Goal: Task Accomplishment & Management: Use online tool/utility

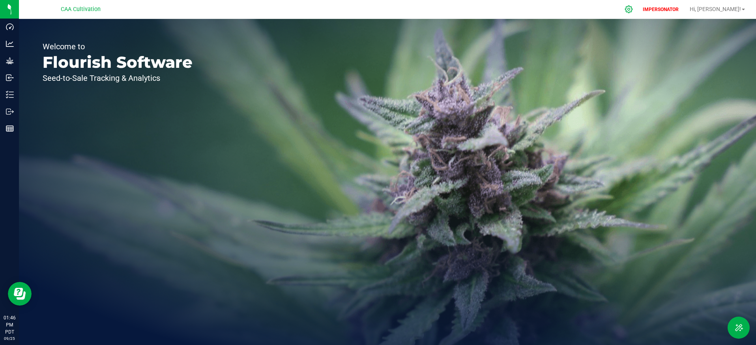
click at [633, 9] on icon at bounding box center [629, 9] width 8 height 8
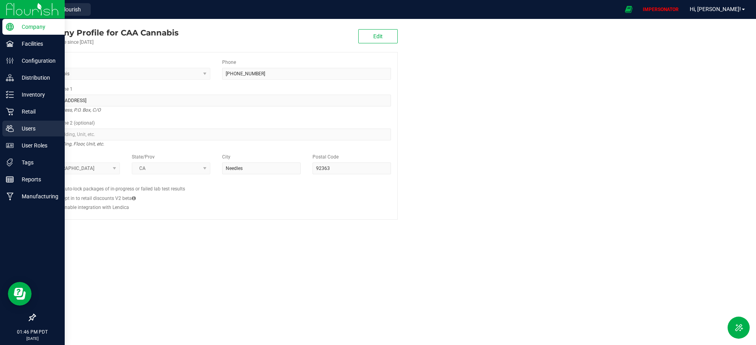
click at [34, 131] on p "Users" at bounding box center [37, 128] width 47 height 9
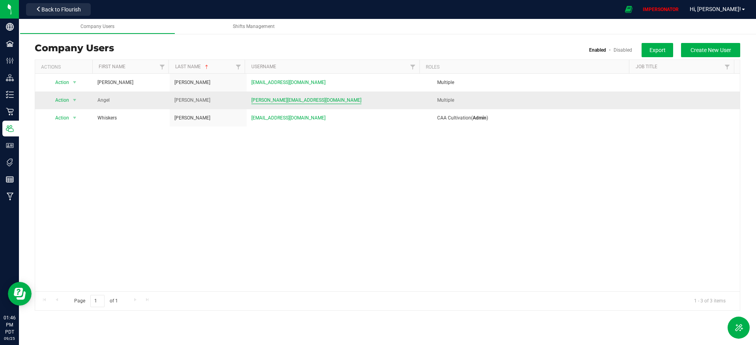
click at [273, 98] on span "[PERSON_NAME][EMAIL_ADDRESS][DOMAIN_NAME]" at bounding box center [306, 101] width 110 height 8
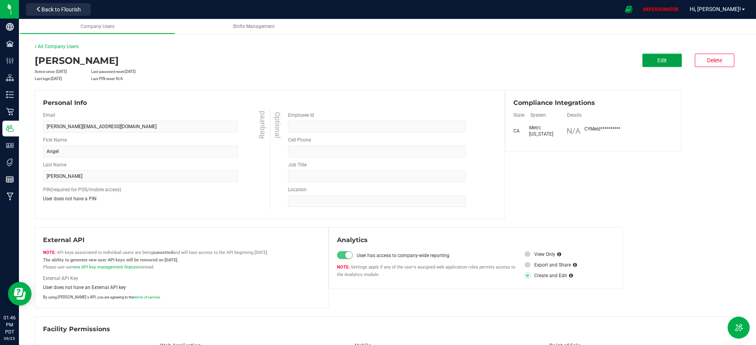
click at [643, 60] on button "Edit" at bounding box center [662, 60] width 39 height 13
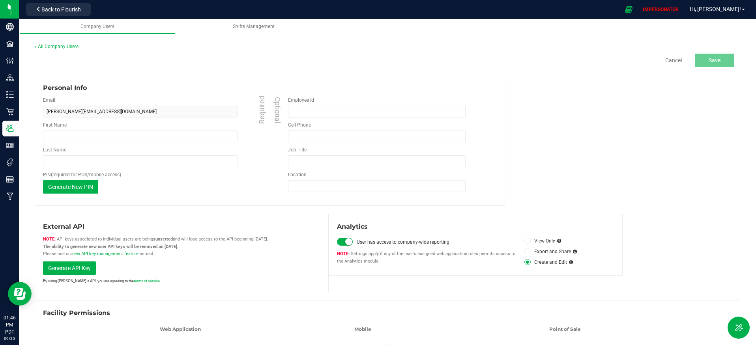
type input "Angel"
type input "Kindschi"
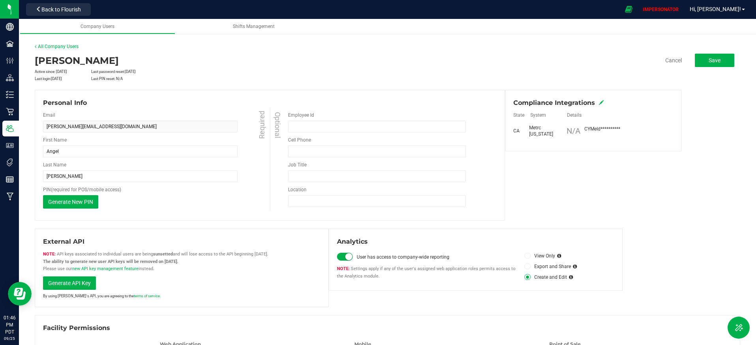
click at [599, 103] on icon at bounding box center [601, 102] width 5 height 5
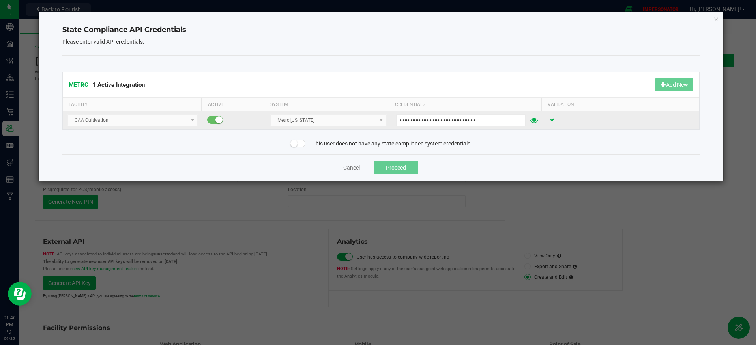
click at [531, 120] on icon at bounding box center [535, 121] width 8 height 6
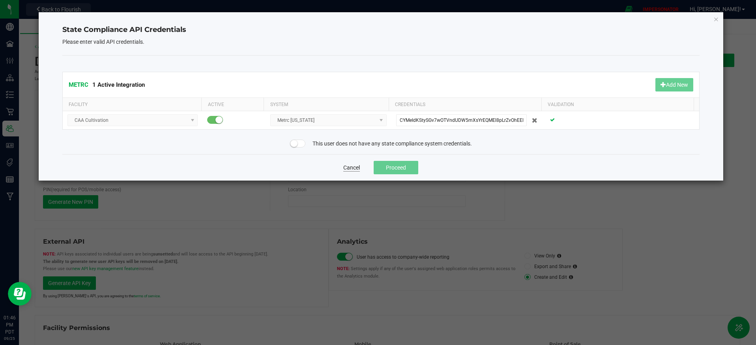
click at [359, 166] on button "Cancel" at bounding box center [351, 168] width 17 height 8
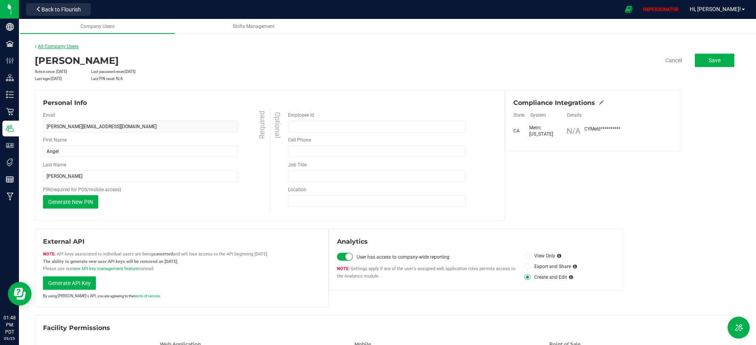
click at [68, 45] on link "All Company Users" at bounding box center [57, 47] width 44 height 6
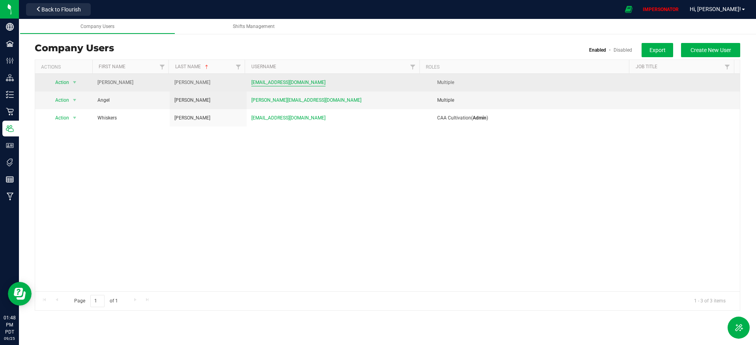
click at [271, 81] on span "gonzalezwall@gmail.com" at bounding box center [288, 83] width 74 height 8
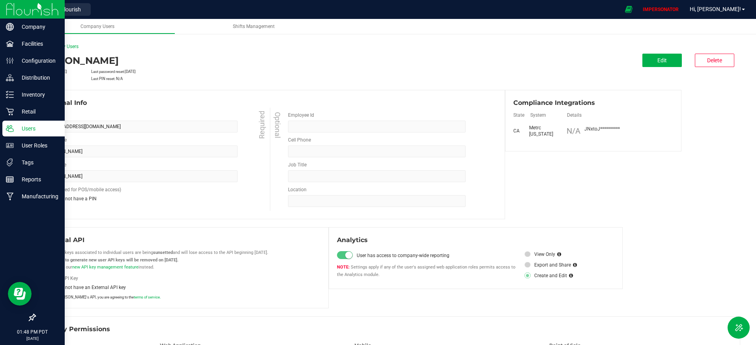
click at [31, 131] on p "Users" at bounding box center [37, 128] width 47 height 9
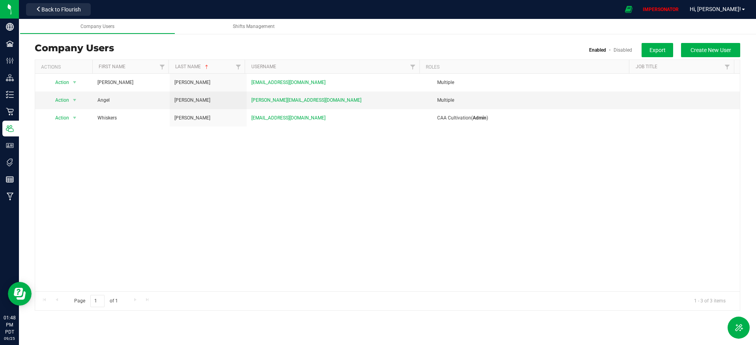
drag, startPoint x: 36, startPoint y: 48, endPoint x: 172, endPoint y: 45, distance: 136.2
click at [172, 45] on div "Company Users Enabled Disabled Export Create New User" at bounding box center [388, 48] width 706 height 10
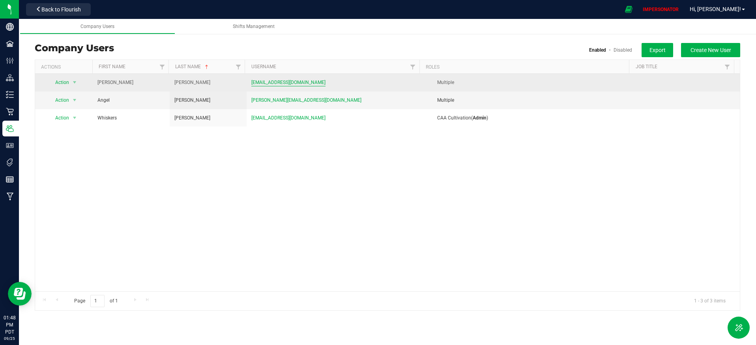
click at [273, 84] on span "gonzalezwall@gmail.com" at bounding box center [288, 83] width 74 height 8
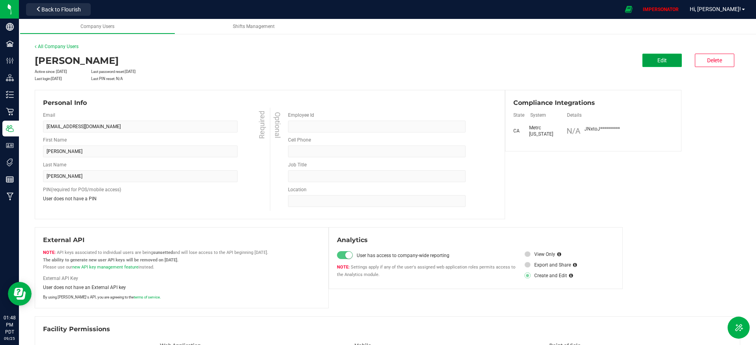
click at [659, 62] on span "Edit" at bounding box center [662, 60] width 9 height 6
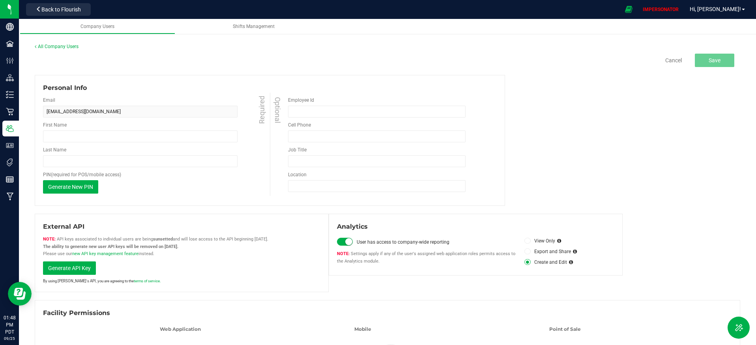
type input "Jessica"
type input "Gonzalez"
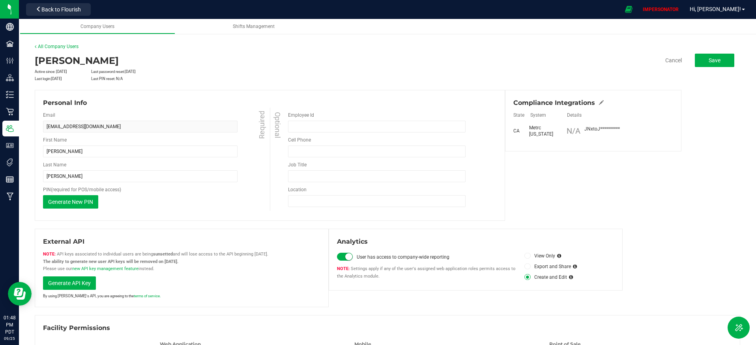
drag, startPoint x: 519, startPoint y: 102, endPoint x: 591, endPoint y: 101, distance: 71.9
click at [591, 101] on span "Compliance Integrations" at bounding box center [555, 102] width 82 height 9
click at [599, 103] on icon at bounding box center [601, 102] width 5 height 5
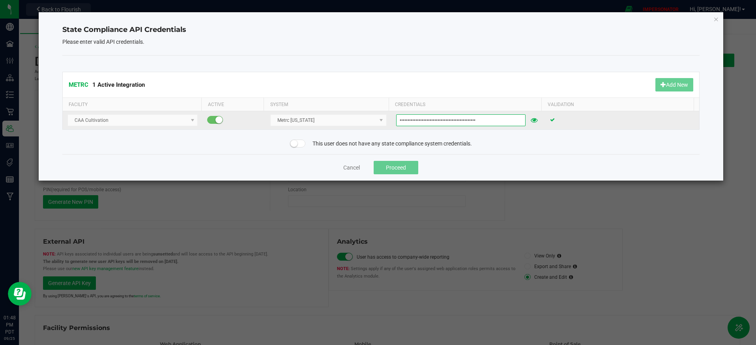
click at [460, 120] on input "JNxtoJnORvtA2FXdPY7ZeQg-ktmjIt6F6-P4ZRtpXCjcWB9H" at bounding box center [460, 120] width 129 height 12
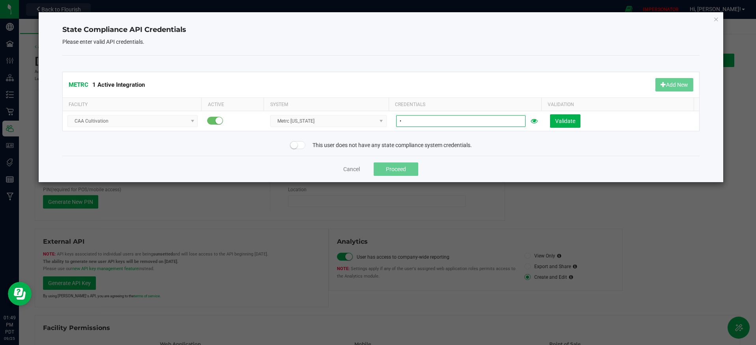
type input "f"
click at [495, 154] on div "METRC 1 Active Integration Add New Facility Active System Credentials Validatio…" at bounding box center [381, 106] width 638 height 100
click at [356, 170] on button "Cancel" at bounding box center [351, 169] width 17 height 8
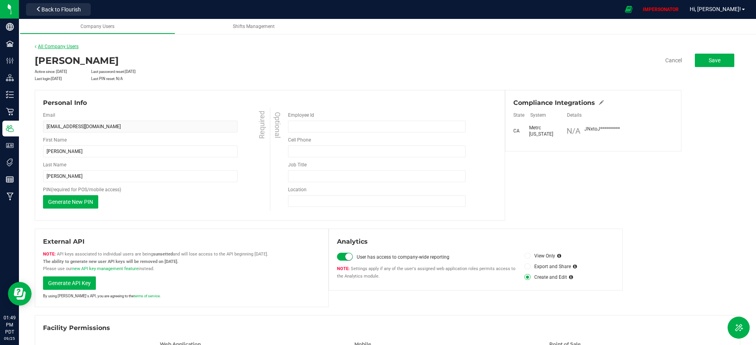
click at [62, 48] on link "All Company Users" at bounding box center [57, 47] width 44 height 6
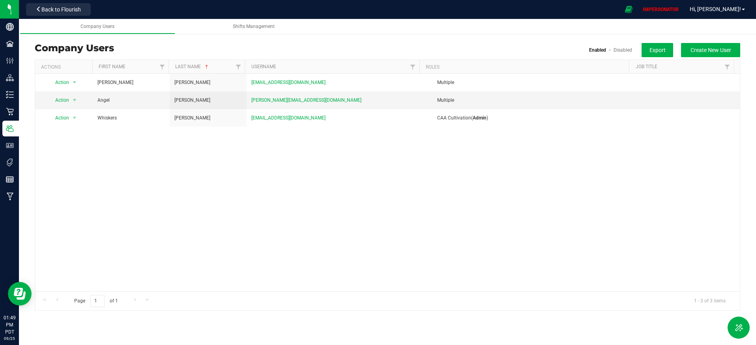
click at [308, 158] on div "Action Action Delete user Disable user Edit user View user detail Jessica Gonza…" at bounding box center [387, 183] width 705 height 218
click at [276, 101] on span "[PERSON_NAME][EMAIL_ADDRESS][DOMAIN_NAME]" at bounding box center [306, 101] width 110 height 8
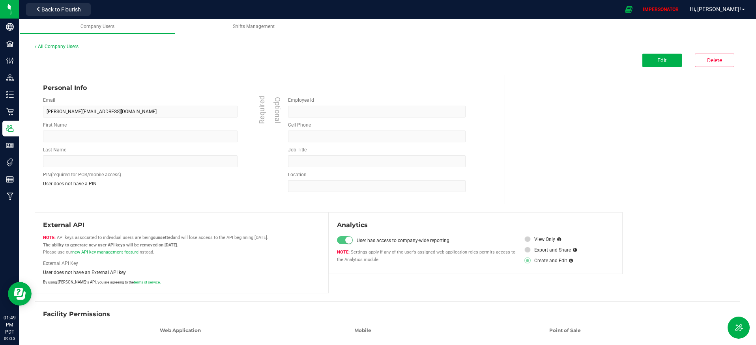
type input "Angel"
type input "Kindschi"
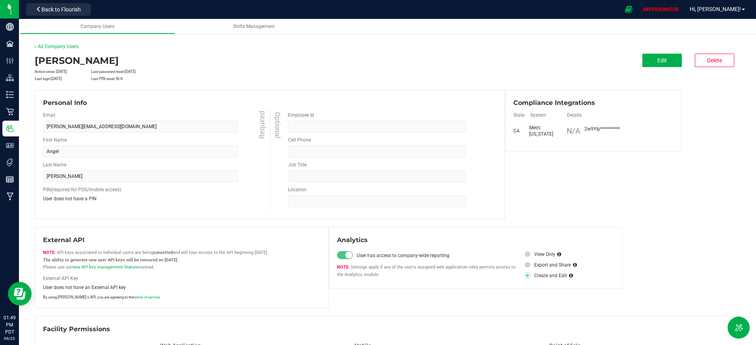
drag, startPoint x: 579, startPoint y: 169, endPoint x: 619, endPoint y: 88, distance: 90.9
click at [579, 169] on div "Personal Info Email a.kindschi@hotmail.com Required First Name Angel Required L…" at bounding box center [388, 154] width 706 height 129
click at [664, 62] on button "Edit" at bounding box center [662, 60] width 39 height 13
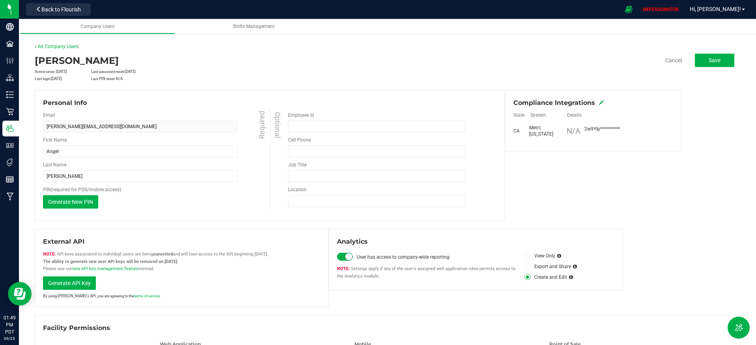
click at [599, 104] on icon at bounding box center [601, 102] width 5 height 5
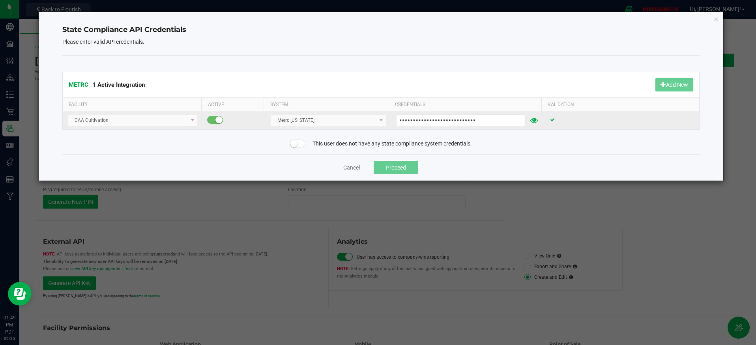
click at [531, 119] on icon at bounding box center [535, 121] width 8 height 6
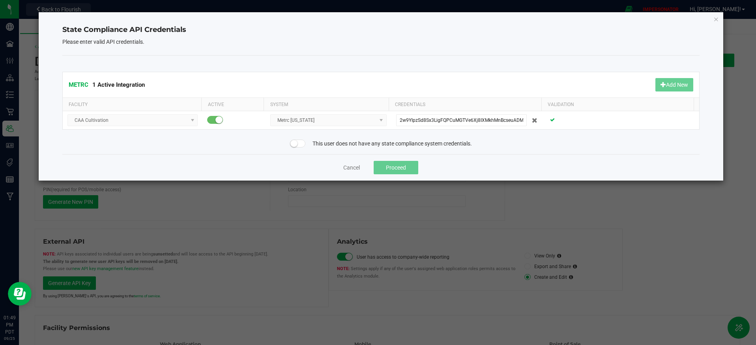
click at [500, 149] on div "METRC 1 Active Integration Add New Facility Active System Credentials Validatio…" at bounding box center [381, 105] width 638 height 99
click at [356, 169] on button "Cancel" at bounding box center [351, 168] width 17 height 8
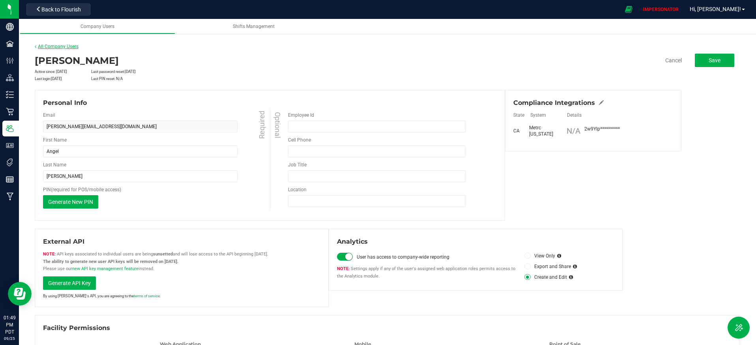
click at [72, 45] on link "All Company Users" at bounding box center [57, 47] width 44 height 6
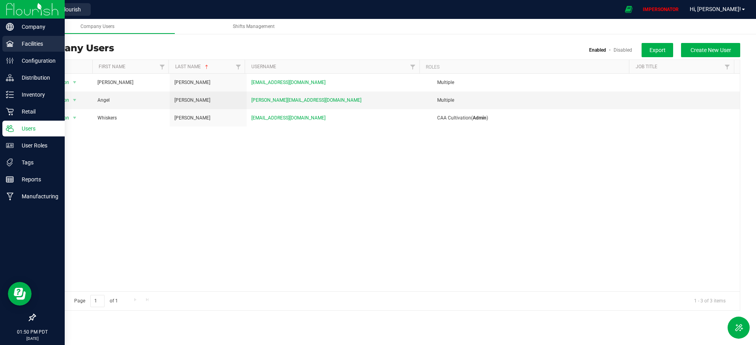
click at [28, 44] on p "Facilities" at bounding box center [37, 43] width 47 height 9
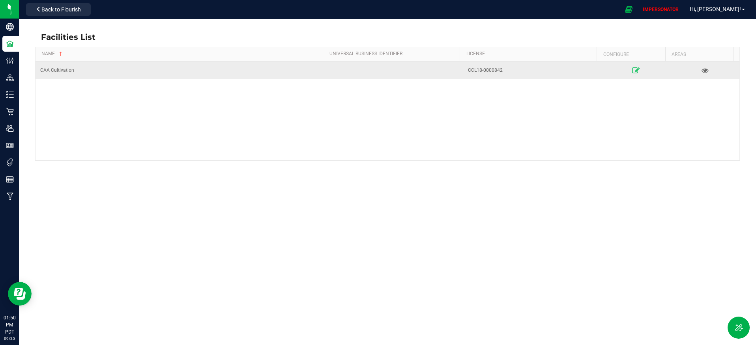
click at [632, 71] on icon at bounding box center [636, 71] width 8 height 6
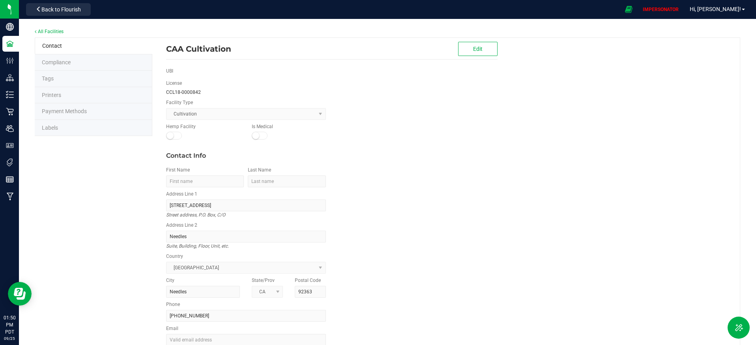
click at [63, 63] on span "Compliance" at bounding box center [56, 62] width 29 height 6
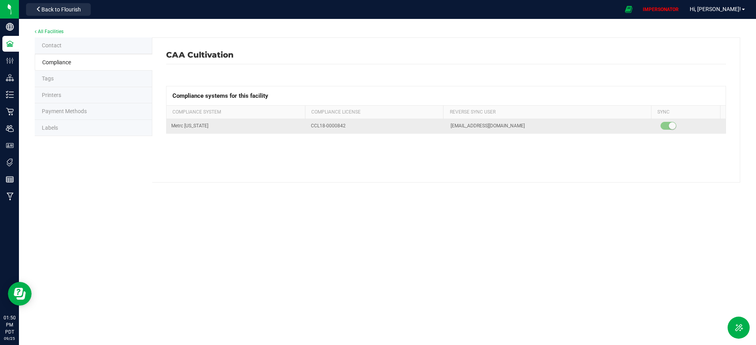
click at [500, 125] on span "gonzalezwall@gmail.com" at bounding box center [488, 126] width 74 height 8
drag, startPoint x: 504, startPoint y: 125, endPoint x: 418, endPoint y: 125, distance: 86.1
click at [418, 125] on tr "Metrc California CCL18-0000842 gonzalezwall@gmail.com" at bounding box center [446, 126] width 559 height 14
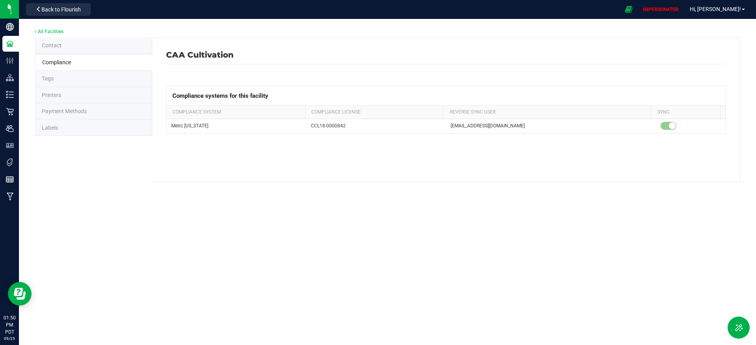
click at [69, 63] on span "Compliance" at bounding box center [56, 62] width 29 height 6
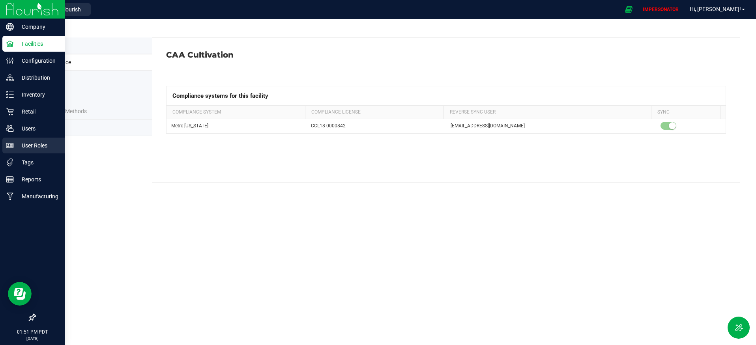
click at [41, 148] on p "User Roles" at bounding box center [37, 145] width 47 height 9
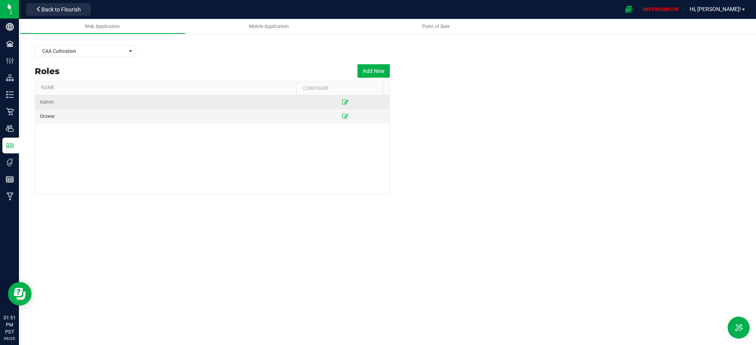
click at [342, 102] on icon at bounding box center [345, 102] width 6 height 5
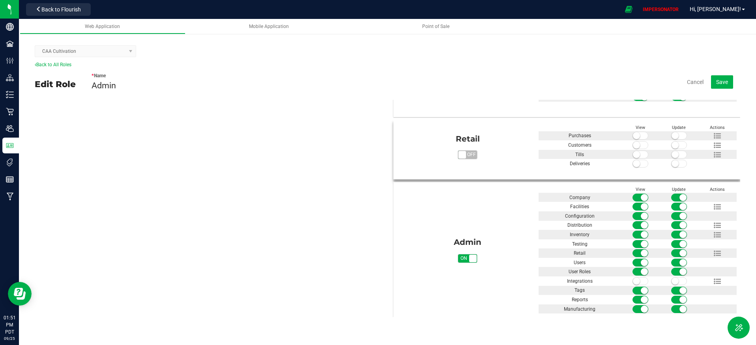
scroll to position [430, 0]
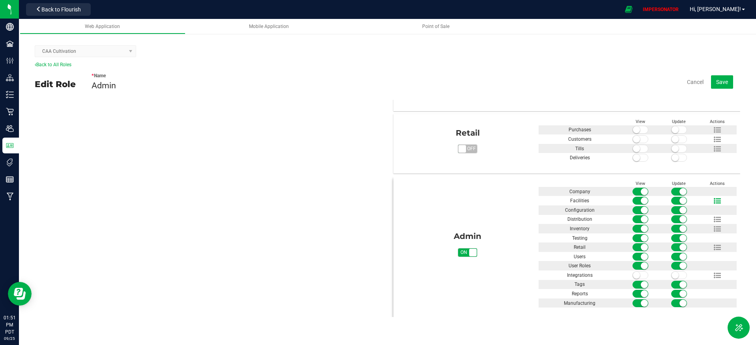
click at [714, 201] on icon at bounding box center [717, 201] width 7 height 7
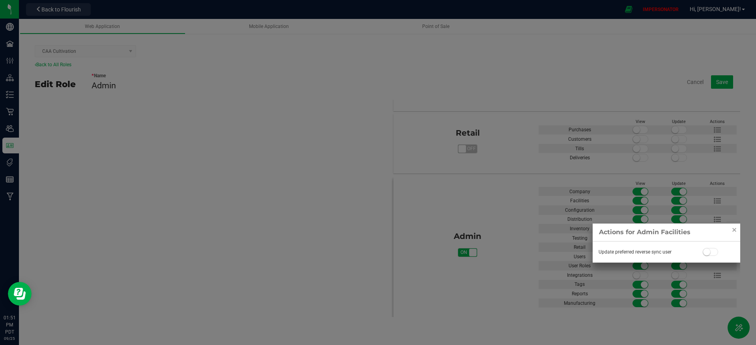
scroll to position [431, 0]
click at [716, 251] on span at bounding box center [711, 251] width 16 height 8
click at [735, 231] on link "Close" at bounding box center [734, 228] width 9 height 9
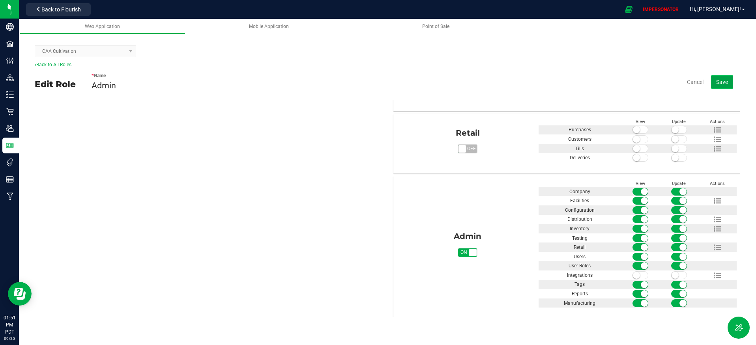
click at [726, 78] on button "Save" at bounding box center [722, 81] width 22 height 13
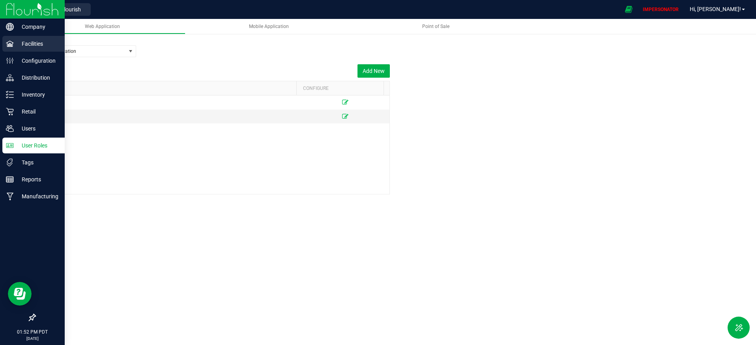
click at [19, 43] on p "Facilities" at bounding box center [37, 43] width 47 height 9
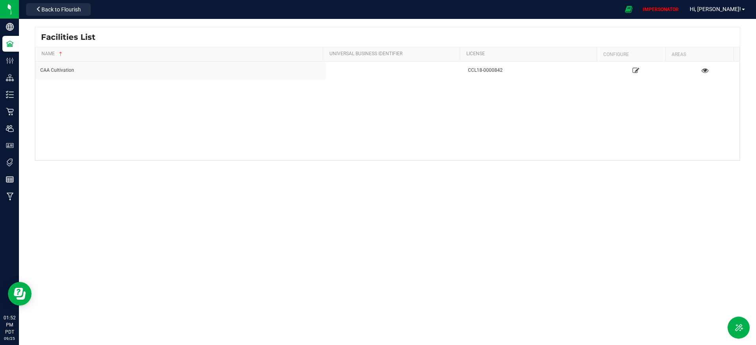
click at [660, 134] on div "CAA Cultivation CCL18-0000842" at bounding box center [388, 111] width 704 height 99
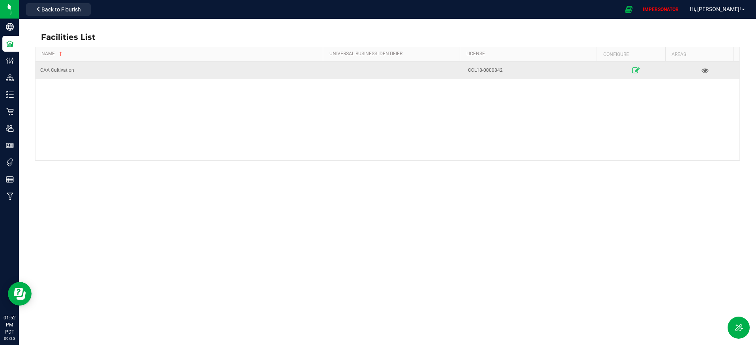
click at [632, 69] on icon at bounding box center [636, 71] width 8 height 6
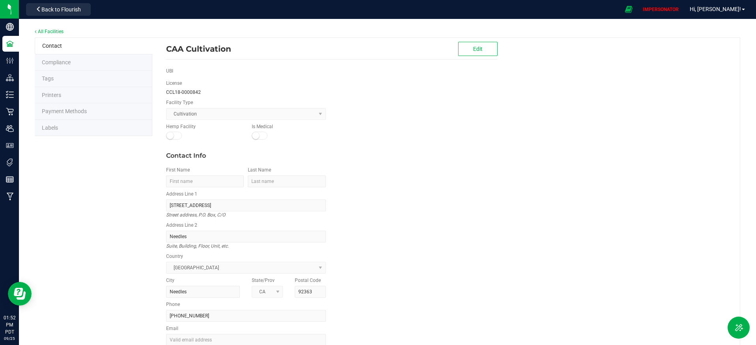
click at [58, 64] on span "Compliance" at bounding box center [56, 62] width 29 height 6
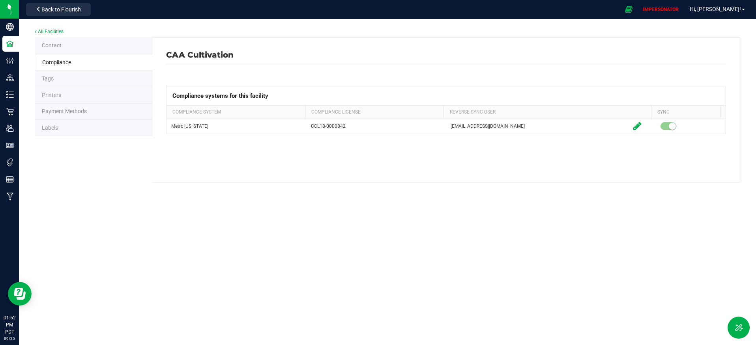
click at [357, 183] on div "All Facilities Contact Compliance Tags Printers Payment Methods Labels CAA Cult…" at bounding box center [387, 105] width 737 height 172
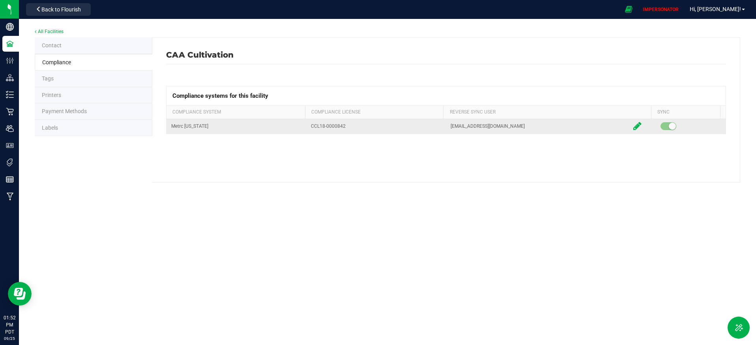
click at [634, 128] on icon at bounding box center [638, 125] width 8 height 7
click at [501, 129] on span "gonzalezwall@gmail.com" at bounding box center [495, 128] width 88 height 11
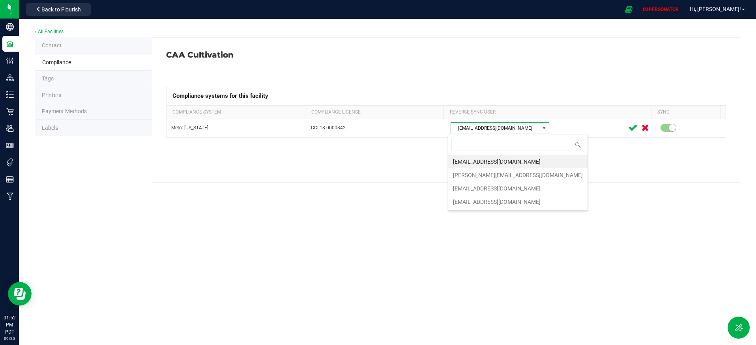
scroll to position [12, 99]
click at [491, 175] on li "[PERSON_NAME][EMAIL_ADDRESS][DOMAIN_NAME]" at bounding box center [517, 175] width 139 height 13
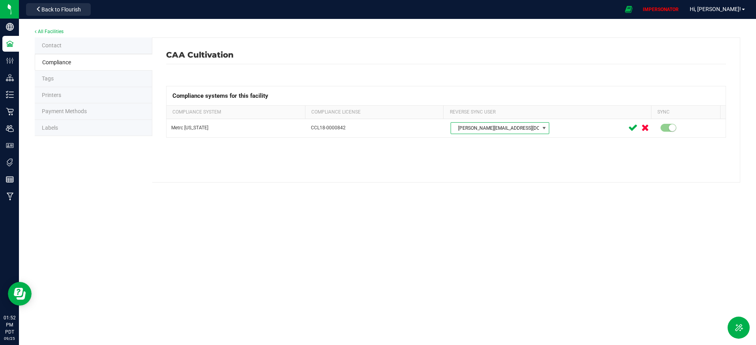
click at [520, 160] on div "CAA Cultivation Compliance systems for this facility Compliance System Complian…" at bounding box center [446, 100] width 576 height 124
drag, startPoint x: 628, startPoint y: 128, endPoint x: 593, endPoint y: 138, distance: 36.7
click at [628, 128] on icon at bounding box center [632, 127] width 9 height 7
drag, startPoint x: 407, startPoint y: 170, endPoint x: 363, endPoint y: 170, distance: 43.4
click at [406, 170] on div "CAA Cultivation Compliance systems for this facility Compliance System Complian…" at bounding box center [446, 110] width 588 height 145
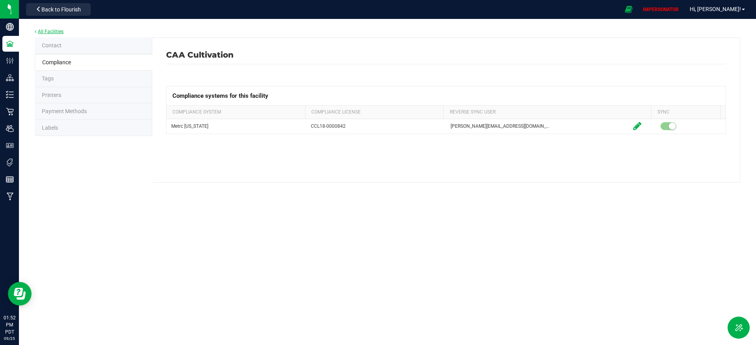
click at [46, 31] on link "All Facilities" at bounding box center [49, 32] width 29 height 6
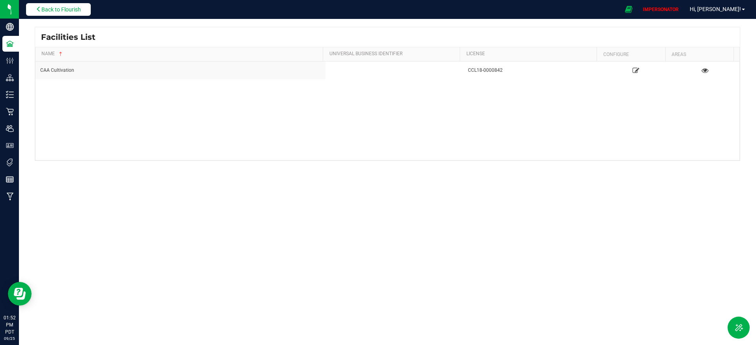
click at [41, 11] on icon at bounding box center [39, 9] width 6 height 6
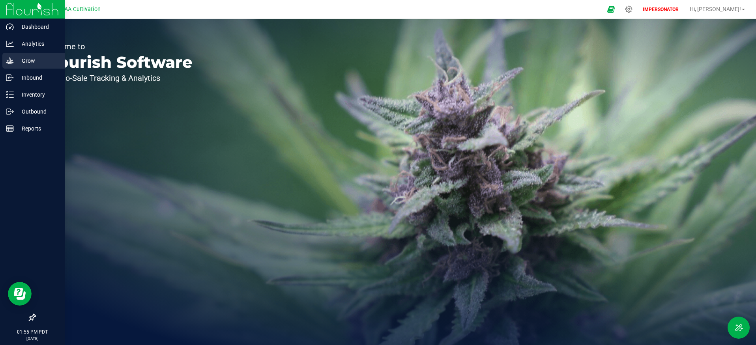
click at [17, 58] on p "Grow" at bounding box center [37, 60] width 47 height 9
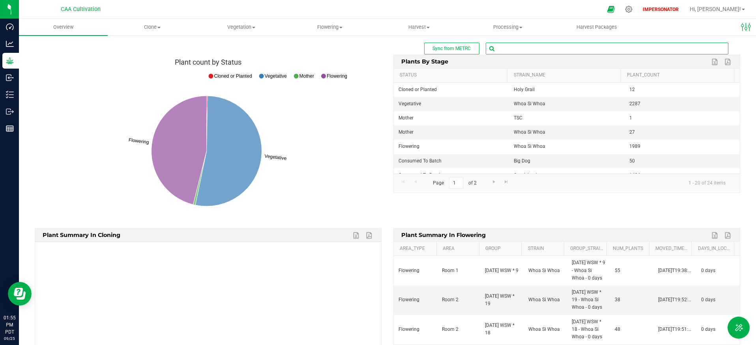
click at [563, 49] on input "text" at bounding box center [607, 48] width 242 height 11
paste input "59967"
type input "59967"
click at [558, 64] on b "( plant - Flowering )" at bounding box center [574, 62] width 41 height 6
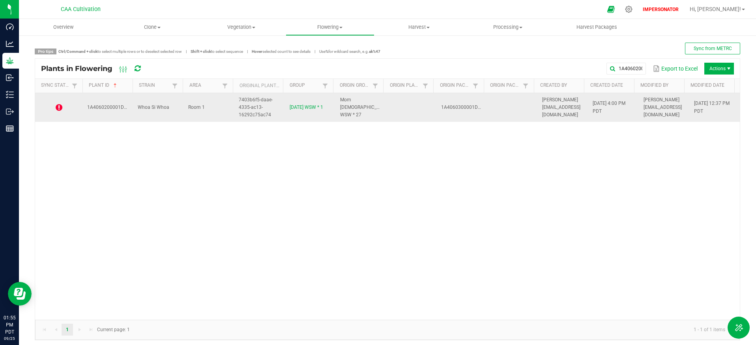
click at [61, 108] on icon at bounding box center [59, 108] width 7 height 8
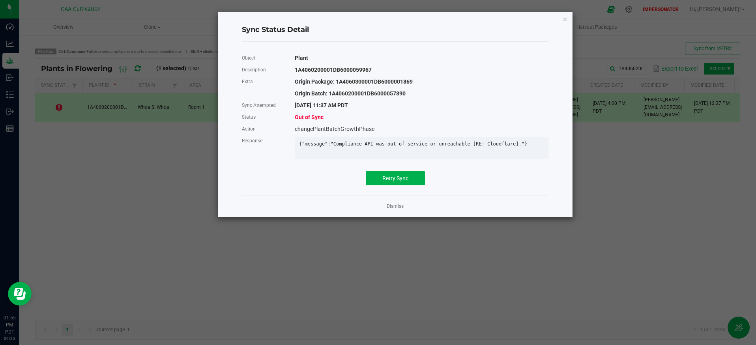
click at [397, 146] on div "{"message":"Compliance API was out of service or unreachable [RE: Cloudflare]."}" at bounding box center [421, 144] width 257 height 6
click at [401, 210] on link "Dismiss" at bounding box center [395, 206] width 17 height 7
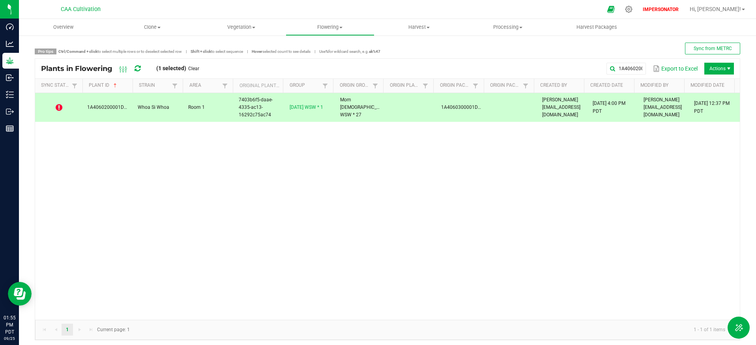
click at [418, 115] on td at bounding box center [411, 107] width 51 height 29
click at [296, 105] on link "[DATE] WSW * 1" at bounding box center [307, 108] width 34 height 6
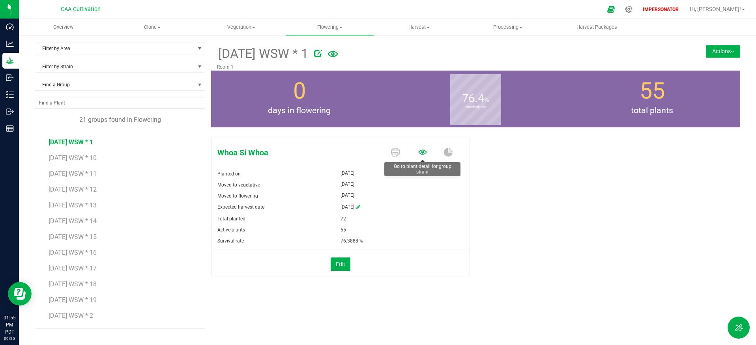
click at [424, 154] on icon at bounding box center [422, 152] width 9 height 9
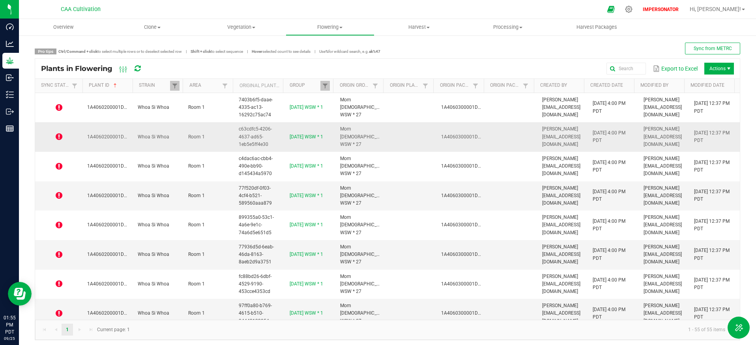
click at [58, 139] on icon at bounding box center [59, 137] width 7 height 8
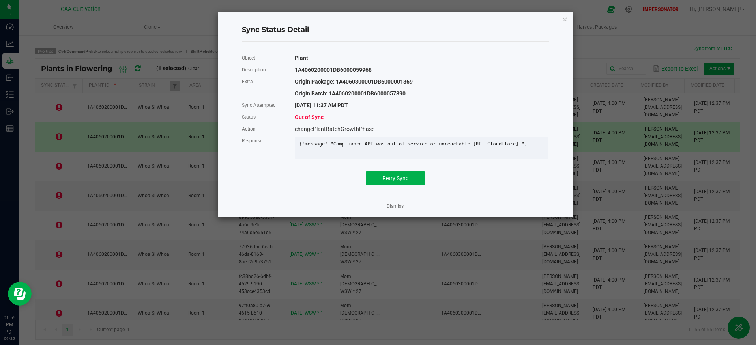
click at [358, 145] on div "{"message":"Compliance API was out of service or unreachable [RE: Cloudflare]."}" at bounding box center [421, 144] width 257 height 6
copy div "{"message":"Compliance API was out of service or unreachable [RE: Cloudflare]."}"
click at [393, 210] on link "Dismiss" at bounding box center [395, 206] width 17 height 7
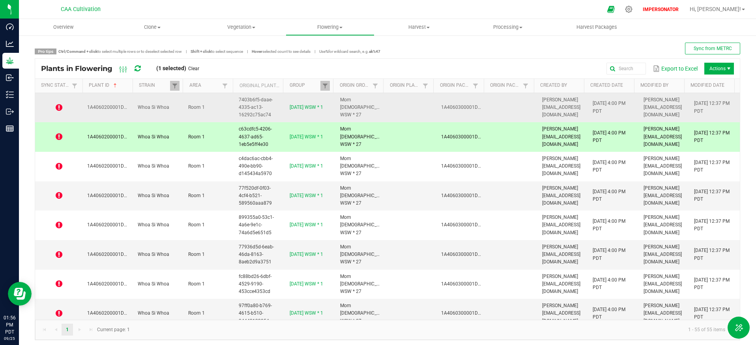
click at [172, 112] on td "Whoa Si Whoa" at bounding box center [158, 108] width 51 height 30
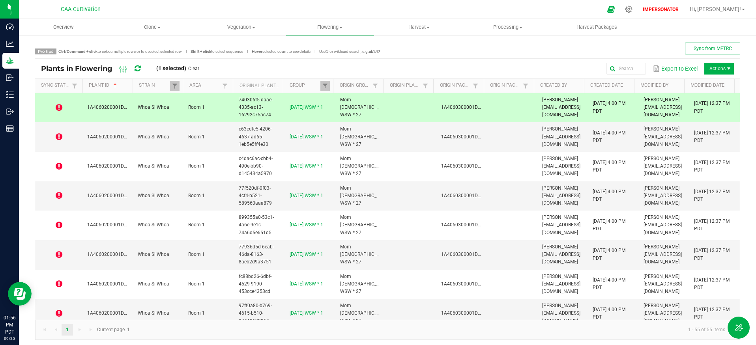
click at [58, 109] on icon at bounding box center [59, 108] width 7 height 8
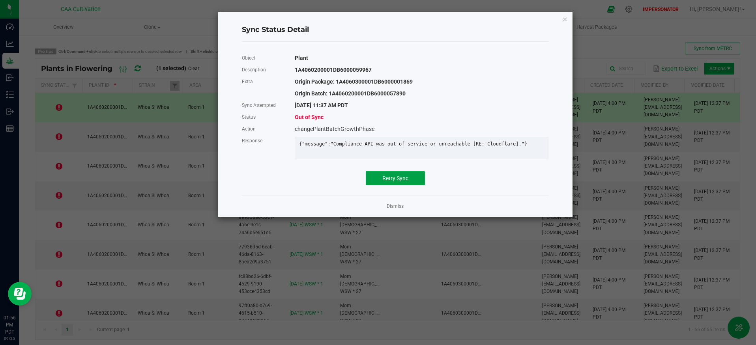
click at [400, 182] on span "Retry Sync" at bounding box center [396, 178] width 26 height 6
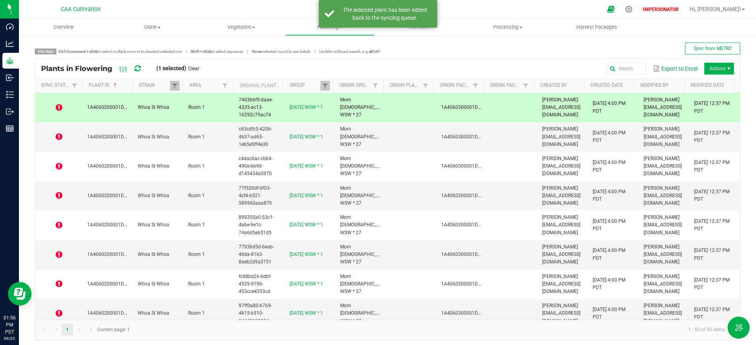
click at [137, 67] on icon at bounding box center [138, 68] width 6 height 7
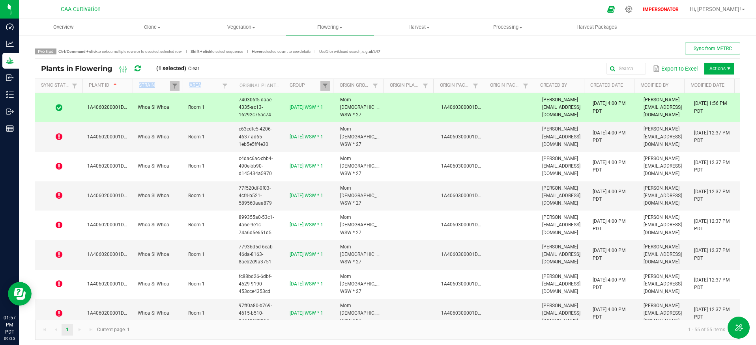
drag, startPoint x: 132, startPoint y: 85, endPoint x: 199, endPoint y: 88, distance: 67.6
click at [199, 88] on tr "Sync Status Plant ID Strain Area Original Plant ID Group Origin Group Origin Pl…" at bounding box center [385, 86] width 700 height 14
click at [122, 124] on td "1A4060200001DB6000059968" at bounding box center [108, 137] width 51 height 30
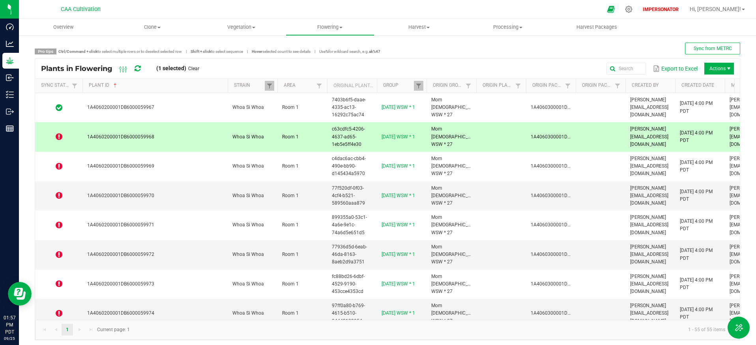
click at [226, 88] on span at bounding box center [226, 147] width 2 height 137
drag, startPoint x: 156, startPoint y: 138, endPoint x: 88, endPoint y: 137, distance: 68.3
click at [88, 137] on td "1A4060200001DB6000059968" at bounding box center [155, 137] width 145 height 30
copy span "1A4060200001DB6000059968"
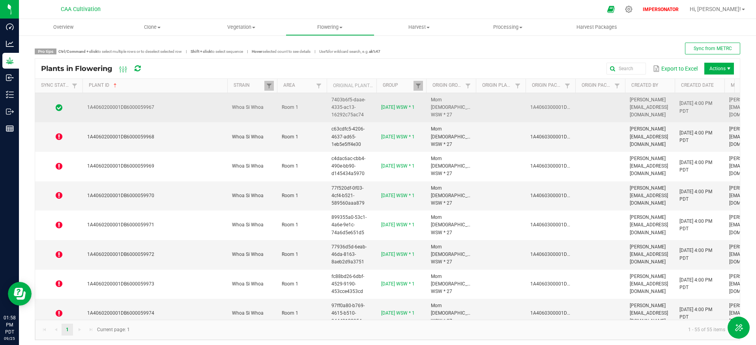
click at [166, 114] on td "1A4060200001DB6000059967" at bounding box center [155, 108] width 145 height 30
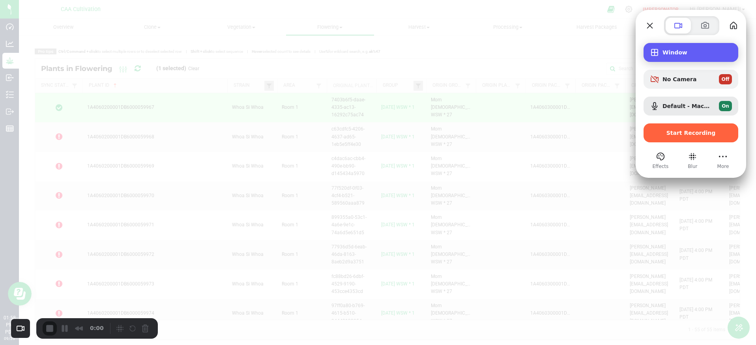
click at [672, 58] on div "Window" at bounding box center [691, 52] width 95 height 19
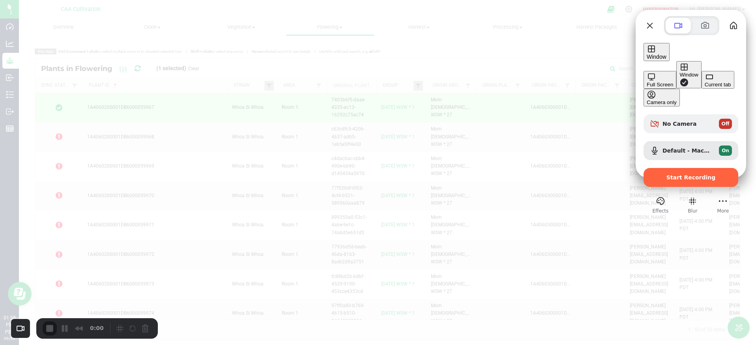
click at [705, 88] on div "Current tab" at bounding box center [718, 85] width 26 height 6
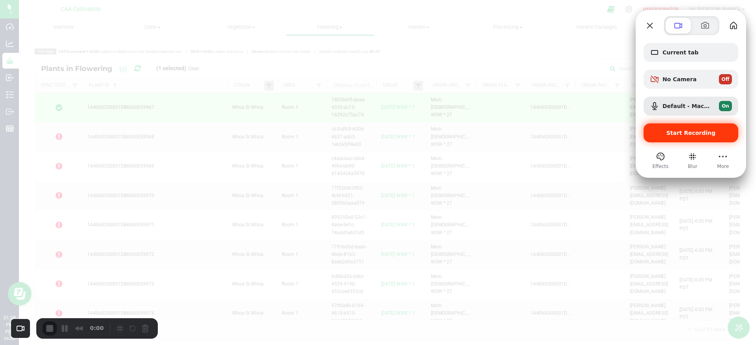
click at [703, 137] on div "Start Recording" at bounding box center [691, 133] width 95 height 19
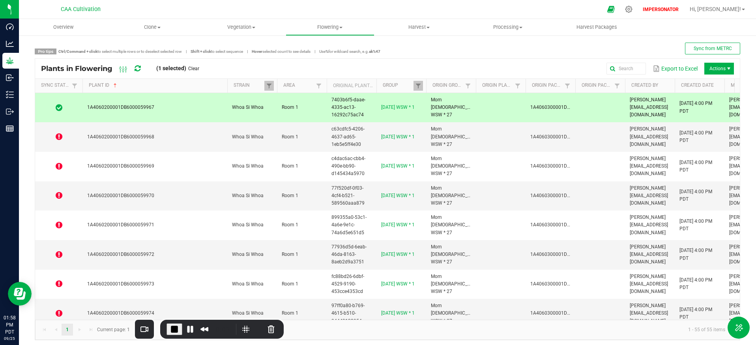
drag, startPoint x: 108, startPoint y: 326, endPoint x: 232, endPoint y: 331, distance: 124.1
click at [233, 331] on div "Recorder controls - play pause" at bounding box center [255, 329] width 45 height 13
click at [57, 109] on icon at bounding box center [59, 108] width 7 height 8
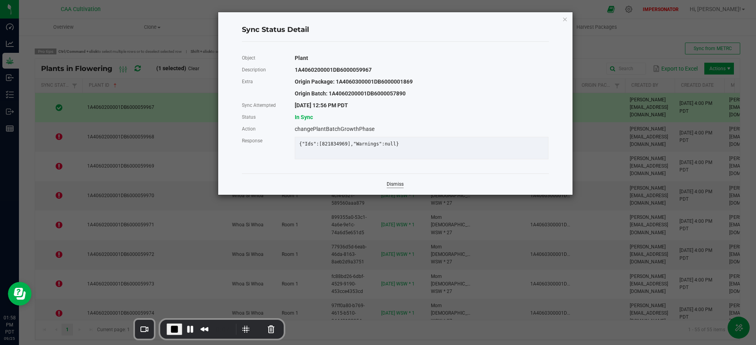
click at [395, 188] on link "Dismiss" at bounding box center [395, 184] width 17 height 7
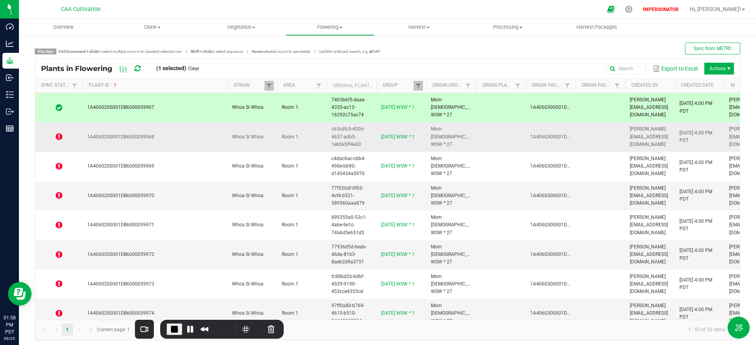
click at [60, 136] on icon at bounding box center [59, 137] width 7 height 8
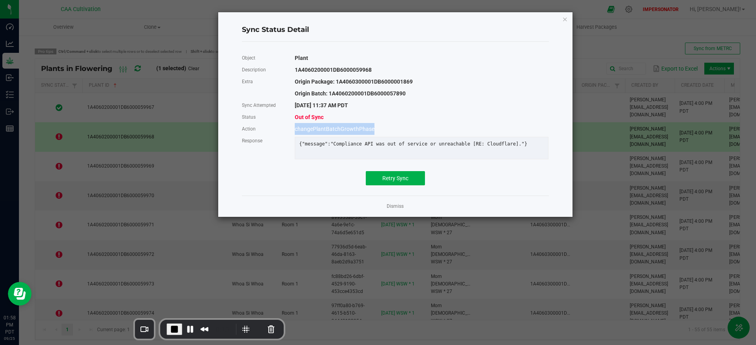
drag, startPoint x: 295, startPoint y: 129, endPoint x: 384, endPoint y: 126, distance: 88.9
click at [384, 126] on div "changePlantBatchGrowthPhase" at bounding box center [422, 129] width 266 height 12
drag, startPoint x: 330, startPoint y: 144, endPoint x: 528, endPoint y: 144, distance: 197.8
click at [528, 144] on div "{"message":"Compliance API was out of service or unreachable [RE: Cloudflare]."}" at bounding box center [421, 144] width 257 height 6
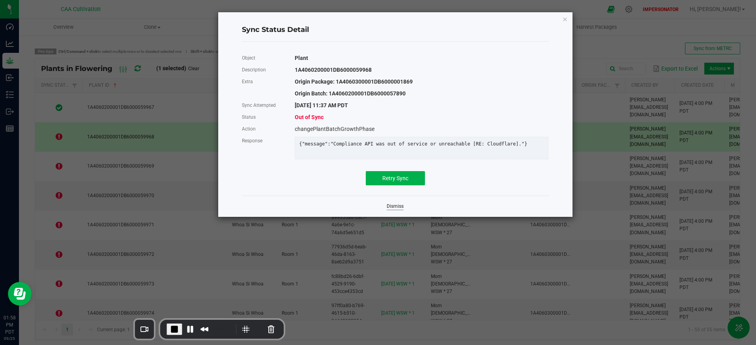
click at [394, 210] on link "Dismiss" at bounding box center [395, 206] width 17 height 7
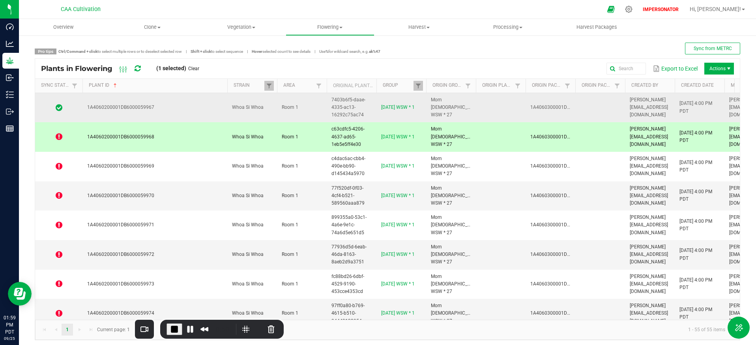
click at [141, 115] on td "1A4060200001DB6000059967" at bounding box center [155, 108] width 145 height 30
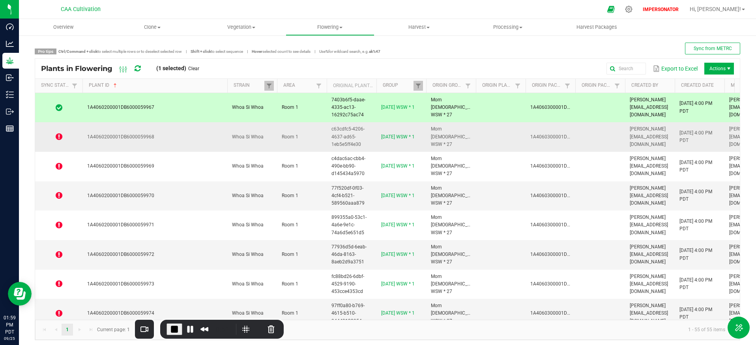
click at [122, 135] on span "1A4060200001DB6000059968" at bounding box center [120, 137] width 67 height 6
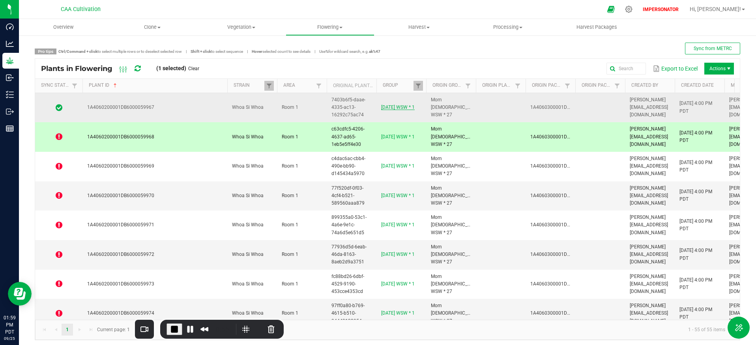
click at [404, 106] on link "[DATE] WSW * 1" at bounding box center [398, 108] width 34 height 6
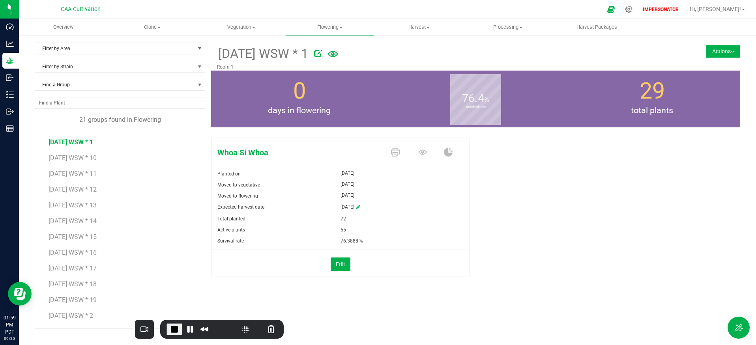
click at [533, 221] on div "Whoa Si Whoa Planted on Jul 16, 2025 Moved to vegetative Sep 19, 2025 Moved to …" at bounding box center [475, 216] width 529 height 162
click at [421, 154] on icon at bounding box center [422, 152] width 9 height 5
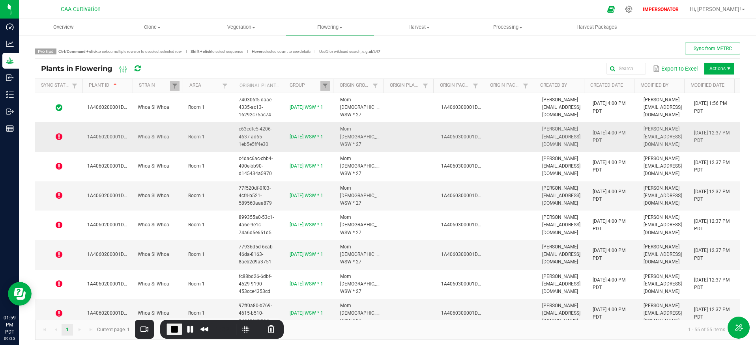
click at [222, 140] on td "Room 1" at bounding box center [209, 137] width 51 height 30
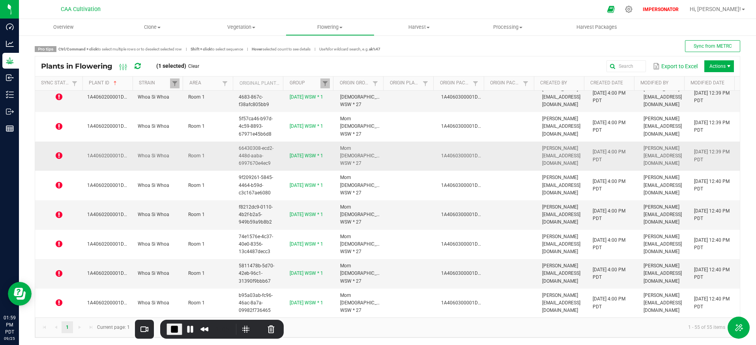
scroll to position [3, 0]
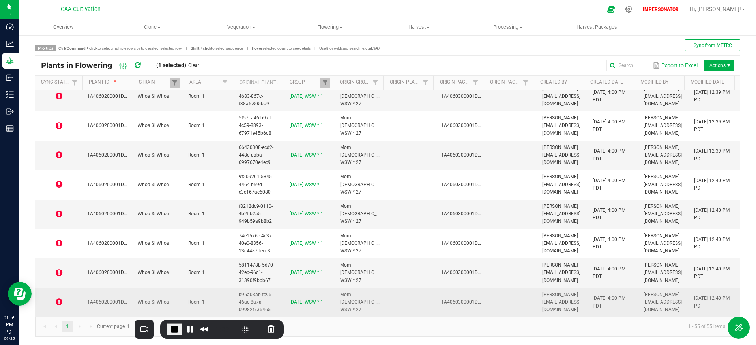
click at [222, 301] on td "Room 1" at bounding box center [209, 302] width 51 height 29
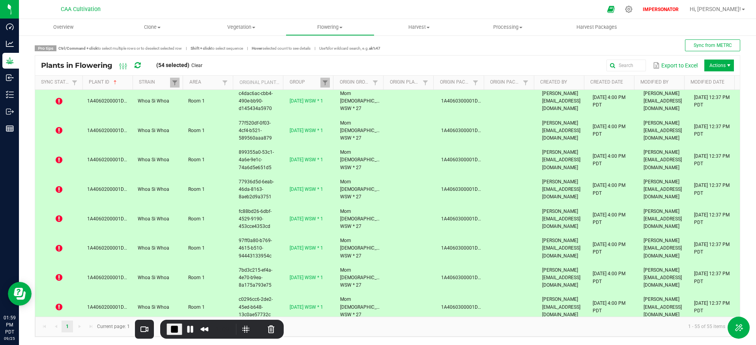
scroll to position [0, 0]
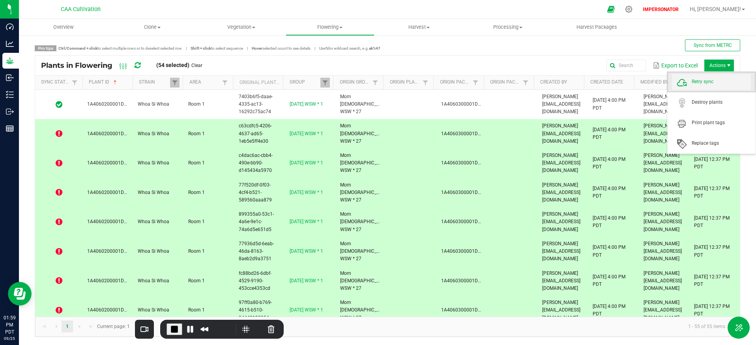
click at [713, 81] on span "Retry sync" at bounding box center [721, 82] width 59 height 7
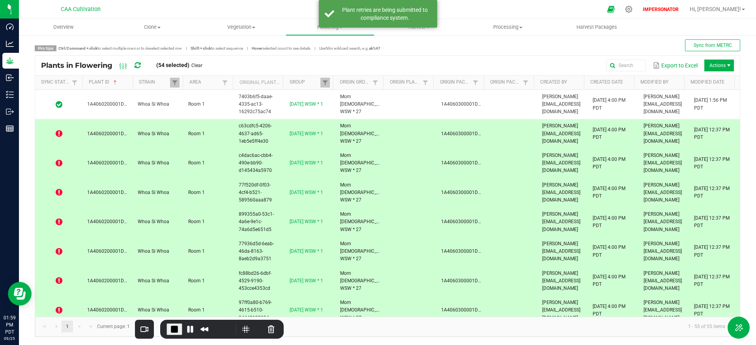
click at [60, 133] on icon at bounding box center [59, 134] width 7 height 8
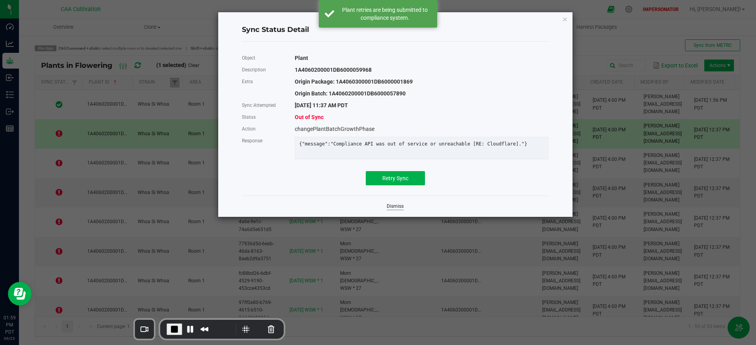
click at [400, 210] on link "Dismiss" at bounding box center [395, 206] width 17 height 7
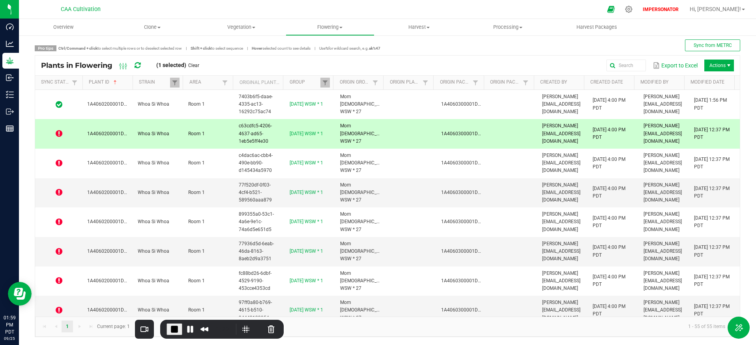
click at [136, 63] on icon at bounding box center [138, 65] width 6 height 7
click at [137, 64] on icon at bounding box center [138, 65] width 6 height 7
click at [62, 133] on span at bounding box center [59, 134] width 38 height 8
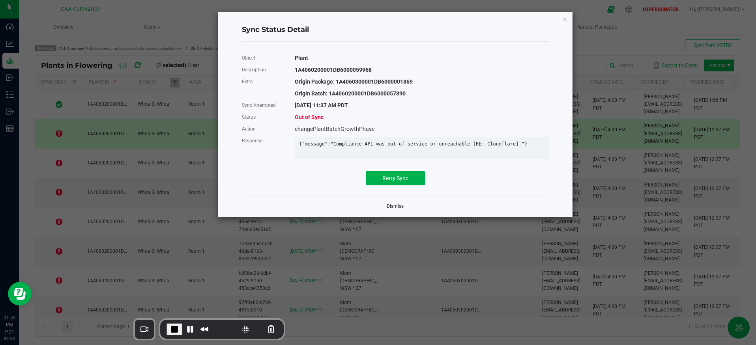
click at [392, 210] on link "Dismiss" at bounding box center [395, 206] width 17 height 7
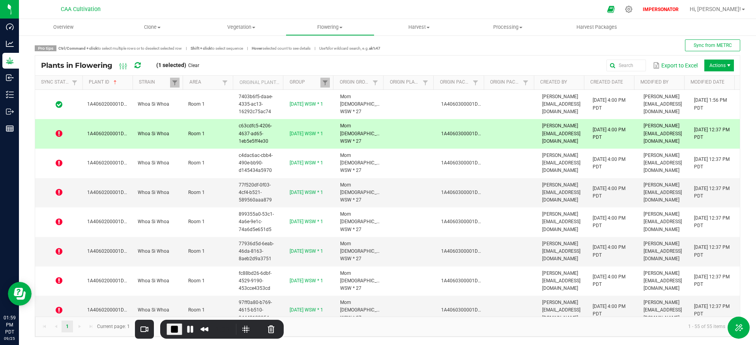
click at [137, 67] on icon at bounding box center [138, 65] width 6 height 7
click at [59, 135] on icon at bounding box center [59, 134] width 7 height 8
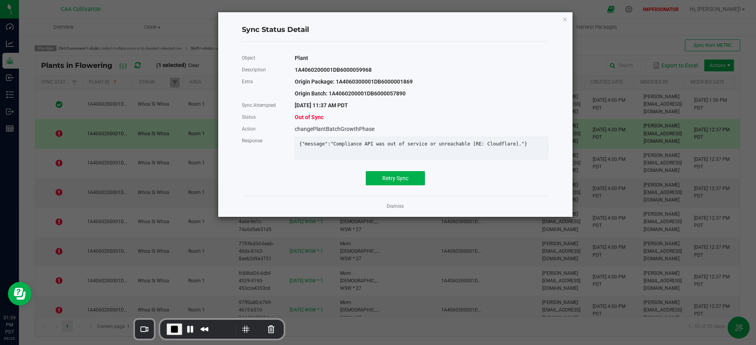
drag, startPoint x: 289, startPoint y: 105, endPoint x: 372, endPoint y: 105, distance: 83.3
click at [372, 105] on div "9/25/2025 11:37 AM PDT" at bounding box center [422, 105] width 266 height 12
click at [395, 210] on link "Dismiss" at bounding box center [395, 206] width 17 height 7
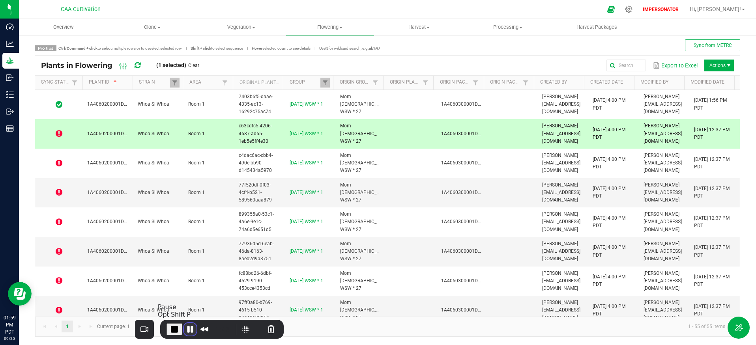
click at [189, 329] on button "Pause Recording" at bounding box center [190, 329] width 13 height 13
click at [60, 132] on icon at bounding box center [59, 134] width 7 height 8
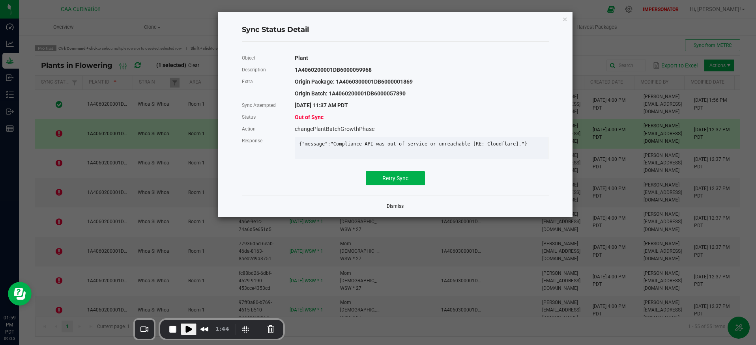
click at [394, 210] on link "Dismiss" at bounding box center [395, 206] width 17 height 7
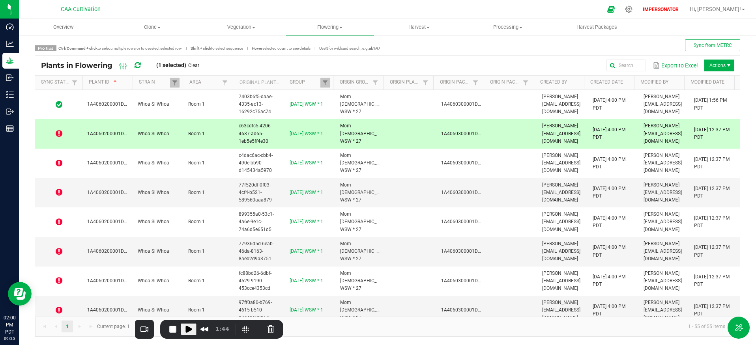
click at [137, 66] on icon at bounding box center [138, 65] width 6 height 7
click at [139, 66] on icon at bounding box center [138, 65] width 6 height 7
click at [139, 66] on icon at bounding box center [137, 66] width 7 height 8
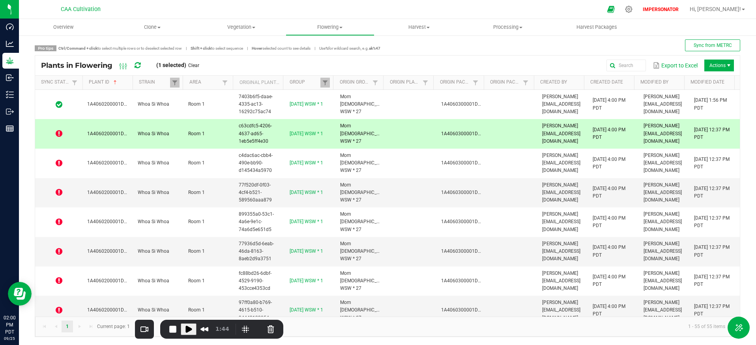
click at [61, 134] on icon at bounding box center [59, 134] width 7 height 8
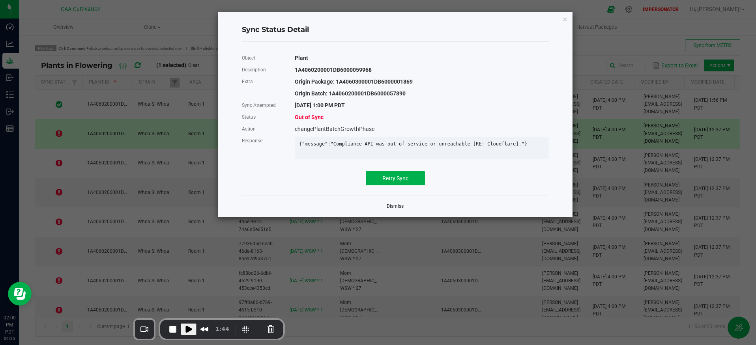
click at [396, 210] on link "Dismiss" at bounding box center [395, 206] width 17 height 7
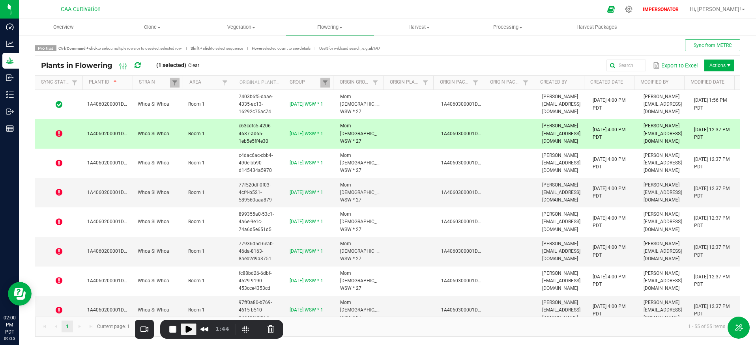
click at [60, 136] on icon at bounding box center [59, 134] width 7 height 8
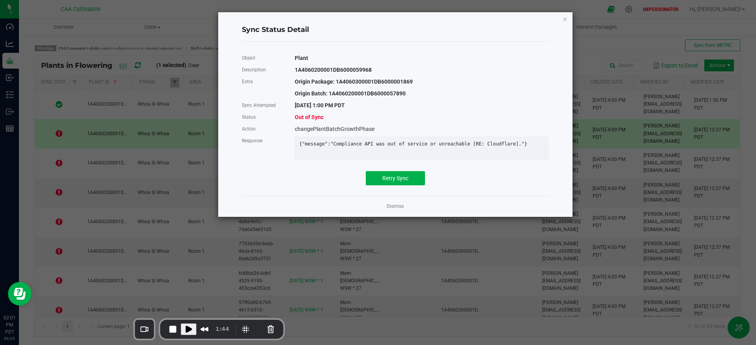
click at [287, 195] on div "Object Plant Description 1A4060200001DB6000059968 Extra Origin Package: 1A40603…" at bounding box center [395, 119] width 307 height 154
click at [187, 329] on span "Play Recording" at bounding box center [188, 329] width 9 height 9
click at [393, 210] on link "Dismiss" at bounding box center [395, 206] width 17 height 7
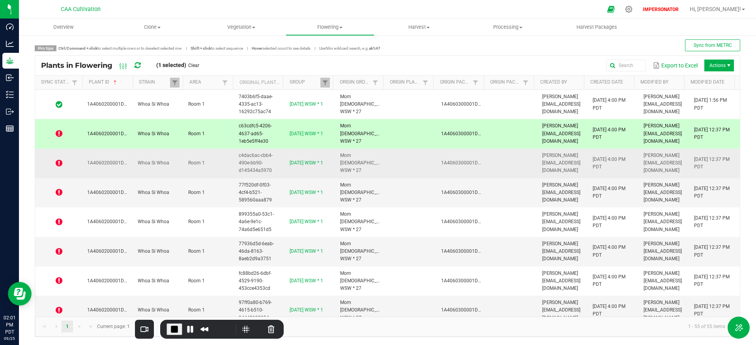
click at [59, 162] on icon at bounding box center [59, 163] width 7 height 8
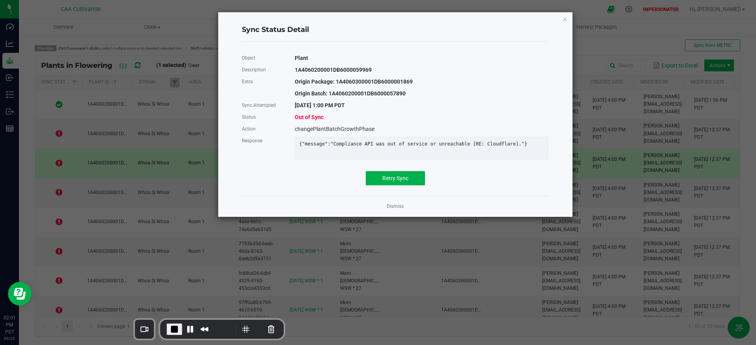
drag, startPoint x: 323, startPoint y: 105, endPoint x: 358, endPoint y: 105, distance: 35.9
click at [358, 105] on div "9/25/2025 1:00 PM PDT" at bounding box center [422, 105] width 266 height 12
click at [359, 105] on div "9/25/2025 1:00 PM PDT" at bounding box center [422, 105] width 266 height 12
drag, startPoint x: 327, startPoint y: 105, endPoint x: 370, endPoint y: 106, distance: 43.4
click at [370, 106] on div "9/25/2025 1:00 PM PDT" at bounding box center [422, 105] width 266 height 12
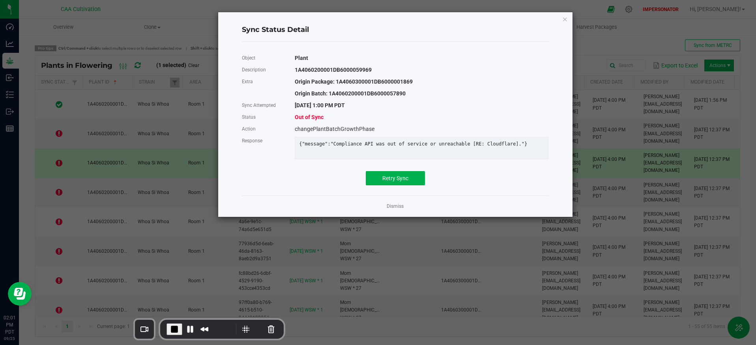
click at [370, 106] on div "9/25/2025 1:00 PM PDT" at bounding box center [422, 105] width 266 height 12
click at [352, 145] on div "{"message":"Compliance API was out of service or unreachable [RE: Cloudflare]."}" at bounding box center [421, 144] width 257 height 6
click at [398, 210] on link "Dismiss" at bounding box center [395, 206] width 17 height 7
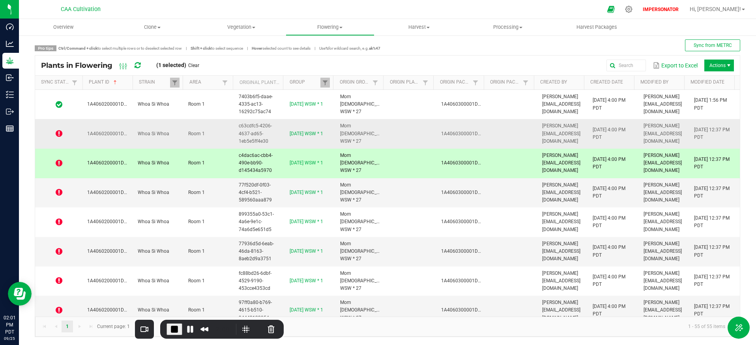
click at [82, 134] on td at bounding box center [58, 134] width 47 height 30
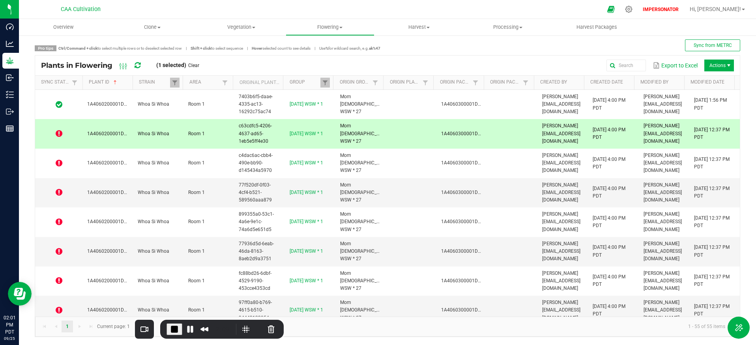
click at [62, 133] on span at bounding box center [59, 134] width 38 height 8
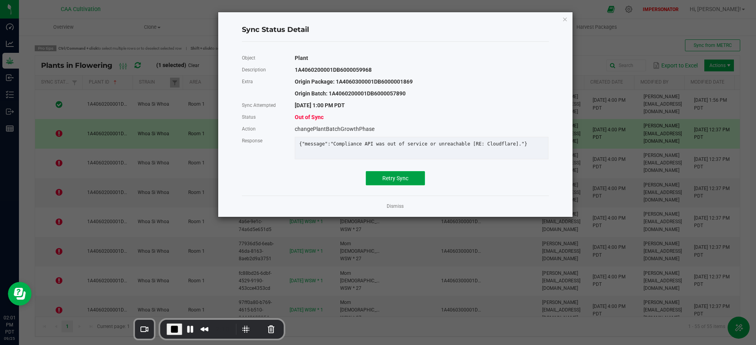
click at [401, 182] on span "Retry Sync" at bounding box center [396, 178] width 26 height 6
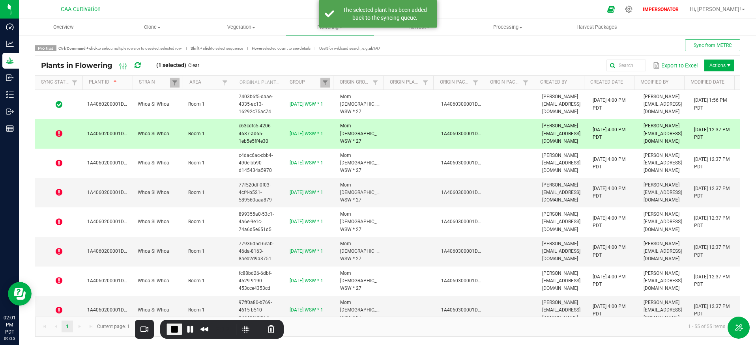
click at [138, 65] on icon at bounding box center [138, 65] width 6 height 7
click at [139, 64] on icon at bounding box center [138, 65] width 6 height 7
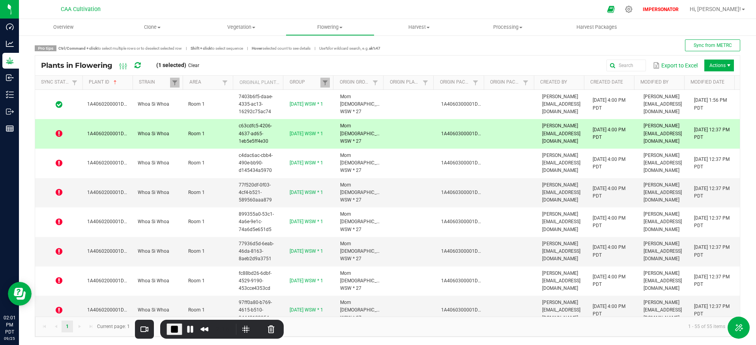
click at [58, 135] on icon at bounding box center [59, 134] width 7 height 8
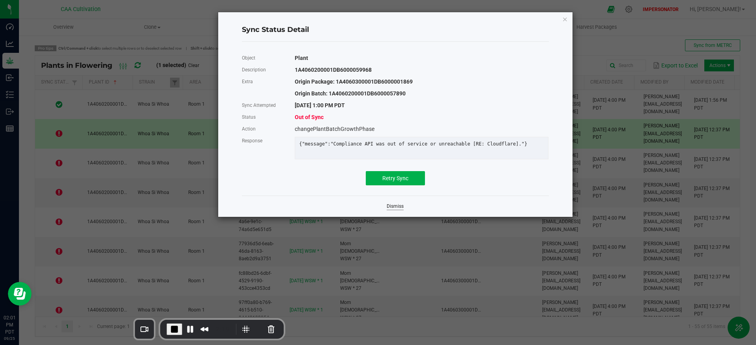
click at [395, 210] on link "Dismiss" at bounding box center [395, 206] width 17 height 7
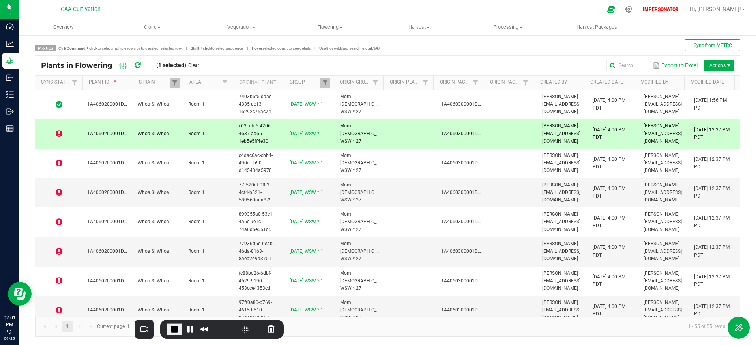
click at [138, 66] on icon at bounding box center [138, 65] width 6 height 7
click at [139, 66] on icon at bounding box center [138, 65] width 6 height 7
click at [60, 136] on icon at bounding box center [59, 134] width 7 height 8
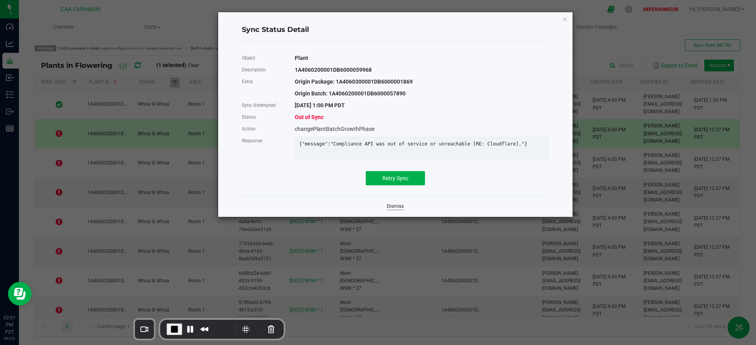
click at [398, 210] on link "Dismiss" at bounding box center [395, 206] width 17 height 7
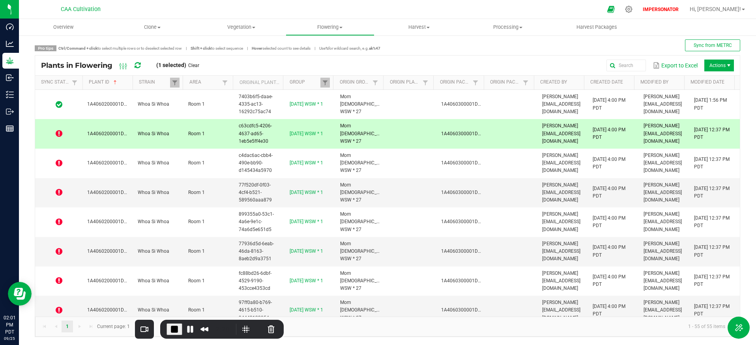
click at [58, 135] on icon at bounding box center [59, 134] width 7 height 8
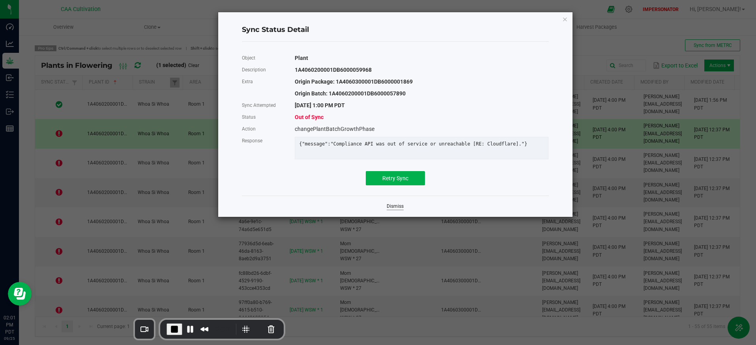
click at [393, 210] on link "Dismiss" at bounding box center [395, 206] width 17 height 7
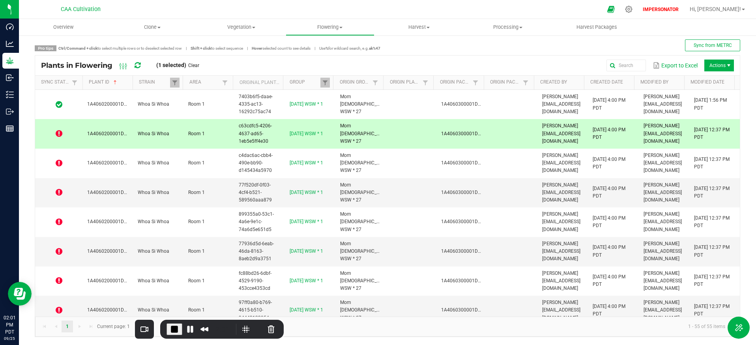
click at [56, 133] on icon at bounding box center [59, 134] width 7 height 8
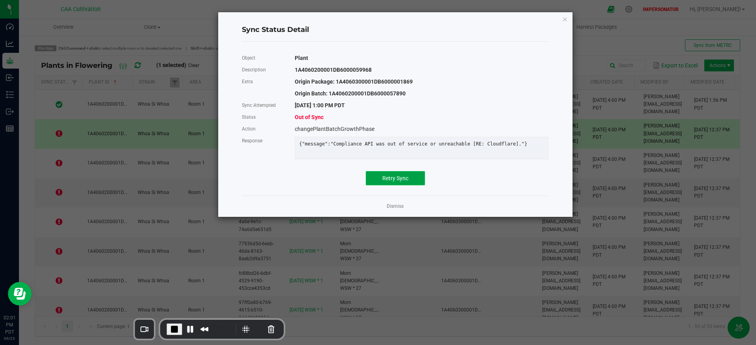
click at [408, 182] on span "Retry Sync" at bounding box center [396, 178] width 26 height 6
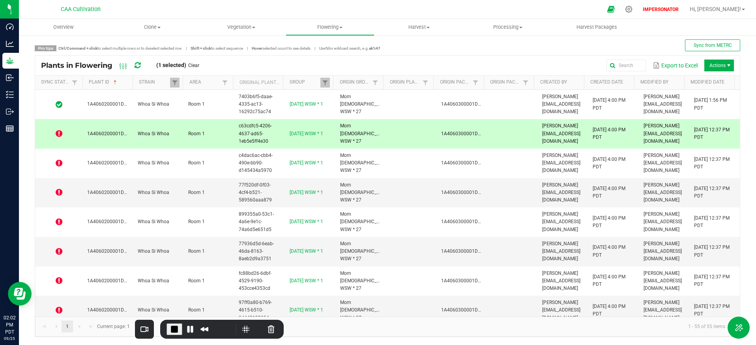
click at [60, 136] on icon at bounding box center [59, 134] width 7 height 8
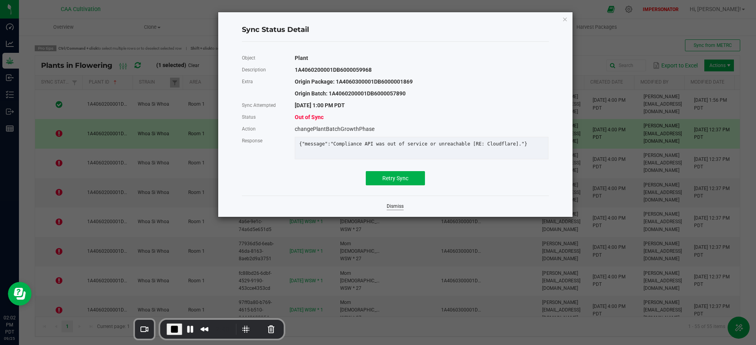
click at [402, 210] on link "Dismiss" at bounding box center [395, 206] width 17 height 7
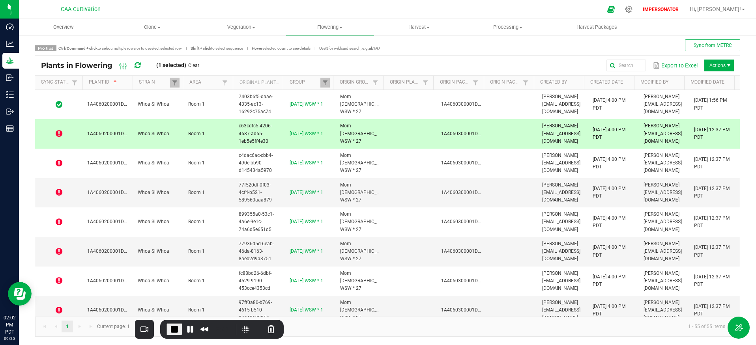
click at [139, 66] on icon at bounding box center [138, 65] width 6 height 7
click at [58, 134] on icon at bounding box center [59, 134] width 7 height 8
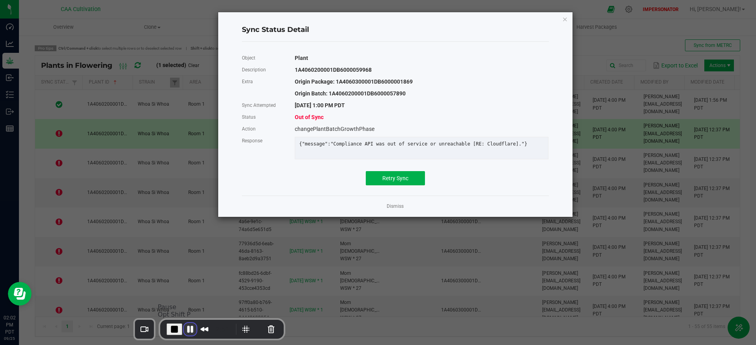
click at [188, 329] on button "Pause Recording" at bounding box center [190, 329] width 13 height 13
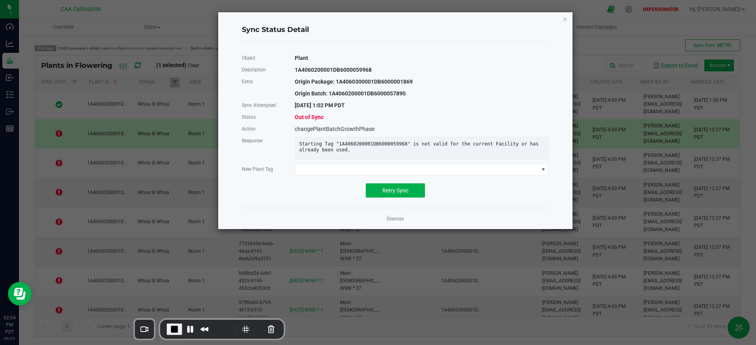
click at [346, 69] on div "1A4060200001DB6000059968" at bounding box center [422, 70] width 266 height 12
copy div "1A4060200001DB6000059968"
click at [399, 223] on link "Dismiss" at bounding box center [395, 219] width 17 height 7
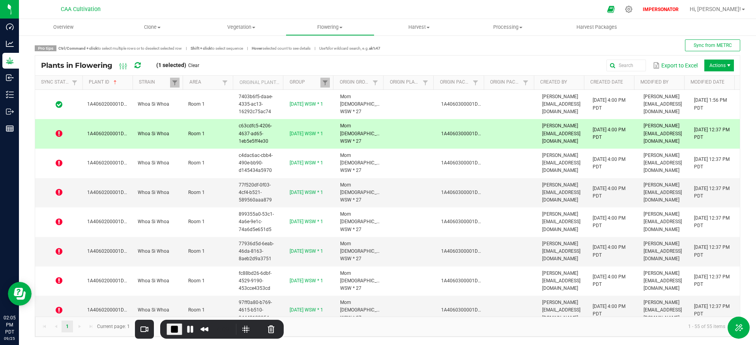
click at [137, 65] on icon at bounding box center [138, 65] width 6 height 7
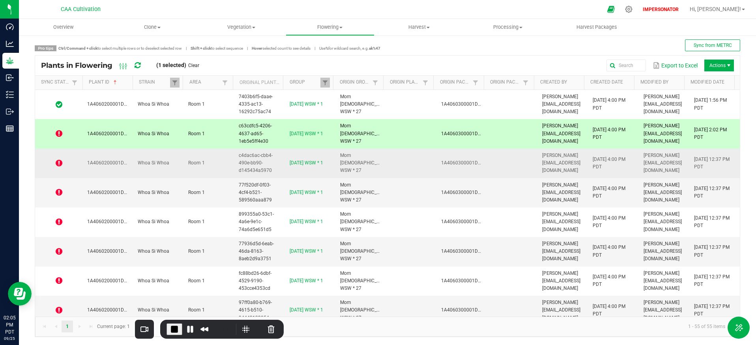
click at [58, 159] on icon at bounding box center [59, 163] width 7 height 8
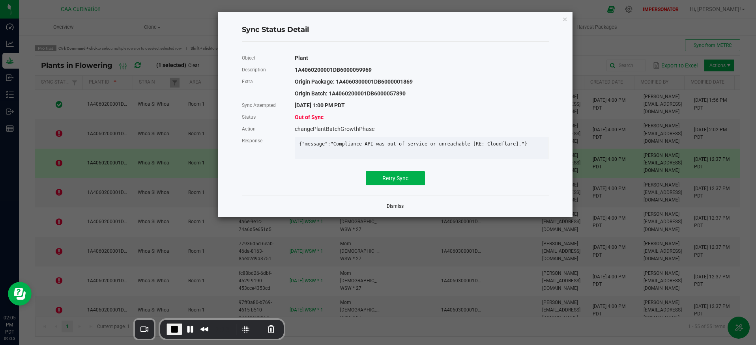
click at [400, 210] on link "Dismiss" at bounding box center [395, 206] width 17 height 7
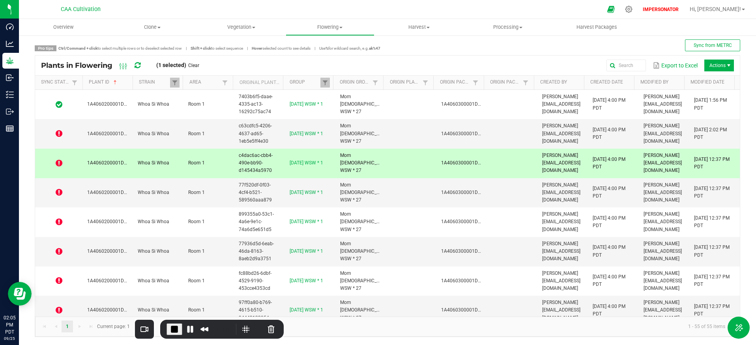
click at [133, 81] on th "Strain" at bounding box center [158, 83] width 50 height 14
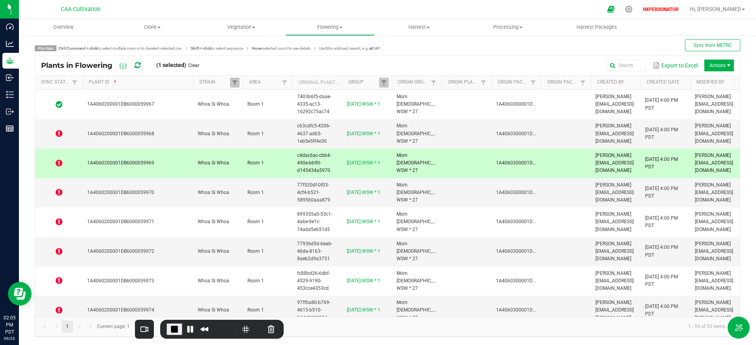
click at [193, 85] on span at bounding box center [192, 144] width 2 height 137
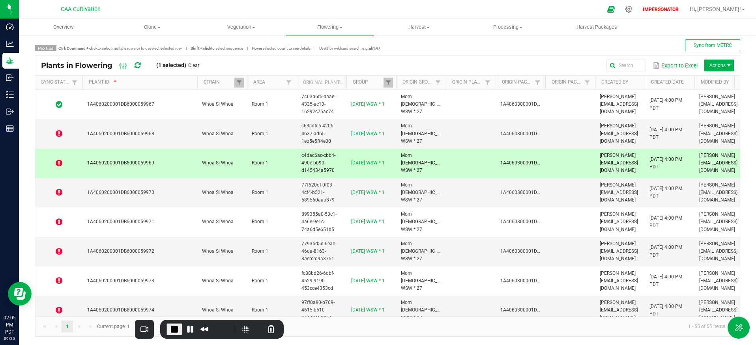
drag, startPoint x: 156, startPoint y: 163, endPoint x: 90, endPoint y: 159, distance: 65.7
click at [90, 159] on td "1A4060200001DB6000059969" at bounding box center [140, 164] width 115 height 30
copy span "1A4060200001DB6000059969"
click at [131, 131] on span "1A4060200001DB6000059968" at bounding box center [120, 134] width 67 height 6
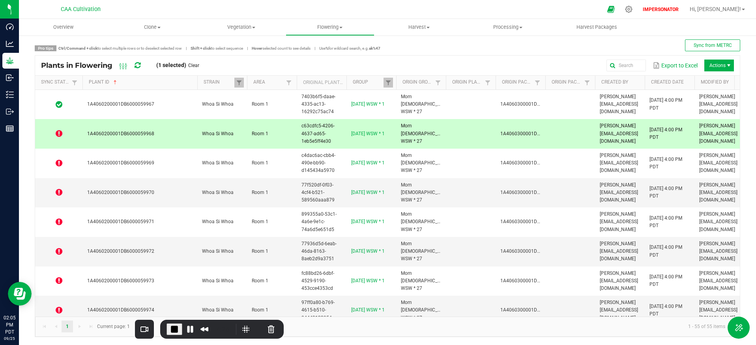
click at [59, 133] on icon at bounding box center [59, 134] width 7 height 8
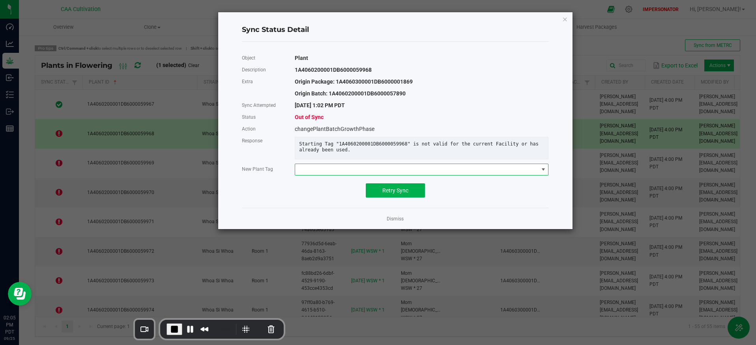
click at [368, 174] on span at bounding box center [416, 169] width 243 height 11
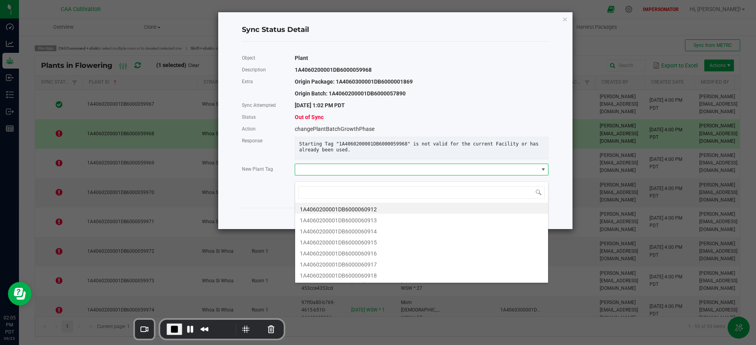
scroll to position [12, 254]
click at [368, 174] on span at bounding box center [416, 169] width 243 height 11
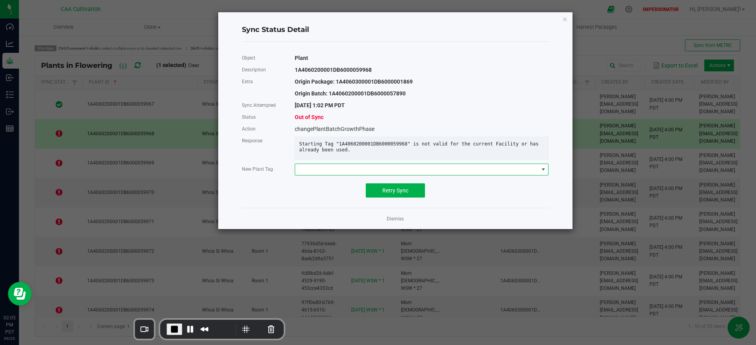
click at [311, 202] on div "Object Plant Description 1A4060200001DB6000059968 Extra Origin Package: 1A40603…" at bounding box center [395, 125] width 319 height 154
drag, startPoint x: 340, startPoint y: 145, endPoint x: 408, endPoint y: 144, distance: 67.5
click at [408, 144] on div "Starting Tag "1A4060200001DB6000059968" is not valid for the current Facility o…" at bounding box center [421, 147] width 257 height 12
copy div "1A4060200001DB6000059968"
click at [400, 223] on link "Dismiss" at bounding box center [395, 219] width 17 height 7
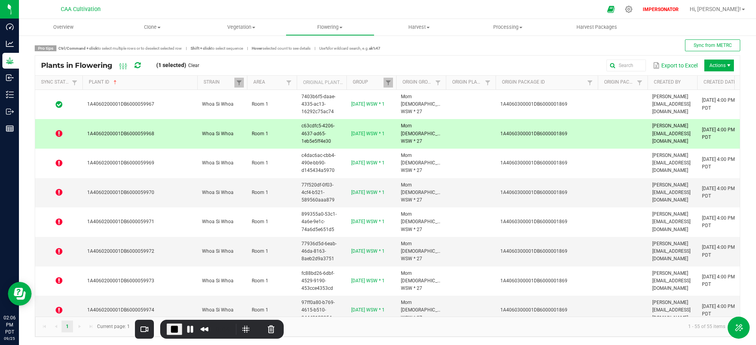
click at [597, 85] on span at bounding box center [597, 144] width 2 height 137
drag, startPoint x: 153, startPoint y: 134, endPoint x: 71, endPoint y: 133, distance: 82.1
click at [71, 133] on tr "1A4060200001DB6000059968 Whoa Si Whoa Room 1 c63cdfc5-4206-4637-ad65-1eb5e5ff4e…" at bounding box center [441, 134] width 812 height 30
copy tr "1A4060200001DB6000059968"
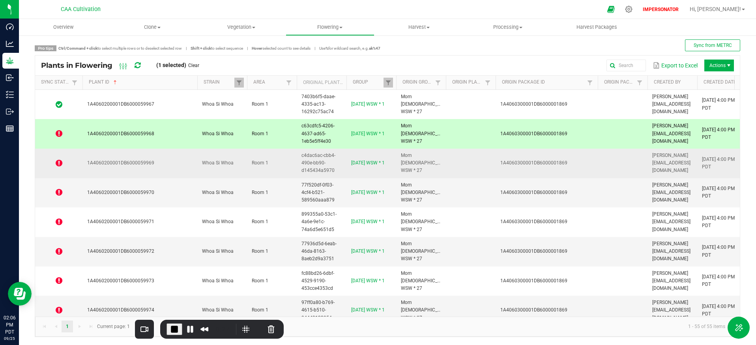
click at [159, 158] on td "1A4060200001DB6000059969" at bounding box center [140, 164] width 115 height 30
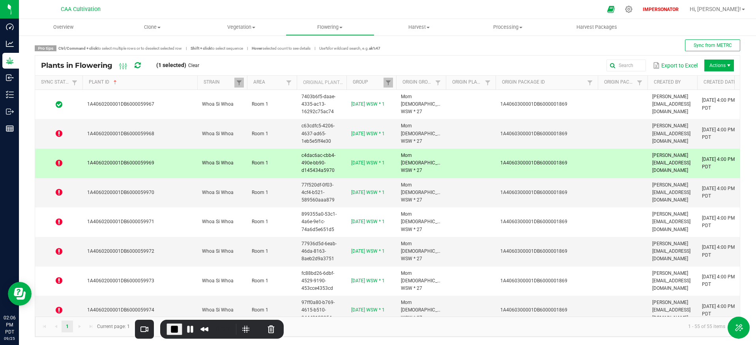
click at [57, 163] on icon at bounding box center [59, 163] width 7 height 8
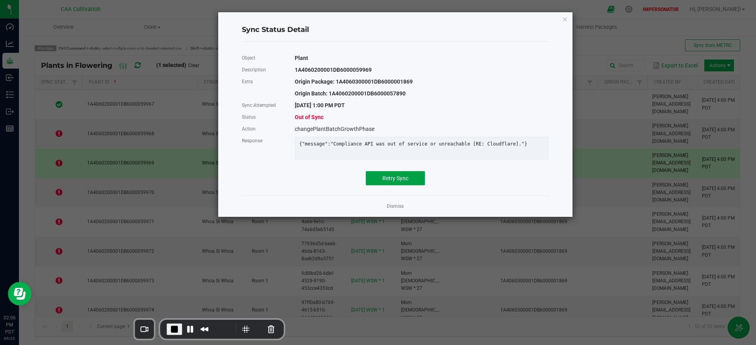
click at [396, 182] on span "Retry Sync" at bounding box center [396, 178] width 26 height 6
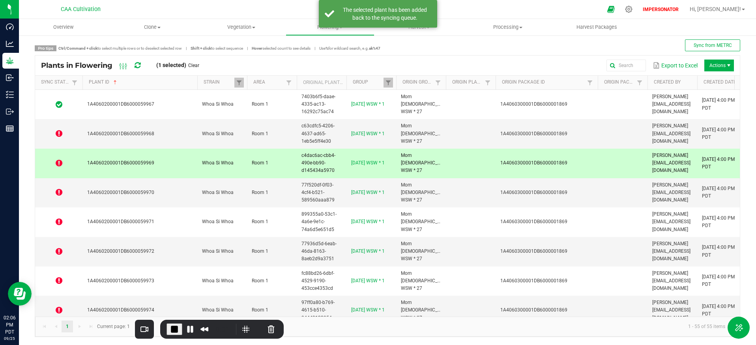
click at [136, 64] on icon at bounding box center [138, 65] width 6 height 7
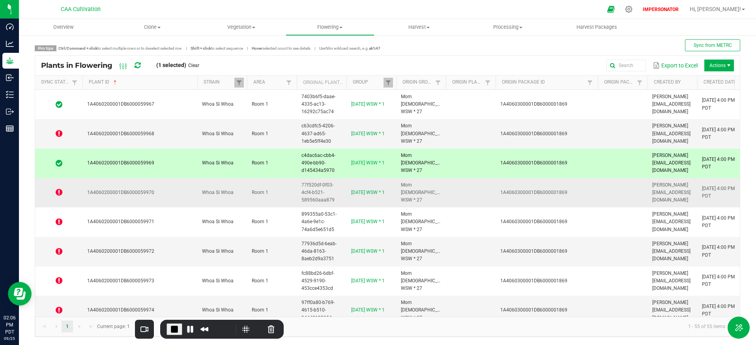
click at [153, 198] on td "1A4060200001DB6000059970" at bounding box center [140, 193] width 115 height 30
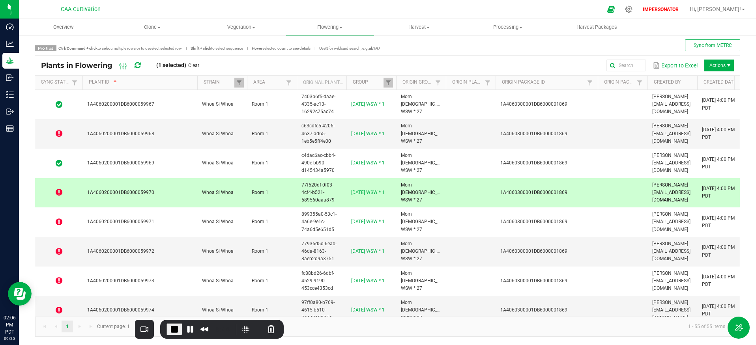
click at [160, 195] on td "1A4060200001DB6000059970" at bounding box center [140, 193] width 115 height 30
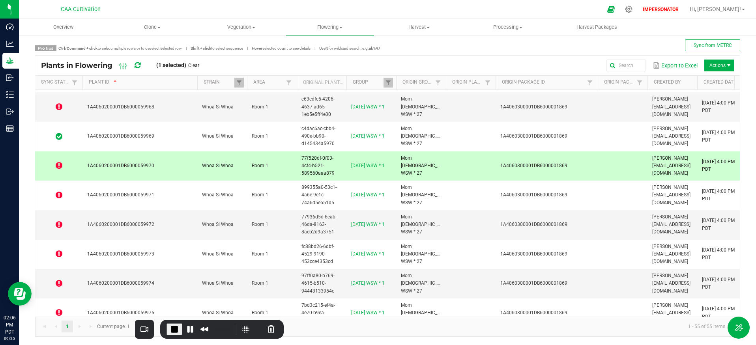
scroll to position [77, 0]
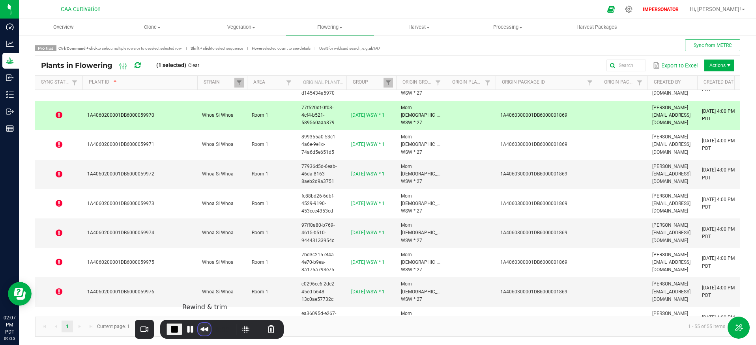
click at [204, 330] on button "Rewind and Trim Recording" at bounding box center [204, 329] width 13 height 13
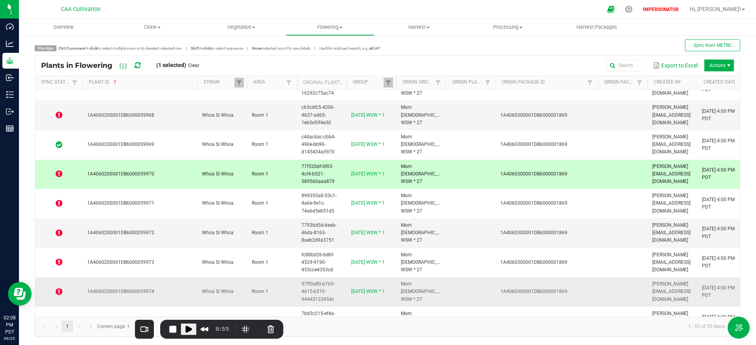
scroll to position [0, 0]
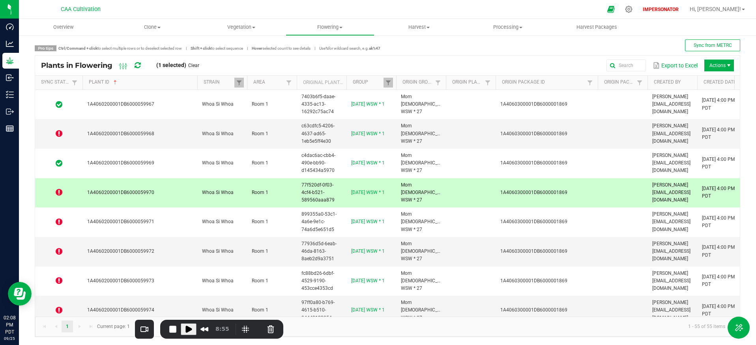
click at [165, 199] on td "1A4060200001DB6000059970" at bounding box center [140, 193] width 115 height 30
click at [189, 330] on span "Play Recording" at bounding box center [188, 329] width 9 height 9
click at [57, 135] on icon at bounding box center [59, 134] width 7 height 8
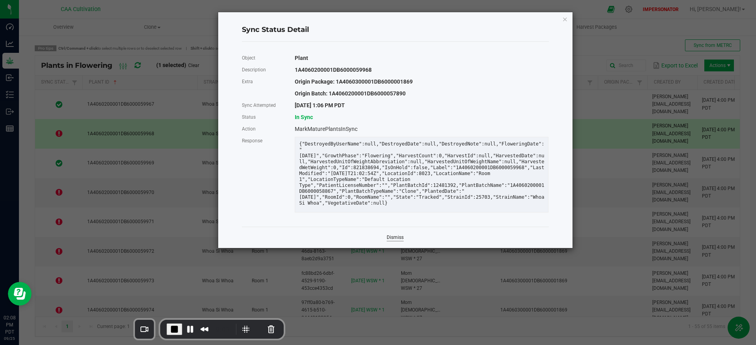
click at [389, 241] on link "Dismiss" at bounding box center [395, 237] width 17 height 7
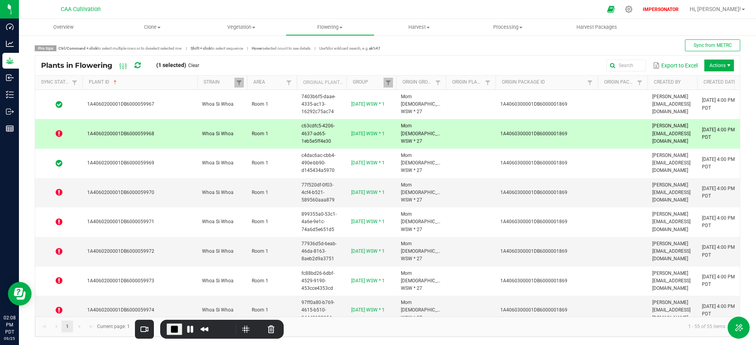
click at [139, 68] on icon at bounding box center [138, 65] width 6 height 7
click at [57, 135] on icon at bounding box center [59, 134] width 7 height 8
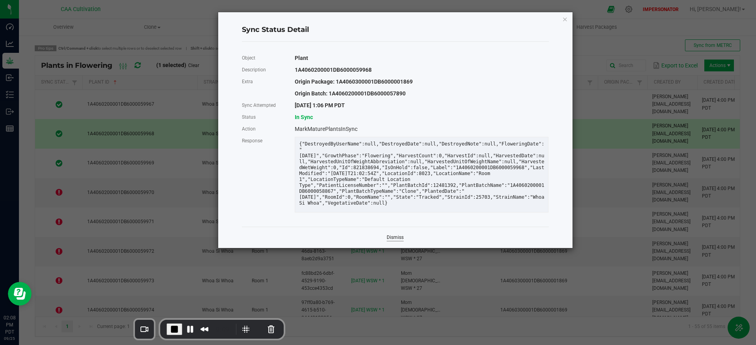
click at [395, 241] on link "Dismiss" at bounding box center [395, 237] width 17 height 7
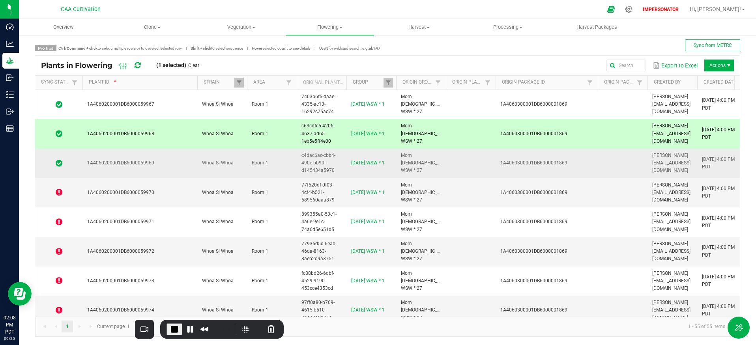
click at [62, 162] on span at bounding box center [59, 163] width 38 height 8
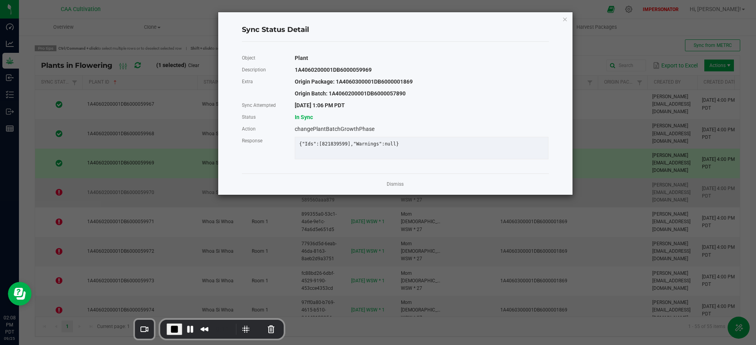
click at [401, 188] on link "Dismiss" at bounding box center [395, 184] width 17 height 7
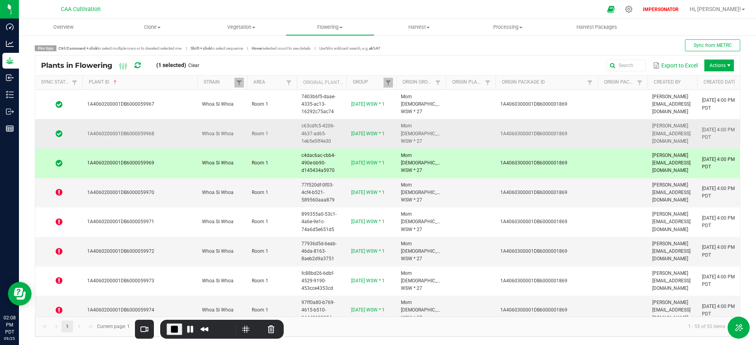
click at [57, 133] on icon at bounding box center [59, 134] width 7 height 8
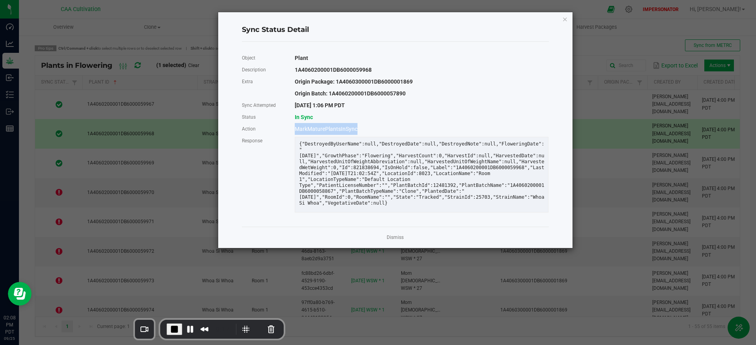
drag, startPoint x: 293, startPoint y: 129, endPoint x: 362, endPoint y: 126, distance: 68.7
click at [362, 126] on div "MarkMaturePlantsInSync" at bounding box center [422, 129] width 266 height 12
click at [386, 242] on div "Dismiss" at bounding box center [395, 237] width 307 height 21
drag, startPoint x: 392, startPoint y: 243, endPoint x: 353, endPoint y: 237, distance: 39.5
click at [392, 241] on link "Dismiss" at bounding box center [395, 237] width 17 height 7
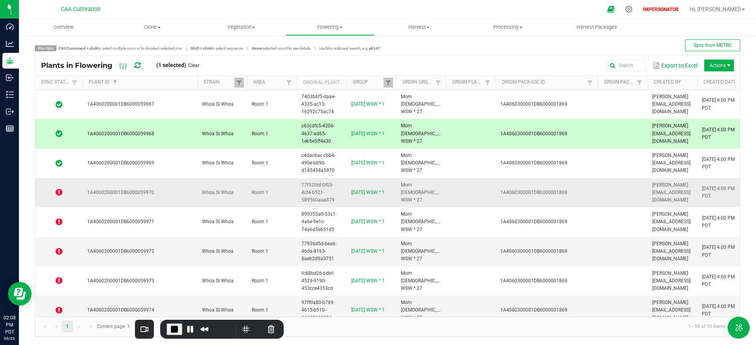
click at [104, 202] on td "1A4060200001DB6000059970" at bounding box center [140, 193] width 115 height 30
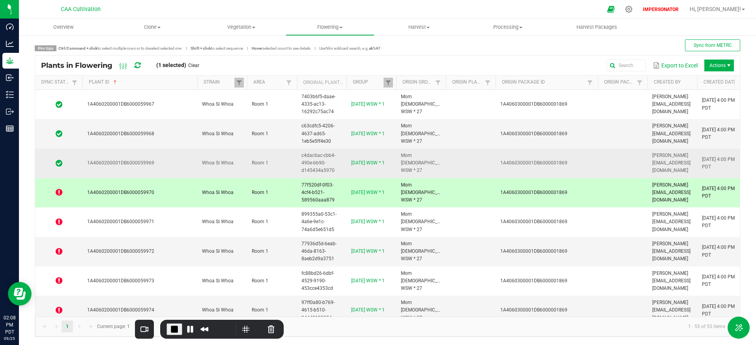
click at [59, 163] on icon at bounding box center [59, 163] width 7 height 8
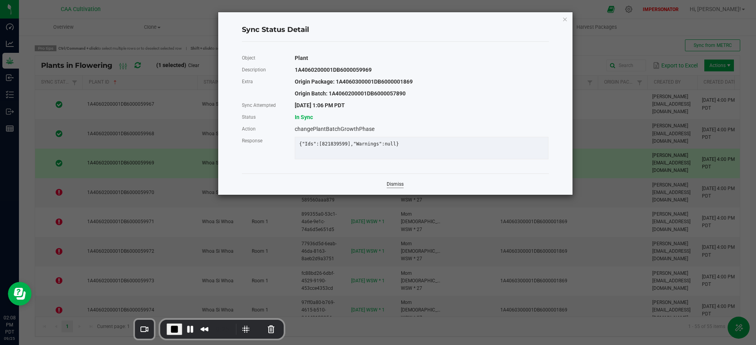
click at [394, 188] on link "Dismiss" at bounding box center [395, 184] width 17 height 7
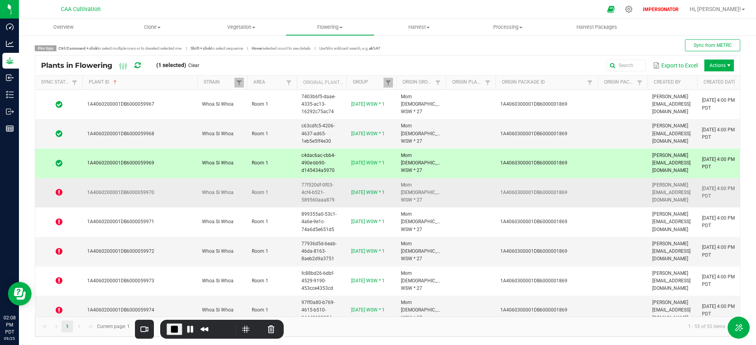
click at [58, 193] on icon at bounding box center [59, 193] width 7 height 8
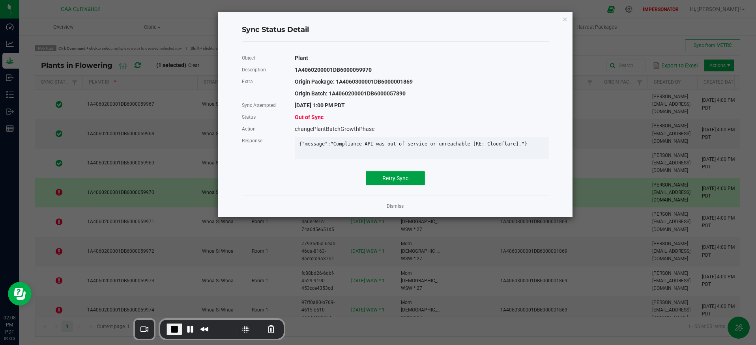
click at [379, 178] on button "Retry Sync" at bounding box center [395, 178] width 59 height 14
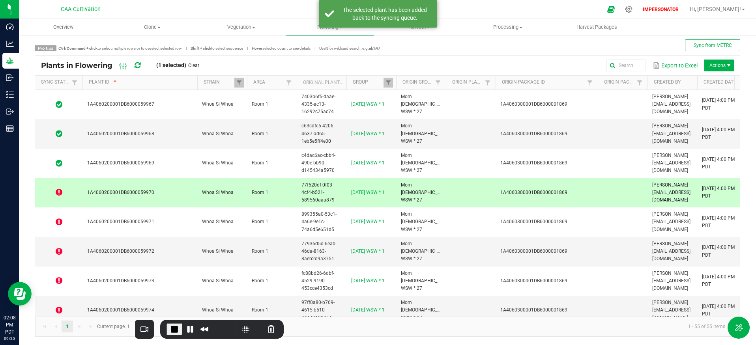
click at [140, 67] on icon at bounding box center [138, 65] width 6 height 7
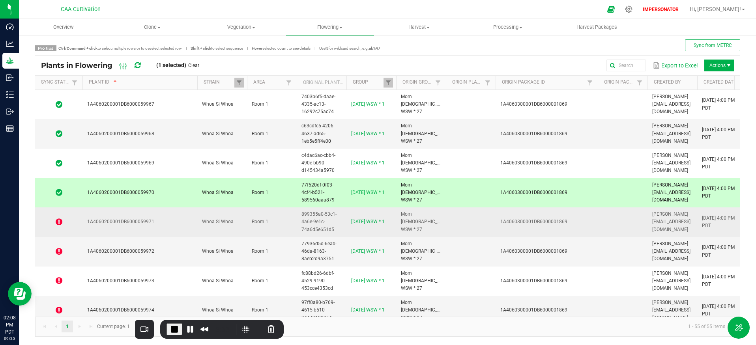
click at [81, 224] on td at bounding box center [58, 223] width 47 height 30
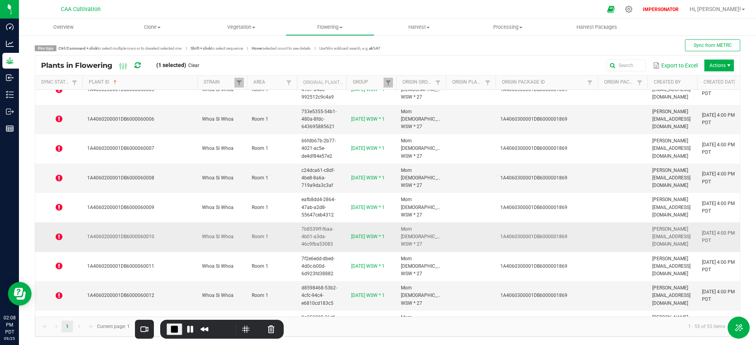
scroll to position [1398, 0]
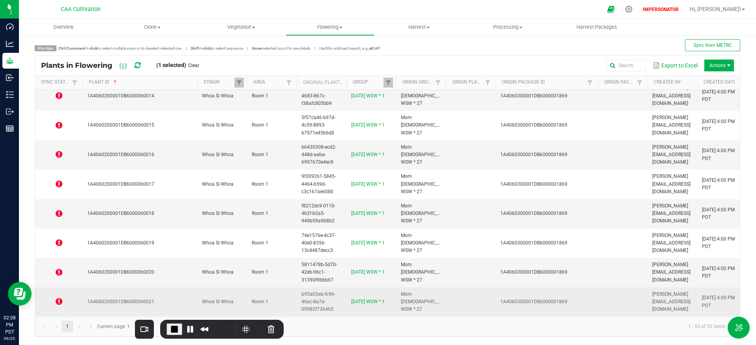
click at [171, 297] on td "1A4060200001DB6000060021" at bounding box center [140, 302] width 115 height 29
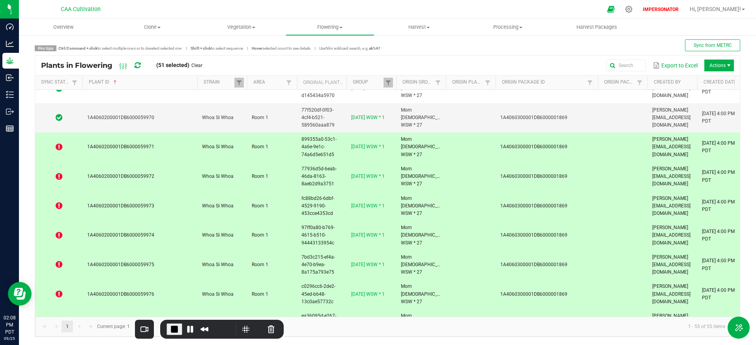
scroll to position [0, 0]
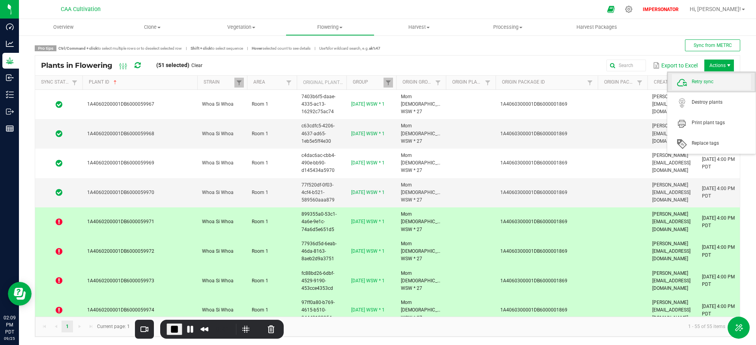
click at [706, 83] on span "Retry sync" at bounding box center [721, 82] width 59 height 7
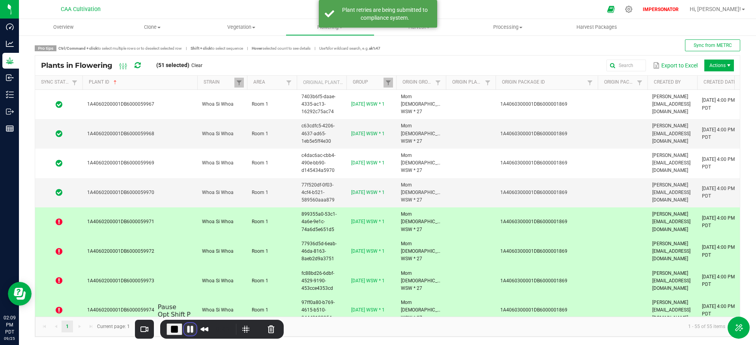
click at [187, 330] on button "Pause Recording" at bounding box center [190, 329] width 13 height 13
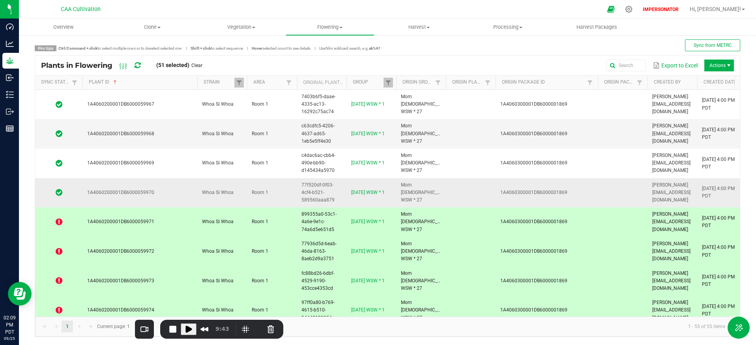
click at [172, 203] on td "1A4060200001DB6000059970" at bounding box center [140, 193] width 115 height 30
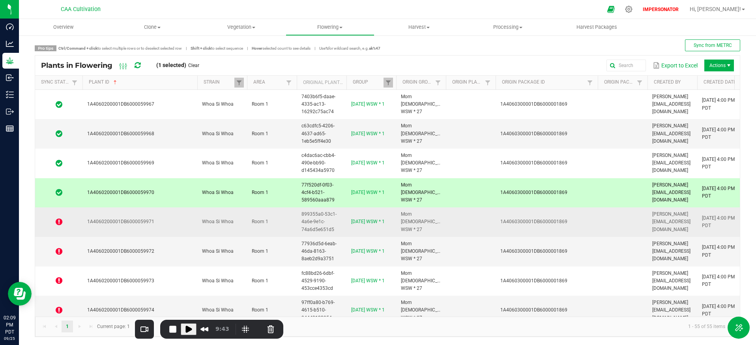
click at [173, 218] on td "1A4060200001DB6000059971" at bounding box center [140, 223] width 115 height 30
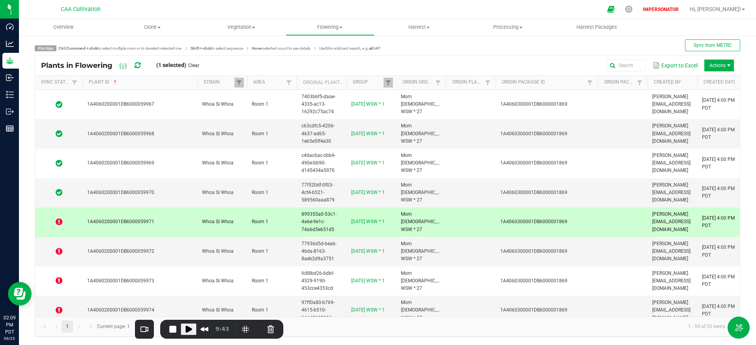
click at [137, 67] on icon at bounding box center [138, 65] width 6 height 7
click at [58, 222] on icon at bounding box center [59, 222] width 7 height 8
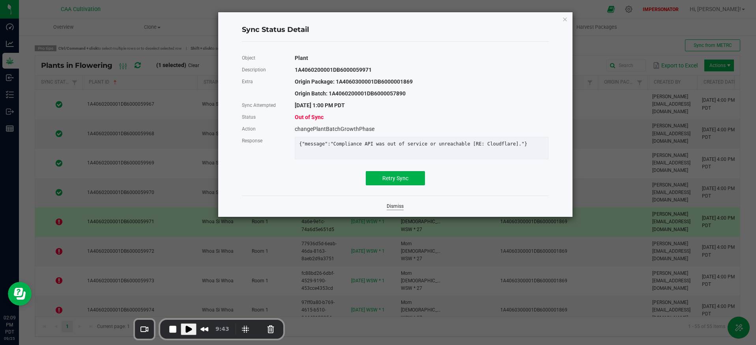
click at [398, 210] on link "Dismiss" at bounding box center [395, 206] width 17 height 7
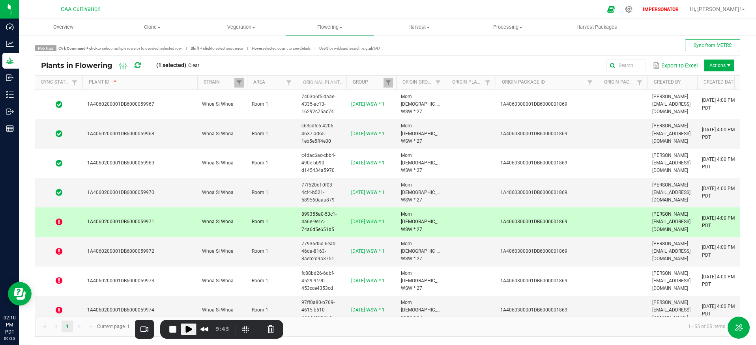
click at [137, 65] on icon at bounding box center [138, 65] width 6 height 7
click at [61, 222] on icon at bounding box center [59, 222] width 7 height 8
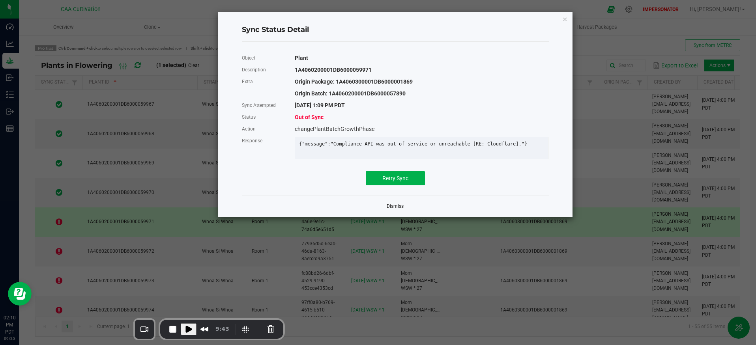
click at [399, 210] on link "Dismiss" at bounding box center [395, 206] width 17 height 7
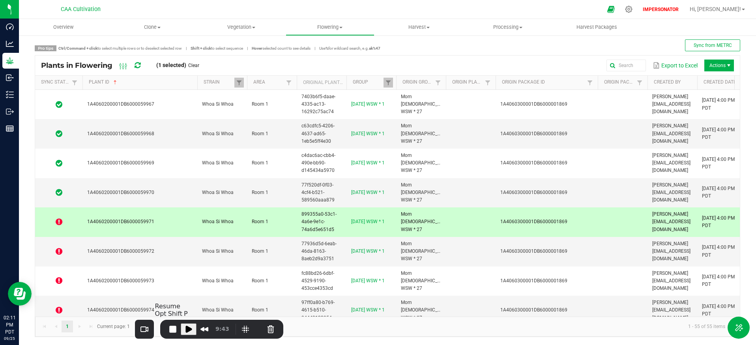
click at [191, 329] on span "Play Recording" at bounding box center [188, 329] width 9 height 9
click at [58, 221] on icon at bounding box center [59, 222] width 7 height 8
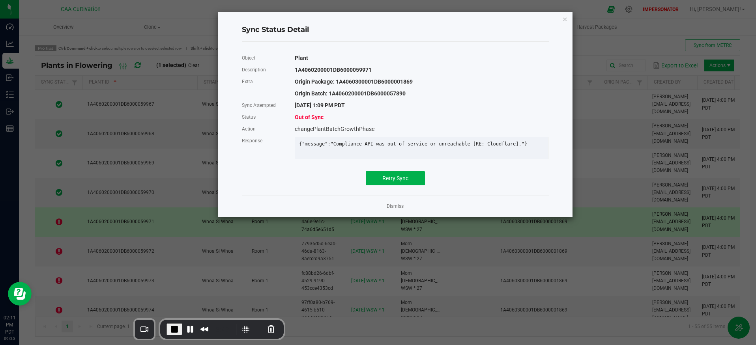
click at [330, 144] on div "{"message":"Compliance API was out of service or unreachable [RE: Cloudflare]."}" at bounding box center [421, 144] width 257 height 6
click at [330, 143] on div "{"message":"Compliance API was out of service or unreachable [RE: Cloudflare]."}" at bounding box center [421, 144] width 257 height 6
drag, startPoint x: 326, startPoint y: 106, endPoint x: 353, endPoint y: 105, distance: 27.3
click at [353, 105] on div "9/25/2025 1:09 PM PDT" at bounding box center [422, 105] width 266 height 12
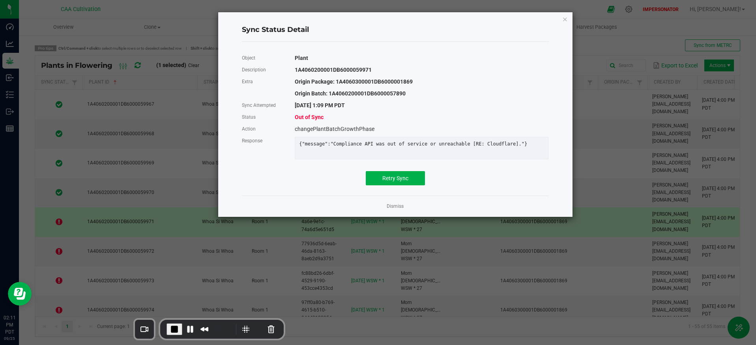
click at [365, 144] on div "{"message":"Compliance API was out of service or unreachable [RE: Cloudflare]."}" at bounding box center [421, 144] width 257 height 6
click at [401, 210] on link "Dismiss" at bounding box center [395, 206] width 17 height 7
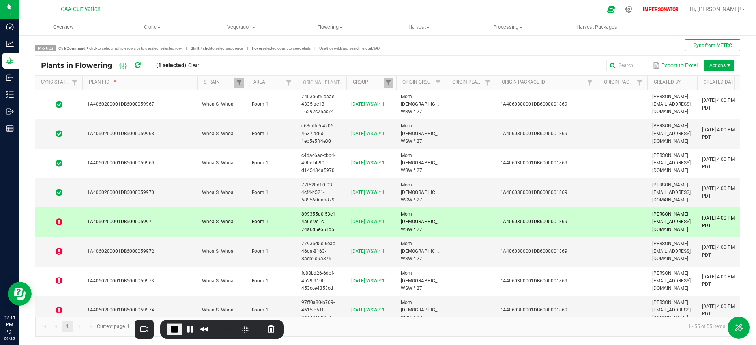
click at [136, 224] on span "1A4060200001DB6000059971" at bounding box center [120, 222] width 67 height 6
click at [155, 250] on td "1A4060200001DB6000059972" at bounding box center [140, 252] width 115 height 30
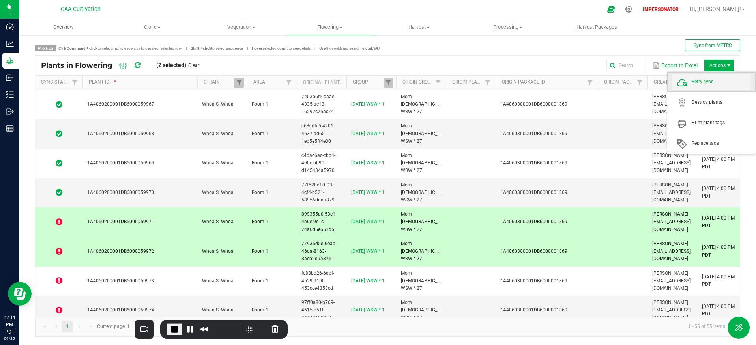
click at [715, 81] on span "Retry sync" at bounding box center [721, 82] width 59 height 7
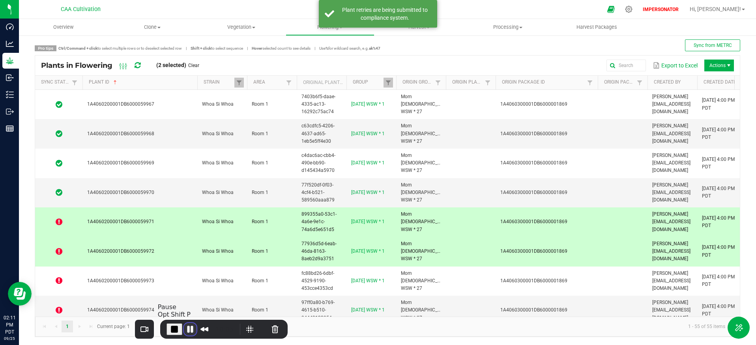
click at [191, 332] on button "Pause Recording" at bounding box center [190, 329] width 13 height 13
click at [136, 66] on icon at bounding box center [138, 65] width 6 height 7
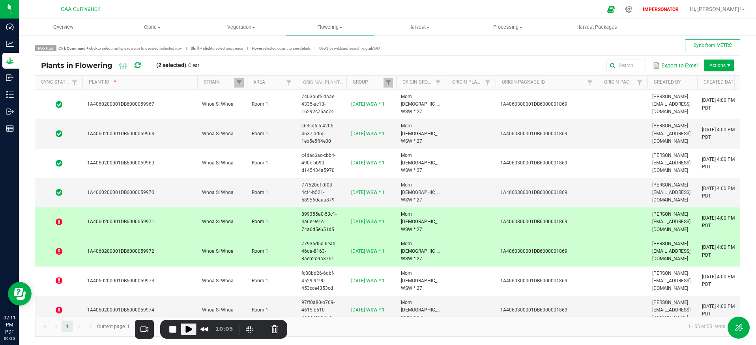
click at [136, 66] on icon at bounding box center [138, 65] width 6 height 7
click at [58, 222] on icon at bounding box center [59, 222] width 7 height 8
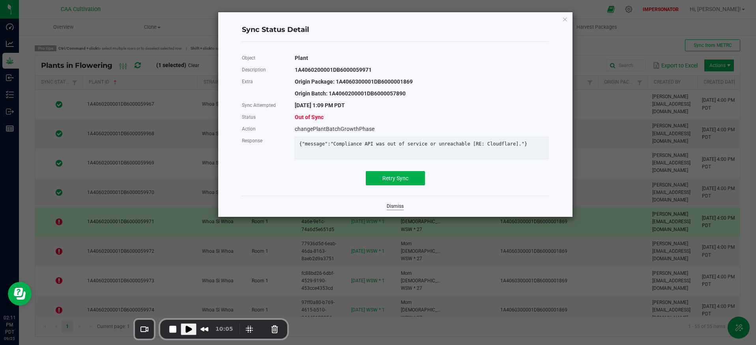
click at [394, 210] on link "Dismiss" at bounding box center [395, 206] width 17 height 7
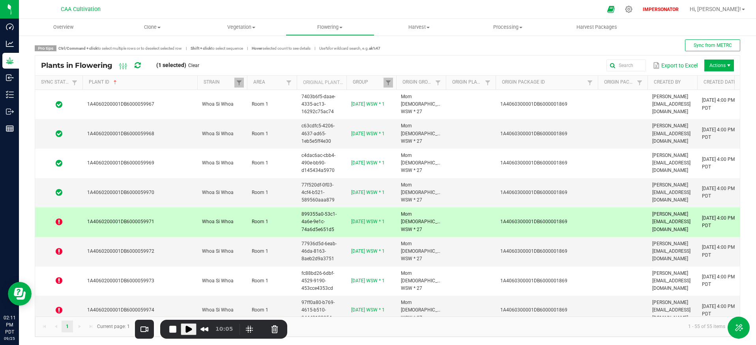
click at [141, 65] on div "Plants in Flowering (1 selected) Clear" at bounding box center [123, 65] width 164 height 13
click at [141, 65] on icon at bounding box center [138, 65] width 6 height 7
click at [60, 223] on icon at bounding box center [59, 222] width 7 height 8
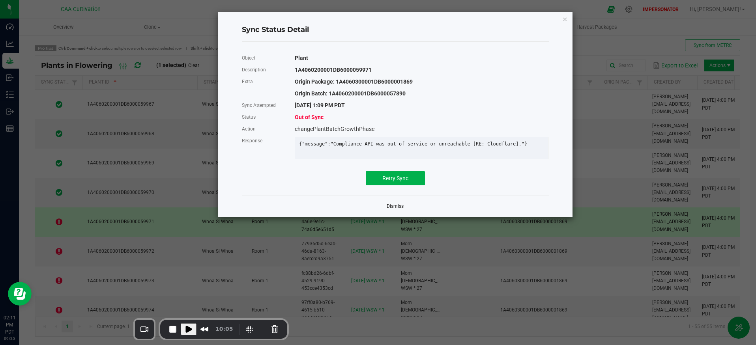
click at [399, 210] on link "Dismiss" at bounding box center [395, 206] width 17 height 7
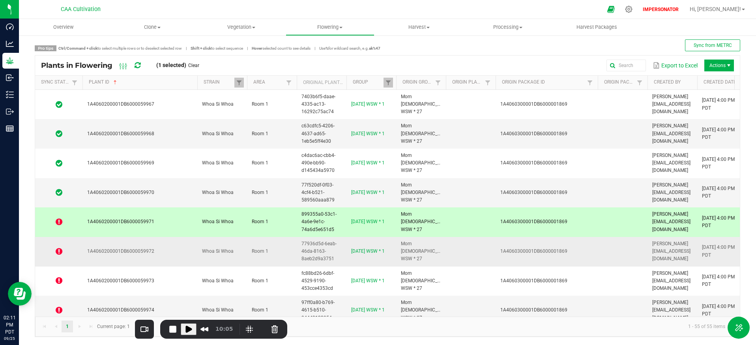
click at [60, 254] on icon at bounding box center [59, 252] width 7 height 8
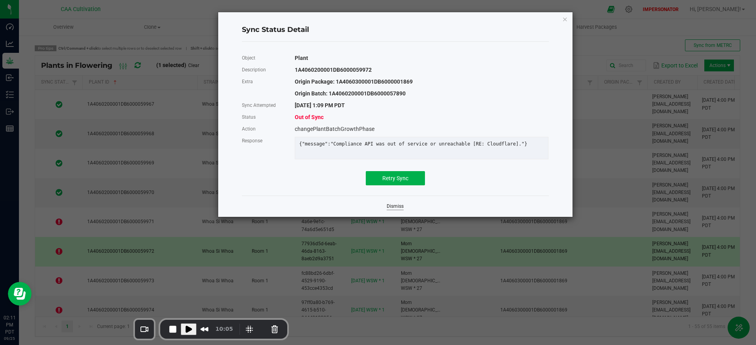
click at [396, 210] on link "Dismiss" at bounding box center [395, 206] width 17 height 7
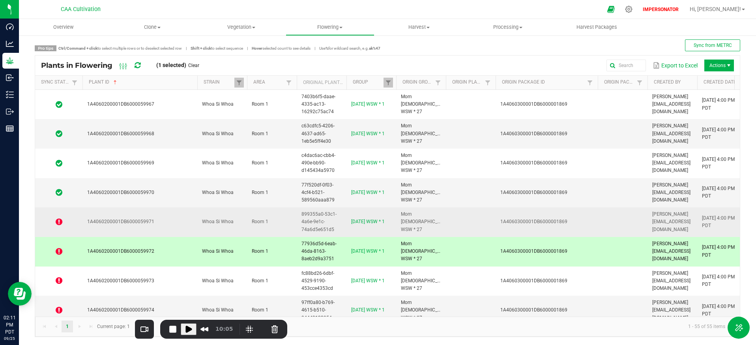
click at [58, 221] on icon at bounding box center [59, 222] width 7 height 8
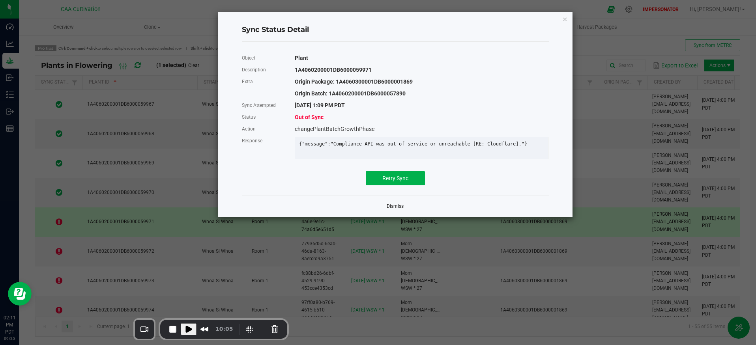
click at [395, 210] on link "Dismiss" at bounding box center [395, 206] width 17 height 7
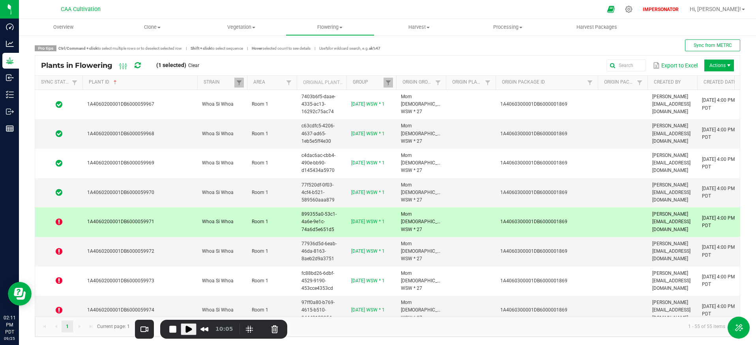
click at [138, 67] on icon at bounding box center [137, 66] width 7 height 8
click at [61, 224] on icon at bounding box center [59, 222] width 7 height 8
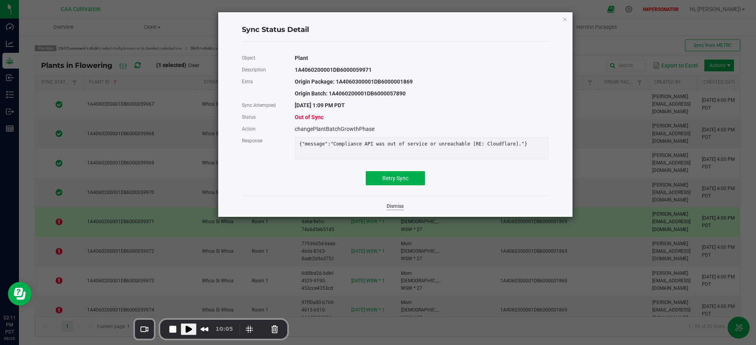
click at [394, 210] on link "Dismiss" at bounding box center [395, 206] width 17 height 7
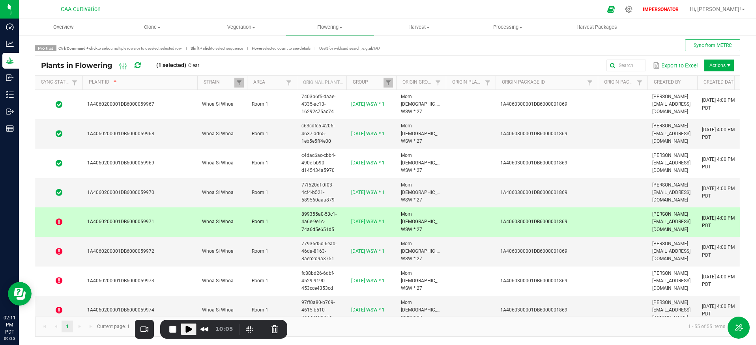
click at [143, 67] on div "Plants in Flowering (1 selected) Clear" at bounding box center [123, 65] width 164 height 13
click at [139, 66] on icon at bounding box center [138, 65] width 6 height 7
click at [137, 68] on icon at bounding box center [138, 65] width 6 height 7
click at [57, 223] on icon at bounding box center [59, 222] width 7 height 8
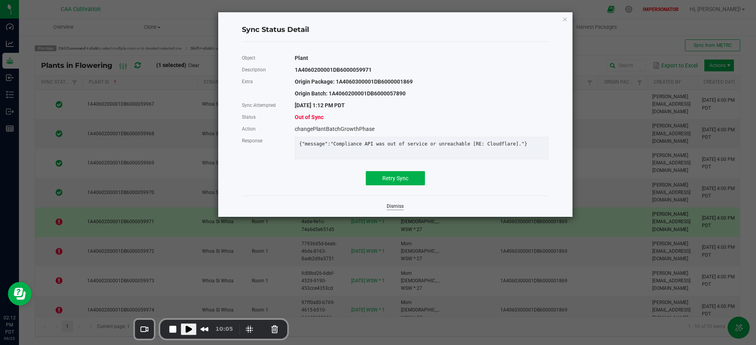
click at [401, 210] on link "Dismiss" at bounding box center [395, 206] width 17 height 7
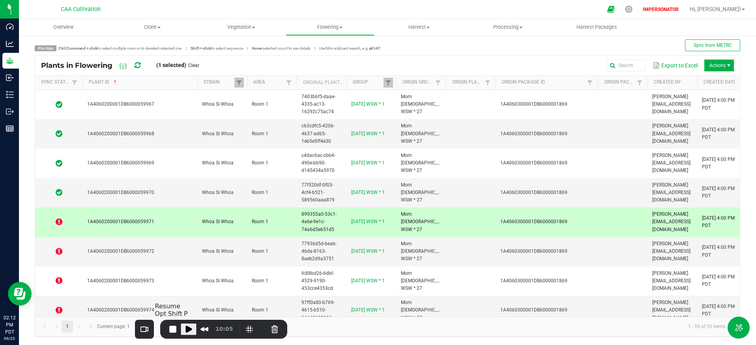
click at [187, 328] on span "Play Recording" at bounding box center [188, 329] width 9 height 9
click at [60, 221] on icon at bounding box center [59, 222] width 7 height 8
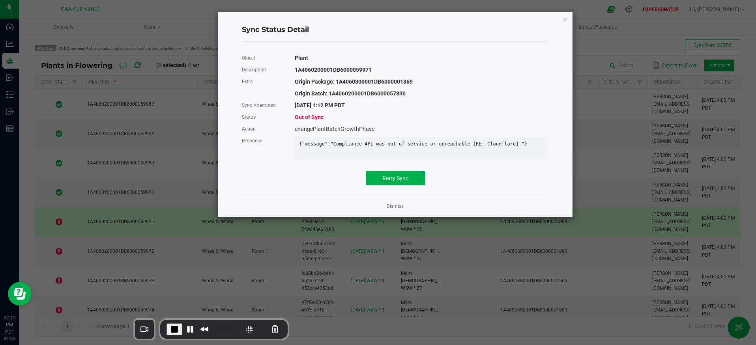
click at [360, 143] on div "{"message":"Compliance API was out of service or unreachable [RE: Cloudflare]."}" at bounding box center [421, 144] width 257 height 6
click at [393, 210] on link "Dismiss" at bounding box center [395, 206] width 17 height 7
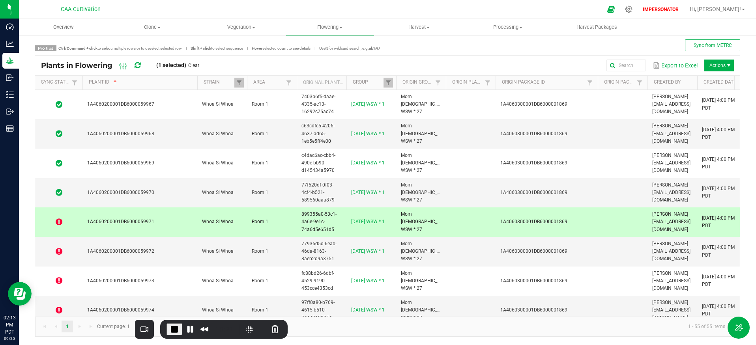
click at [59, 223] on icon at bounding box center [59, 222] width 7 height 8
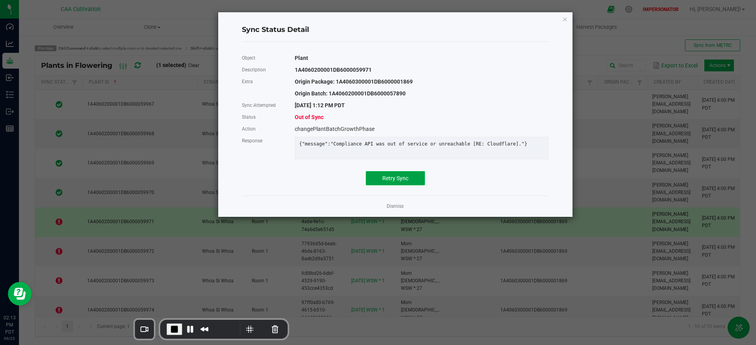
click at [404, 182] on span "Retry Sync" at bounding box center [396, 178] width 26 height 6
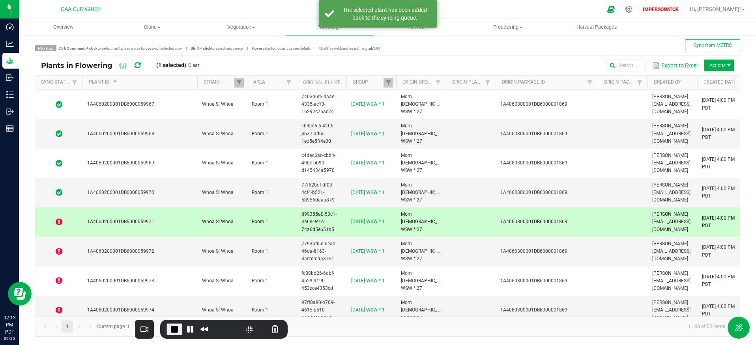
click at [138, 65] on icon at bounding box center [138, 65] width 6 height 7
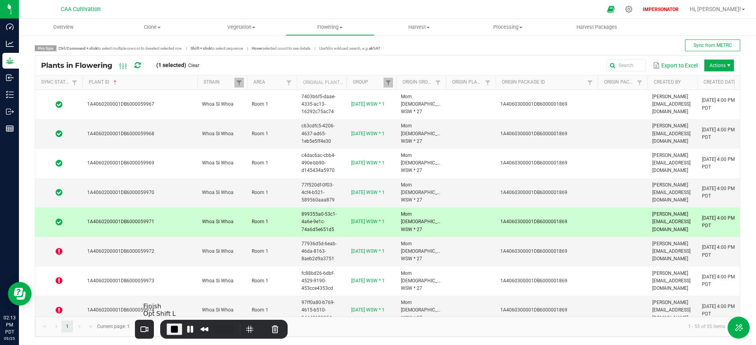
click at [176, 327] on span "End Recording" at bounding box center [174, 329] width 9 height 9
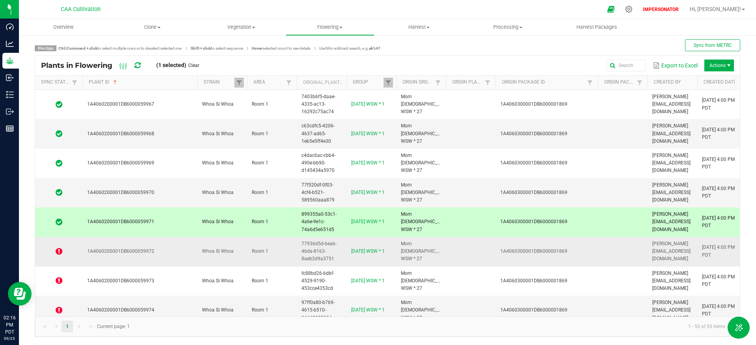
drag, startPoint x: 154, startPoint y: 252, endPoint x: 84, endPoint y: 252, distance: 69.5
click at [84, 252] on td "1A4060200001DB6000059972" at bounding box center [140, 252] width 115 height 30
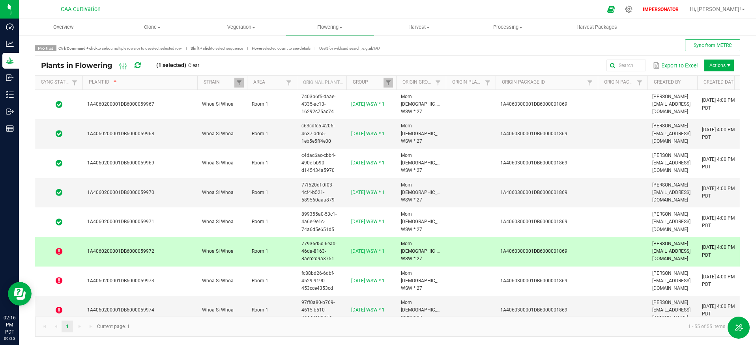
copy span "1A4060200001DB6000059972"
click at [396, 61] on div "Export to Excel Actions" at bounding box center [469, 65] width 529 height 13
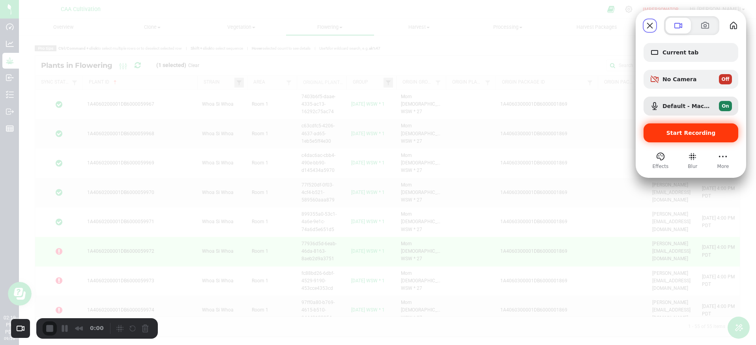
click at [691, 137] on div "Start Recording" at bounding box center [691, 133] width 95 height 19
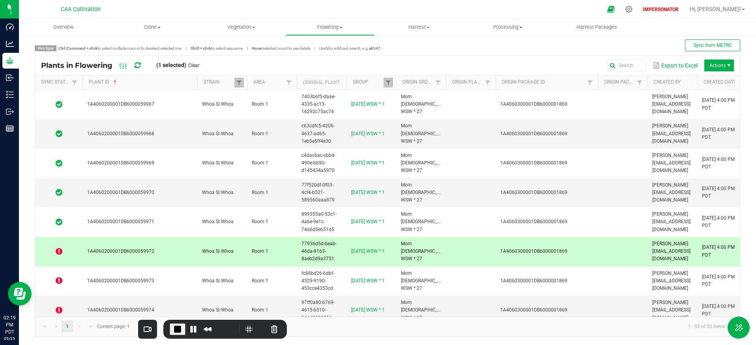
drag, startPoint x: 108, startPoint y: 325, endPoint x: 234, endPoint y: 327, distance: 126.7
click at [236, 327] on div "Recorder controls - play pause" at bounding box center [258, 329] width 45 height 13
click at [257, 328] on button "Restart Recording" at bounding box center [261, 329] width 9 height 9
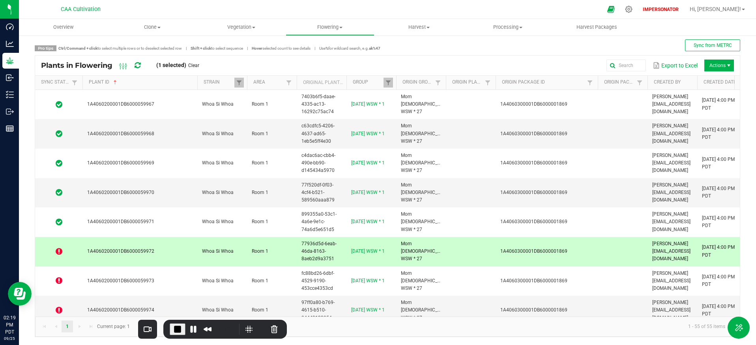
click at [56, 250] on icon at bounding box center [59, 252] width 7 height 8
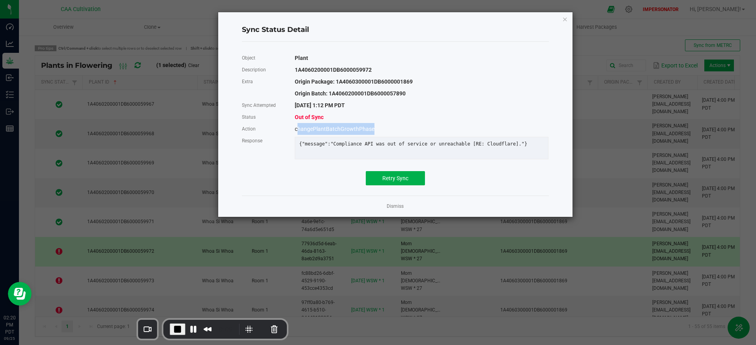
drag, startPoint x: 298, startPoint y: 130, endPoint x: 374, endPoint y: 129, distance: 76.6
click at [374, 129] on div "changePlantBatchGrowthPhase" at bounding box center [422, 129] width 266 height 12
click at [407, 128] on div "changePlantBatchGrowthPhase" at bounding box center [422, 129] width 266 height 12
click at [313, 145] on div "{"message":"Compliance API was out of service or unreachable [RE: Cloudflare]."}" at bounding box center [421, 144] width 257 height 6
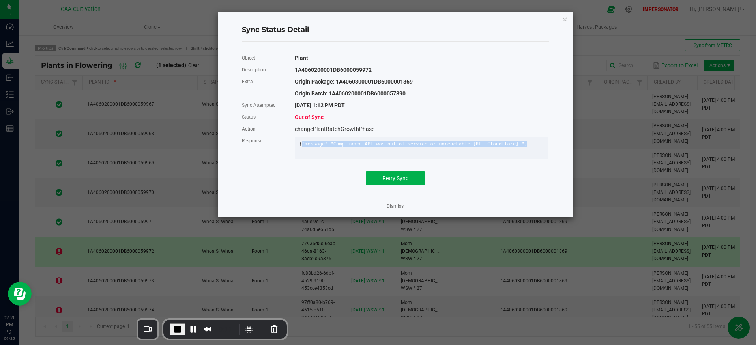
click at [313, 145] on div "{"message":"Compliance API was out of service or unreachable [RE: Cloudflare]."}" at bounding box center [421, 144] width 257 height 6
click at [320, 186] on div "Retry Sync" at bounding box center [395, 178] width 319 height 14
click at [395, 210] on link "Dismiss" at bounding box center [395, 206] width 17 height 7
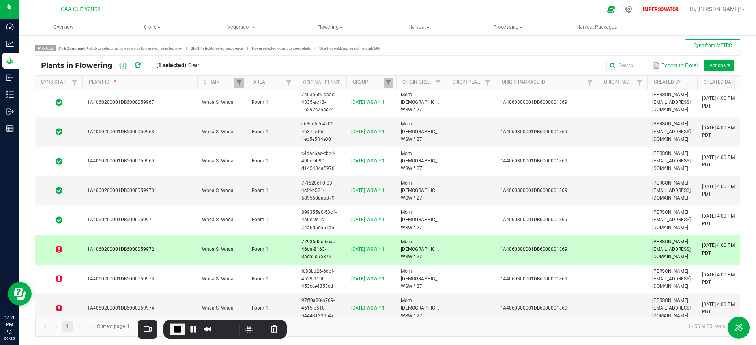
scroll to position [13, 0]
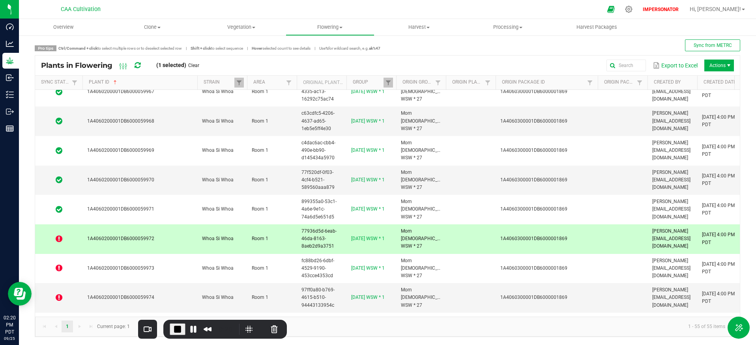
click at [173, 241] on td "1A4060200001DB6000059972" at bounding box center [140, 240] width 115 height 30
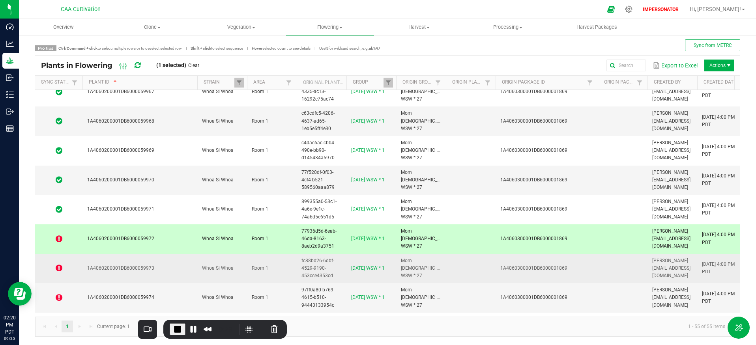
click at [175, 272] on td "1A4060200001DB6000059973" at bounding box center [140, 269] width 115 height 30
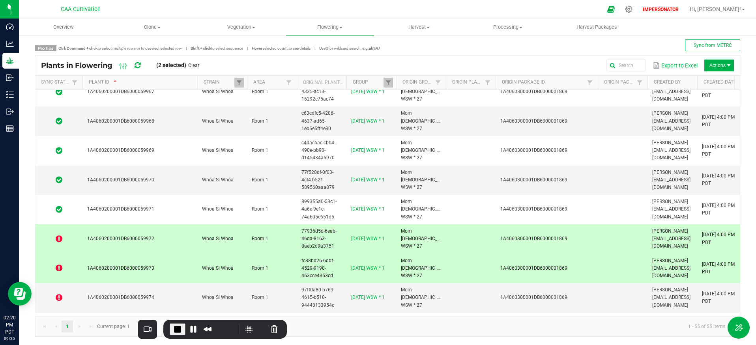
click at [58, 238] on icon at bounding box center [59, 239] width 7 height 8
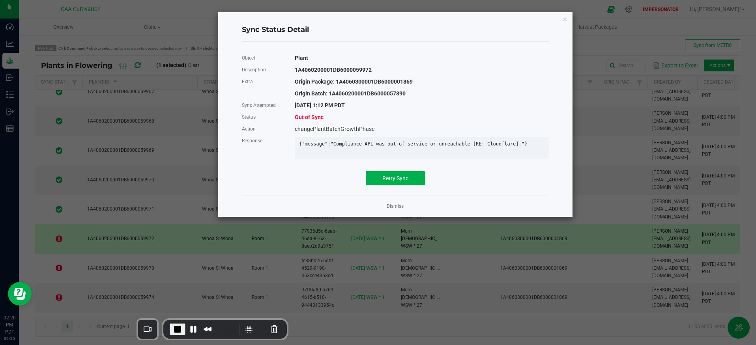
drag, startPoint x: 317, startPoint y: 105, endPoint x: 377, endPoint y: 105, distance: 60.4
click at [377, 105] on div "9/25/2025 1:12 PM PDT" at bounding box center [422, 105] width 266 height 12
click at [398, 210] on link "Dismiss" at bounding box center [395, 206] width 17 height 7
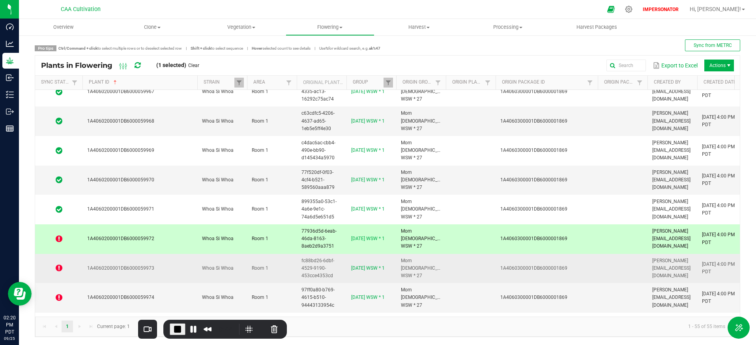
click at [77, 269] on span at bounding box center [59, 269] width 38 height 8
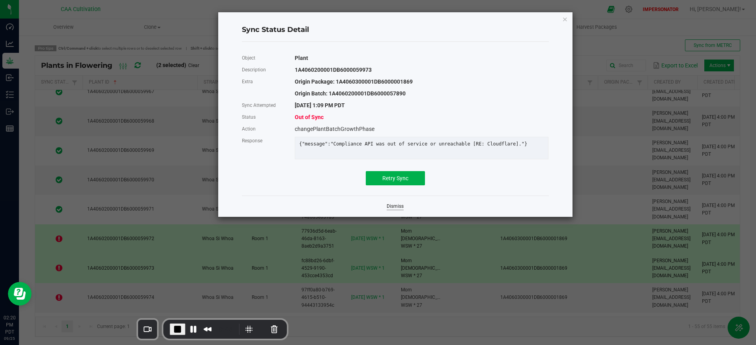
click at [388, 210] on link "Dismiss" at bounding box center [395, 206] width 17 height 7
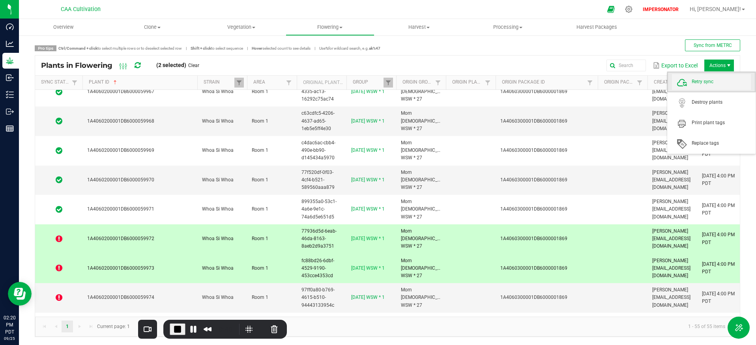
click at [701, 83] on span "Retry sync" at bounding box center [721, 82] width 59 height 7
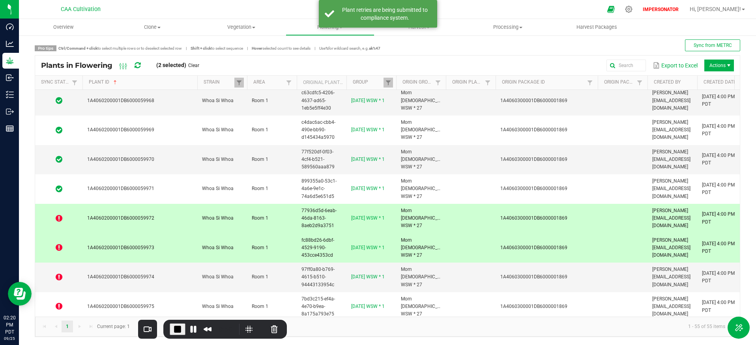
scroll to position [34, 0]
click at [174, 271] on td "1A4060200001DB6000059974" at bounding box center [140, 277] width 115 height 30
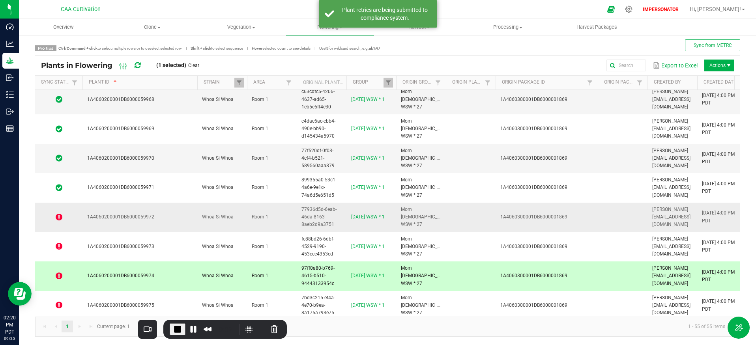
click at [57, 216] on icon at bounding box center [59, 218] width 7 height 8
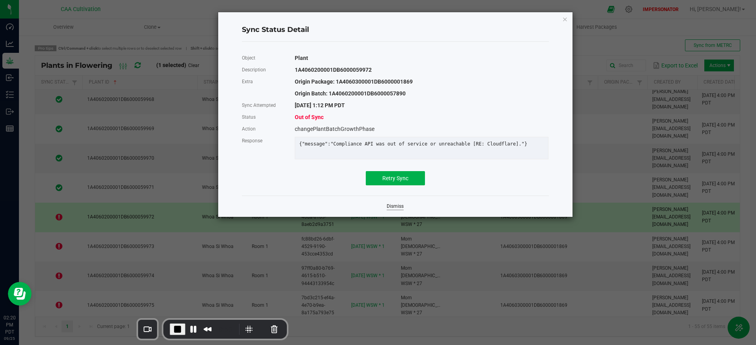
click at [394, 210] on link "Dismiss" at bounding box center [395, 206] width 17 height 7
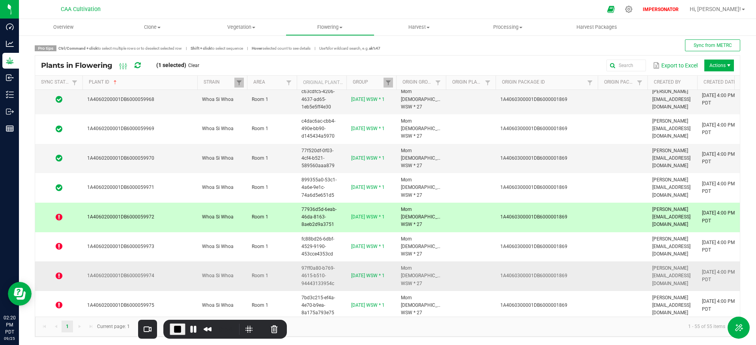
click at [71, 276] on span at bounding box center [59, 276] width 38 height 8
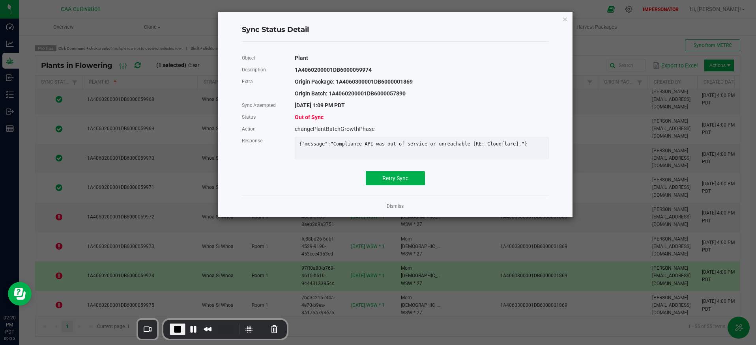
click at [386, 173] on div "Object Plant Description 1A4060200001DB6000059974 Extra Origin Package: 1A40603…" at bounding box center [395, 118] width 307 height 133
click at [389, 181] on span "Retry Sync" at bounding box center [396, 178] width 26 height 6
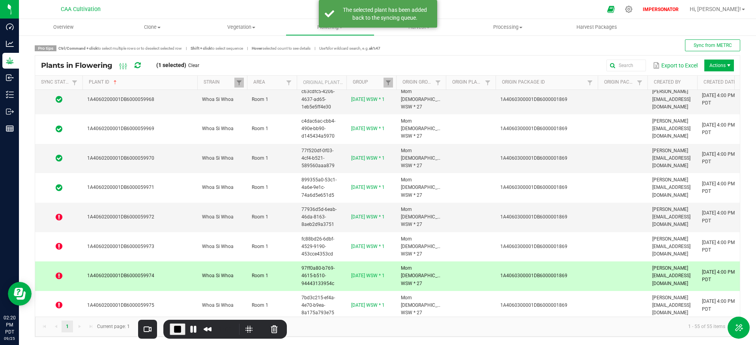
click at [139, 64] on icon at bounding box center [138, 65] width 6 height 7
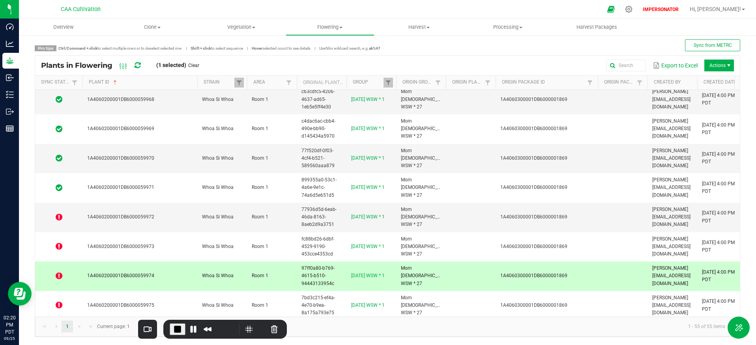
click at [58, 277] on icon at bounding box center [59, 276] width 7 height 8
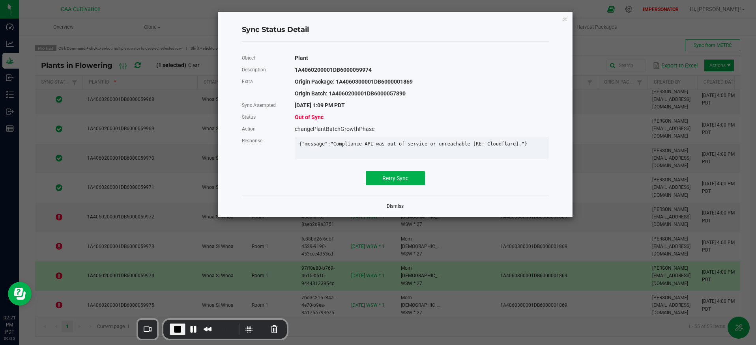
click at [400, 210] on link "Dismiss" at bounding box center [395, 206] width 17 height 7
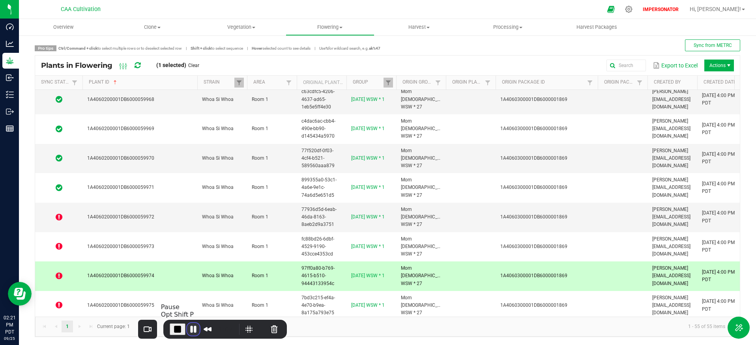
click at [193, 327] on button "Pause Recording" at bounding box center [193, 329] width 13 height 13
click at [58, 218] on icon at bounding box center [59, 218] width 7 height 8
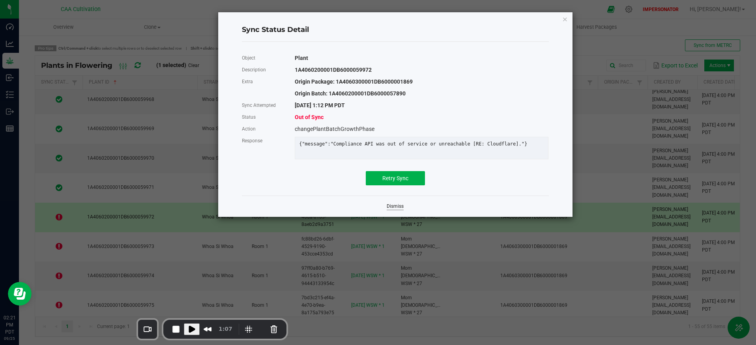
click at [396, 210] on link "Dismiss" at bounding box center [395, 206] width 17 height 7
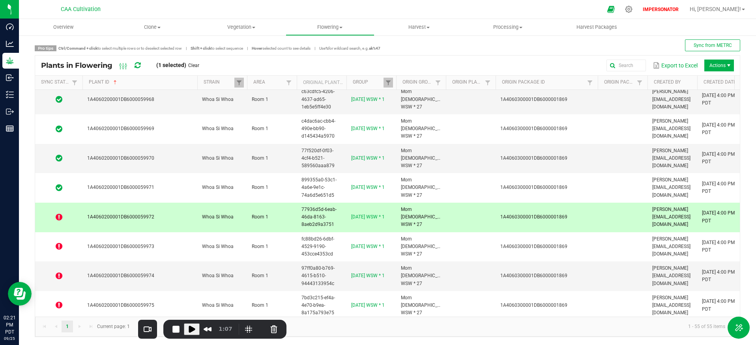
click at [138, 66] on icon at bounding box center [138, 65] width 6 height 7
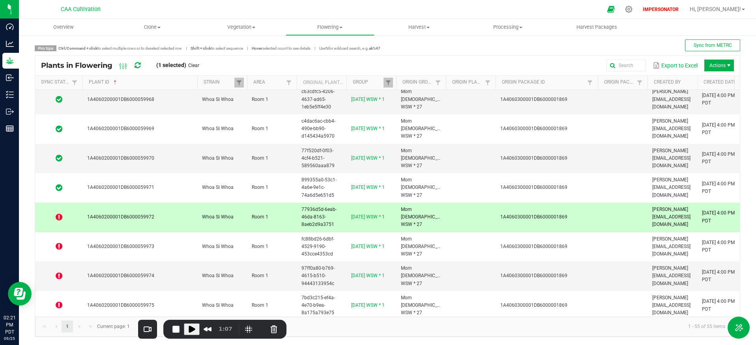
click at [138, 66] on icon at bounding box center [138, 65] width 6 height 7
click at [138, 66] on icon at bounding box center [137, 66] width 7 height 8
click at [138, 66] on icon at bounding box center [138, 65] width 6 height 7
click at [191, 331] on span "Play Recording" at bounding box center [191, 329] width 9 height 9
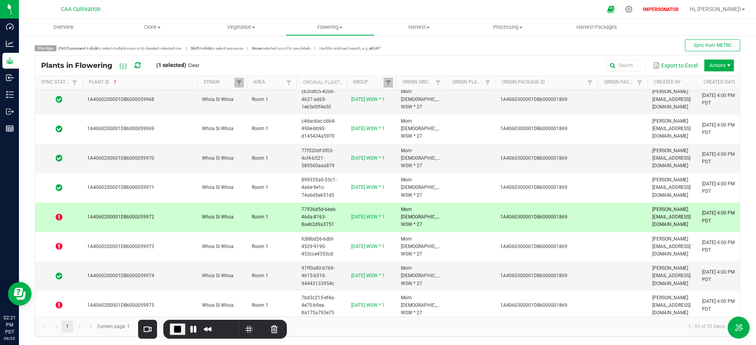
click at [60, 219] on icon at bounding box center [59, 218] width 7 height 8
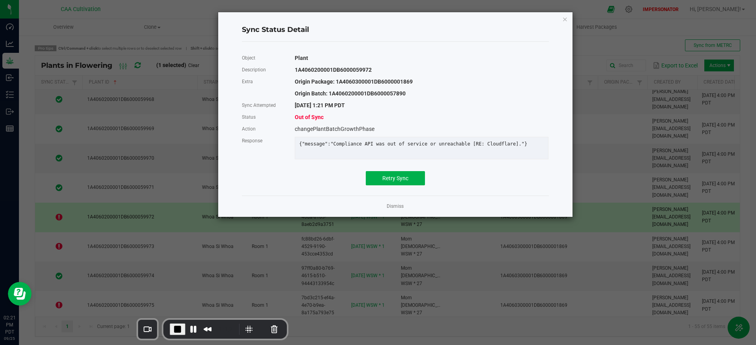
drag, startPoint x: 323, startPoint y: 105, endPoint x: 385, endPoint y: 107, distance: 62.4
click at [385, 106] on div "9/25/2025 1:21 PM PDT" at bounding box center [422, 105] width 266 height 12
click at [396, 209] on link "Dismiss" at bounding box center [395, 206] width 17 height 7
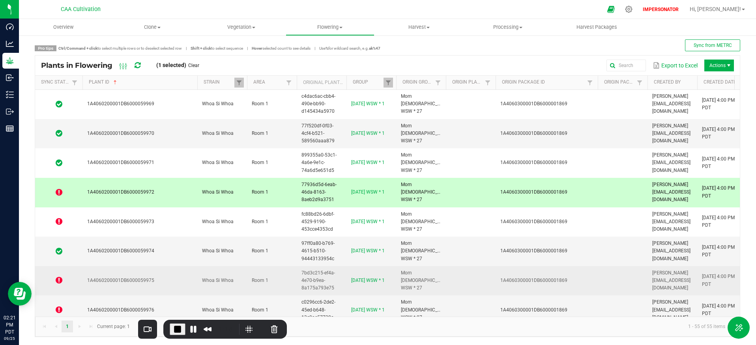
scroll to position [60, 0]
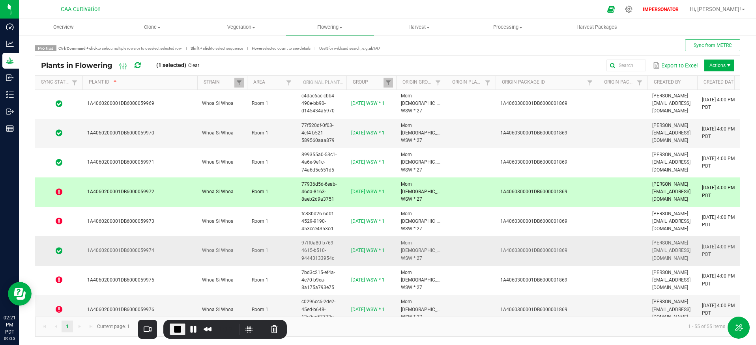
click at [60, 248] on icon at bounding box center [59, 251] width 7 height 8
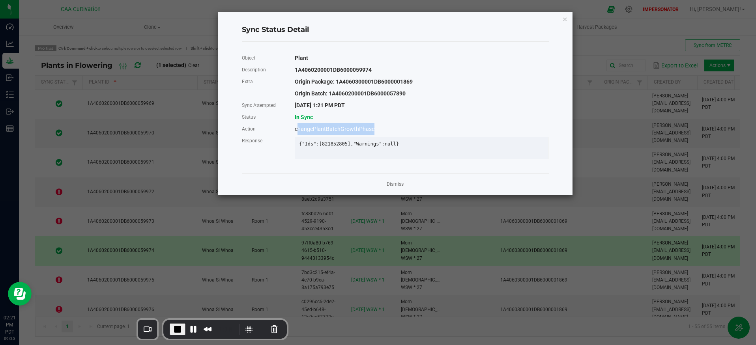
drag, startPoint x: 298, startPoint y: 129, endPoint x: 407, endPoint y: 131, distance: 109.4
click at [407, 131] on div "changePlantBatchGrowthPhase" at bounding box center [422, 129] width 266 height 12
drag, startPoint x: 406, startPoint y: 129, endPoint x: 397, endPoint y: 129, distance: 8.7
click at [406, 129] on div "changePlantBatchGrowthPhase" at bounding box center [422, 129] width 266 height 12
drag, startPoint x: 330, startPoint y: 144, endPoint x: 343, endPoint y: 144, distance: 13.0
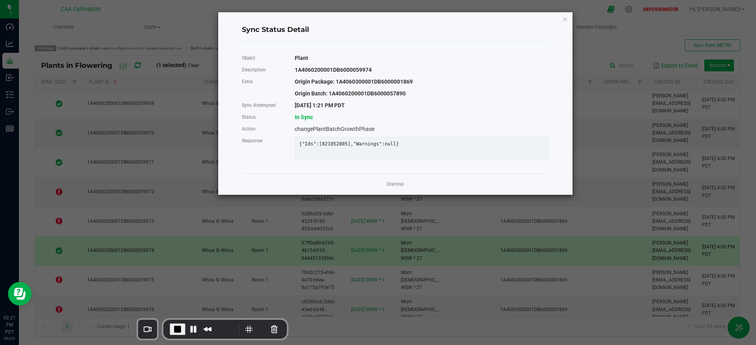
click at [342, 144] on div "{"Ids":[821852805],"Warnings":null}" at bounding box center [421, 144] width 257 height 6
drag, startPoint x: 396, startPoint y: 191, endPoint x: 330, endPoint y: 193, distance: 65.2
click at [396, 188] on link "Dismiss" at bounding box center [395, 184] width 17 height 7
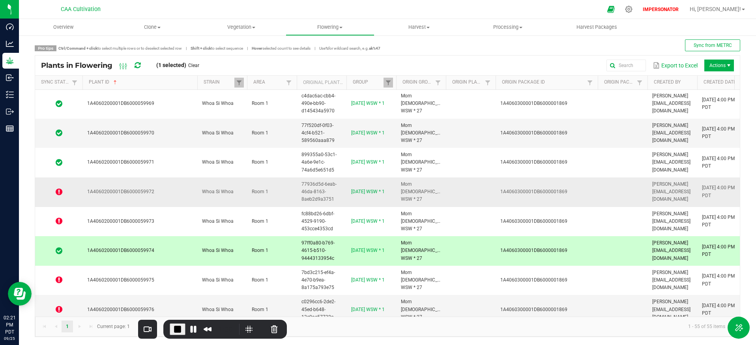
click at [60, 197] on td at bounding box center [58, 193] width 47 height 30
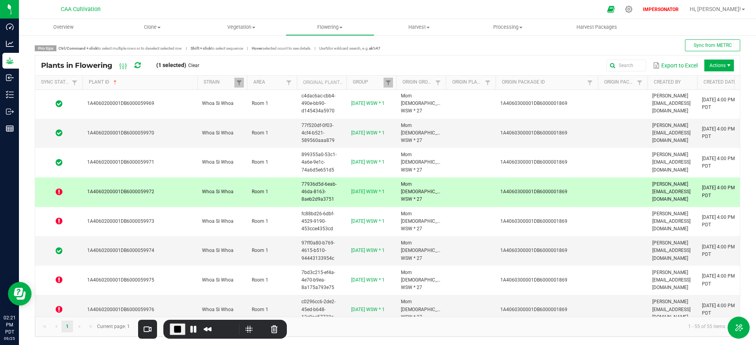
click at [60, 193] on icon at bounding box center [59, 192] width 7 height 8
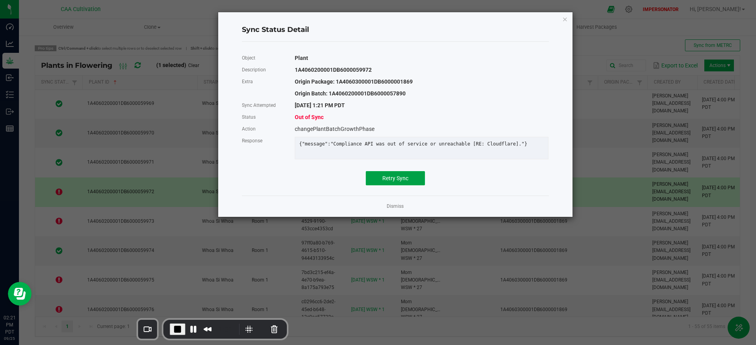
drag, startPoint x: 389, startPoint y: 182, endPoint x: 308, endPoint y: 203, distance: 83.5
click at [389, 182] on span "Retry Sync" at bounding box center [396, 178] width 26 height 6
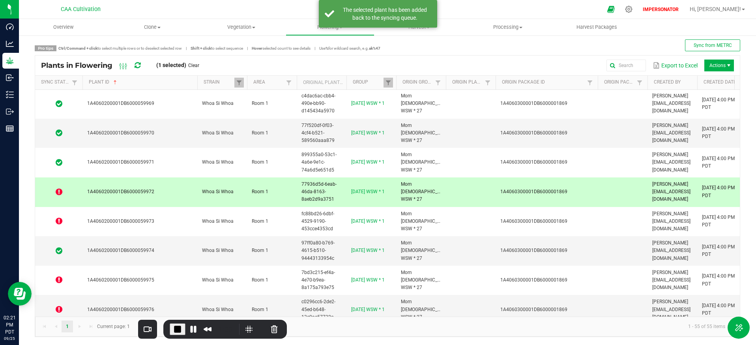
click at [139, 64] on icon at bounding box center [138, 65] width 6 height 7
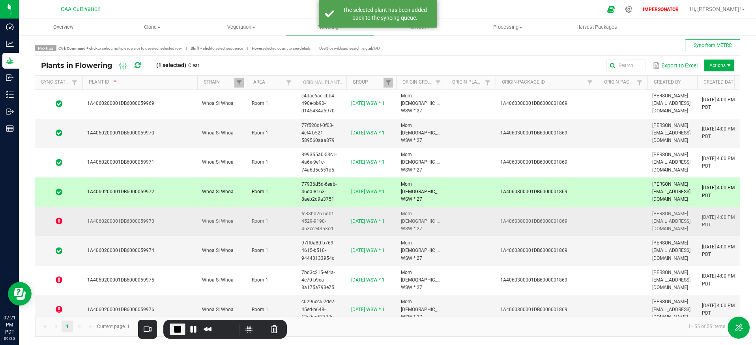
click at [59, 221] on icon at bounding box center [59, 222] width 7 height 8
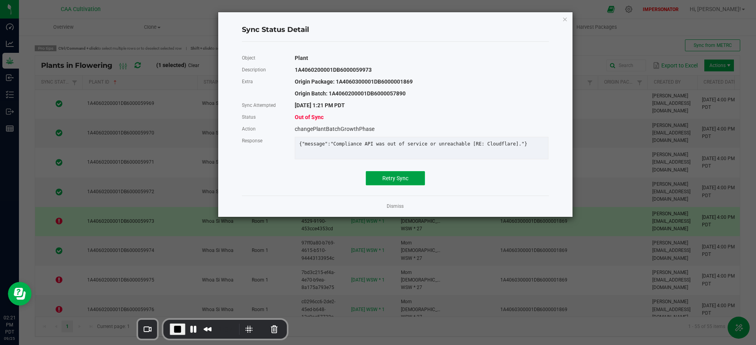
click at [385, 182] on span "Retry Sync" at bounding box center [396, 178] width 26 height 6
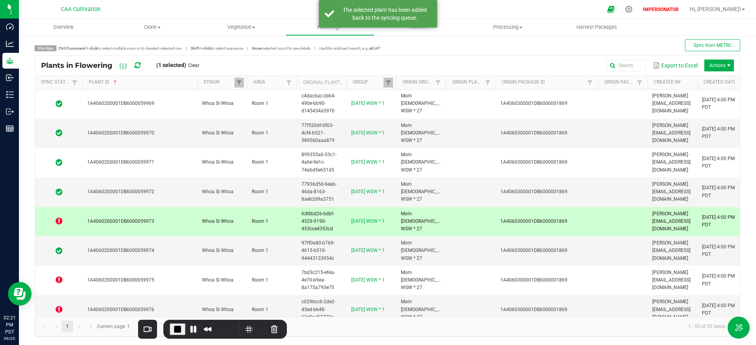
click at [138, 65] on icon at bounding box center [138, 65] width 6 height 7
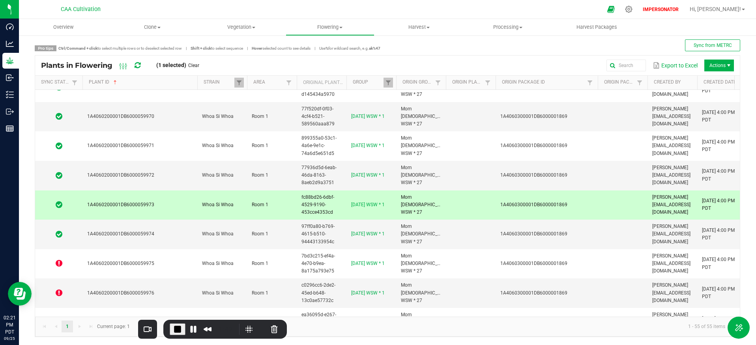
scroll to position [93, 0]
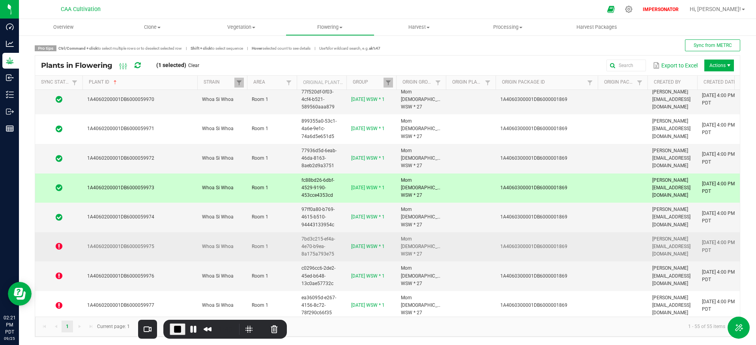
click at [59, 249] on icon at bounding box center [59, 247] width 7 height 8
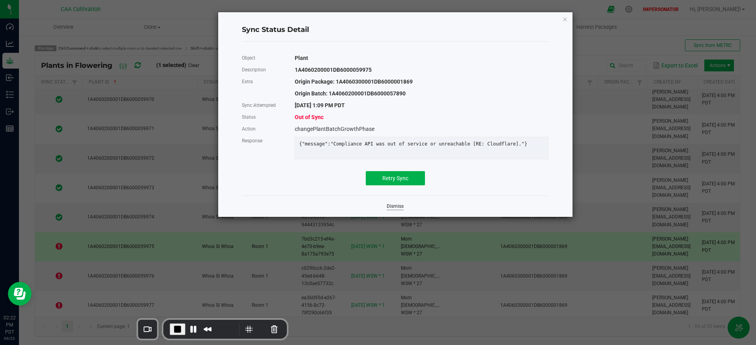
click at [396, 210] on link "Dismiss" at bounding box center [395, 206] width 17 height 7
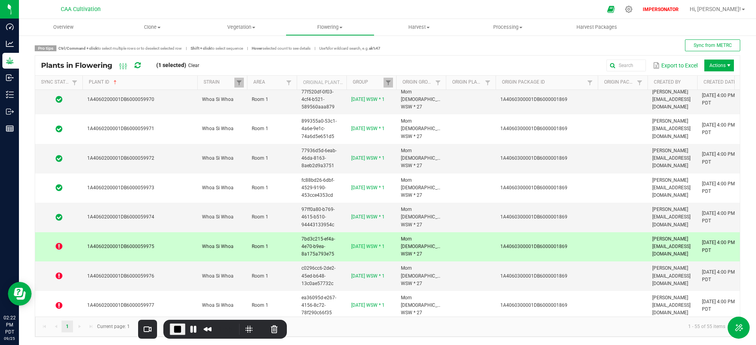
click at [60, 246] on icon at bounding box center [59, 247] width 7 height 8
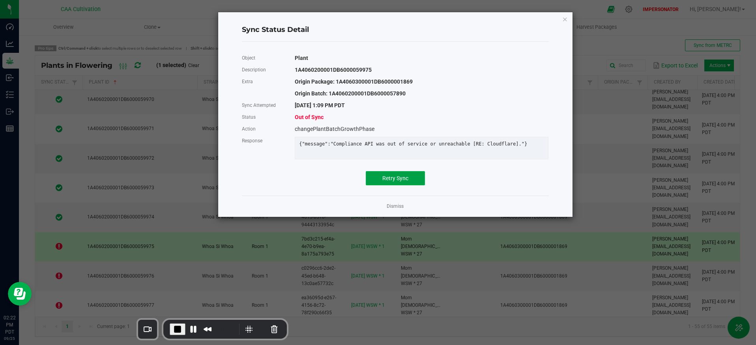
click at [399, 182] on span "Retry Sync" at bounding box center [396, 178] width 26 height 6
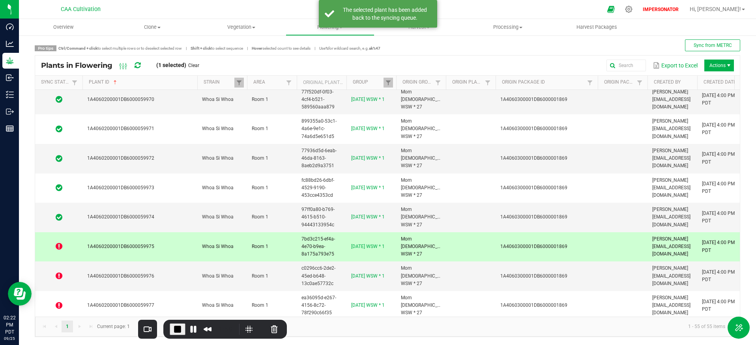
click at [139, 66] on icon at bounding box center [138, 65] width 6 height 7
click at [59, 276] on icon at bounding box center [59, 276] width 7 height 8
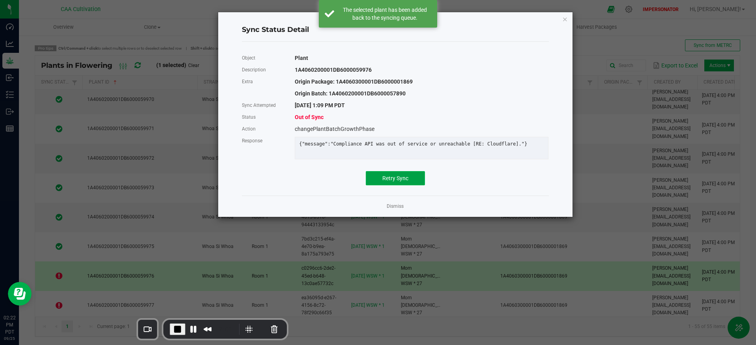
click at [387, 178] on button "Retry Sync" at bounding box center [395, 178] width 59 height 14
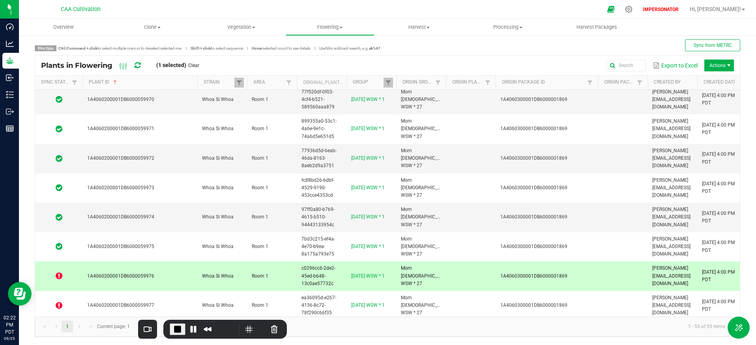
click at [141, 68] on icon at bounding box center [138, 65] width 6 height 7
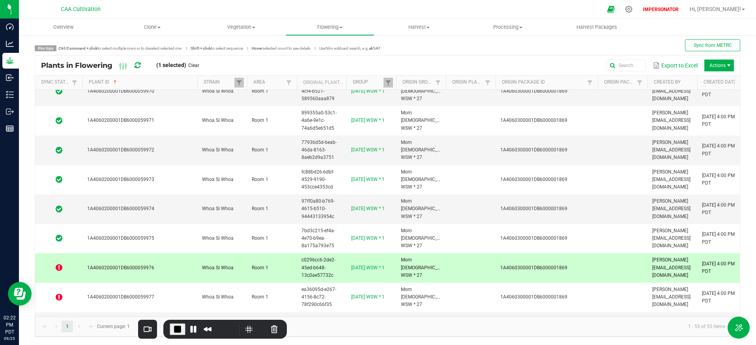
scroll to position [102, 0]
click at [58, 268] on icon at bounding box center [59, 268] width 7 height 8
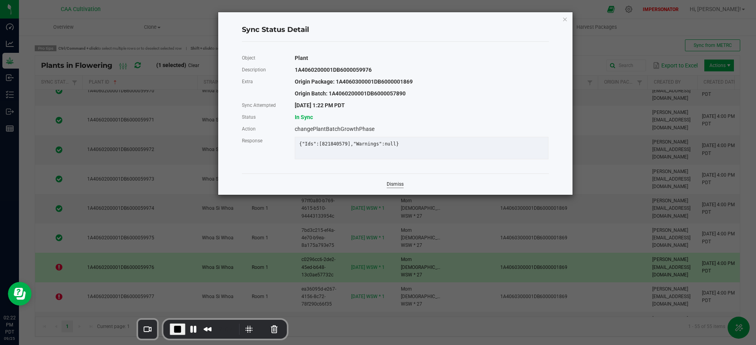
click at [394, 188] on link "Dismiss" at bounding box center [395, 184] width 17 height 7
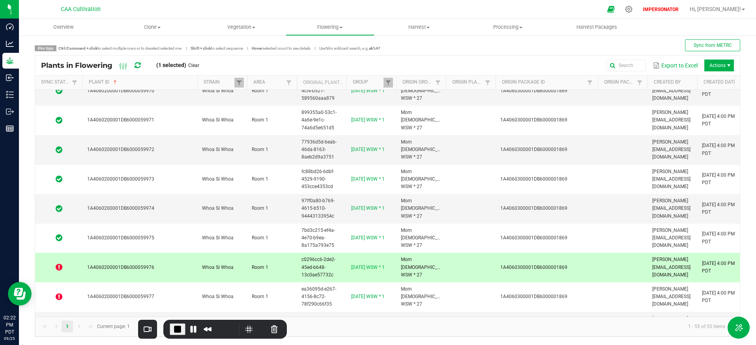
click at [138, 66] on icon at bounding box center [138, 65] width 6 height 7
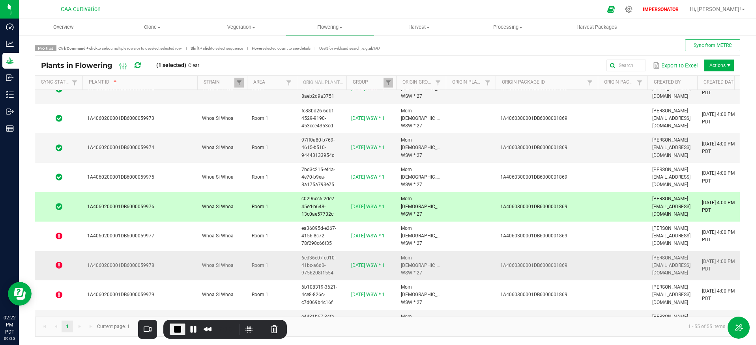
scroll to position [171, 0]
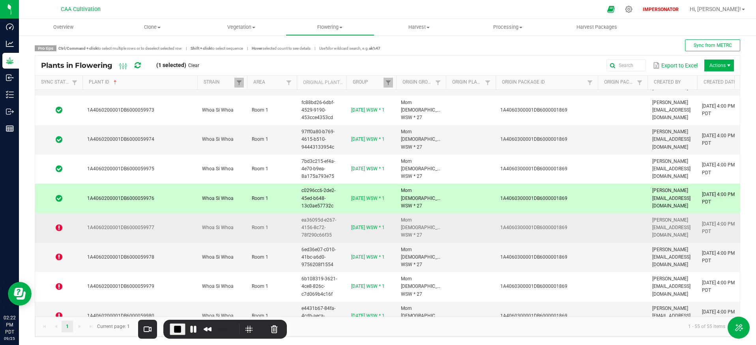
click at [195, 229] on td "1A4060200001DB6000059977" at bounding box center [140, 229] width 115 height 30
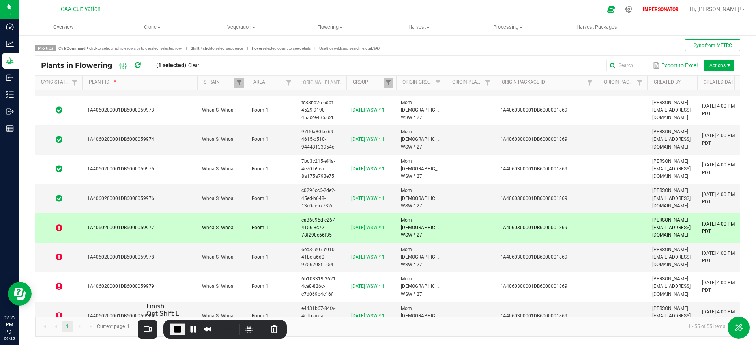
click at [177, 330] on span "End Recording" at bounding box center [177, 329] width 9 height 9
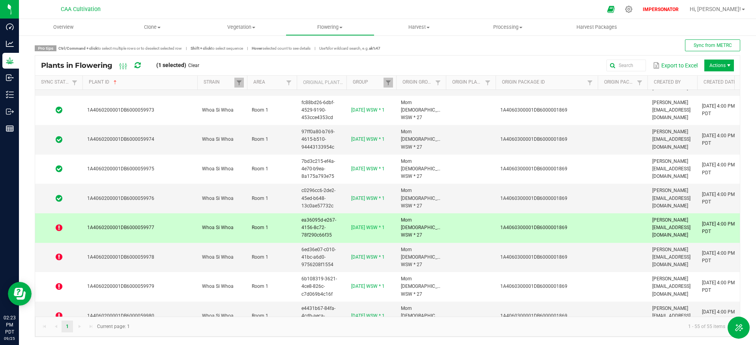
click at [57, 229] on icon at bounding box center [59, 228] width 7 height 8
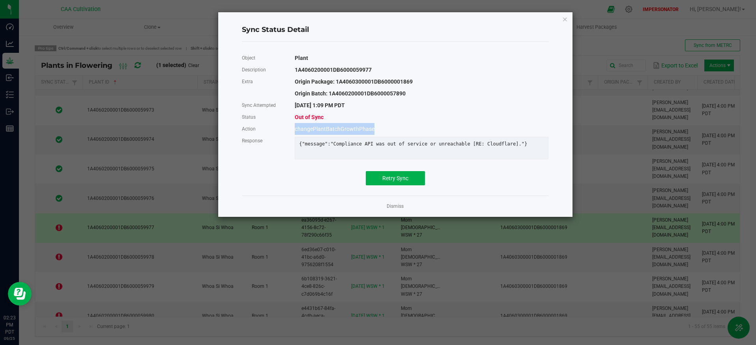
drag, startPoint x: 378, startPoint y: 128, endPoint x: 293, endPoint y: 129, distance: 84.9
click at [293, 129] on div "changePlantBatchGrowthPhase" at bounding box center [422, 129] width 266 height 12
copy div "changePlantBatchGrowthPhase"
click at [390, 182] on span "Retry Sync" at bounding box center [396, 178] width 26 height 6
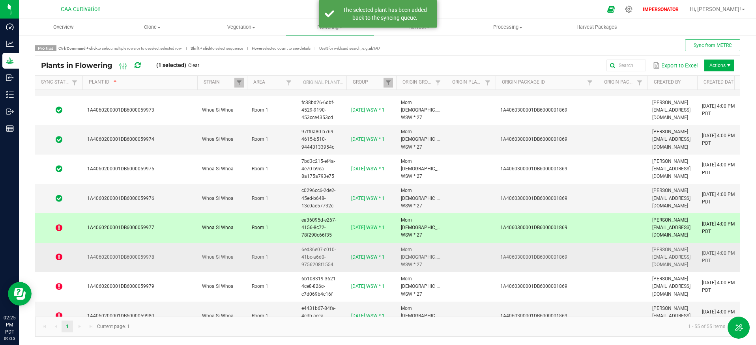
click at [62, 256] on span at bounding box center [59, 257] width 38 height 8
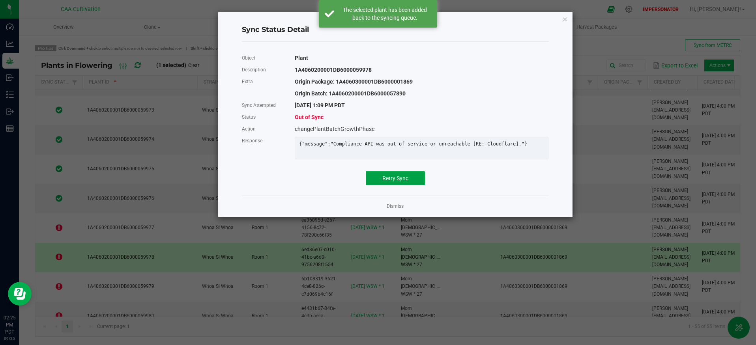
drag, startPoint x: 412, startPoint y: 184, endPoint x: 204, endPoint y: 259, distance: 221.0
click at [412, 184] on button "Retry Sync" at bounding box center [395, 178] width 59 height 14
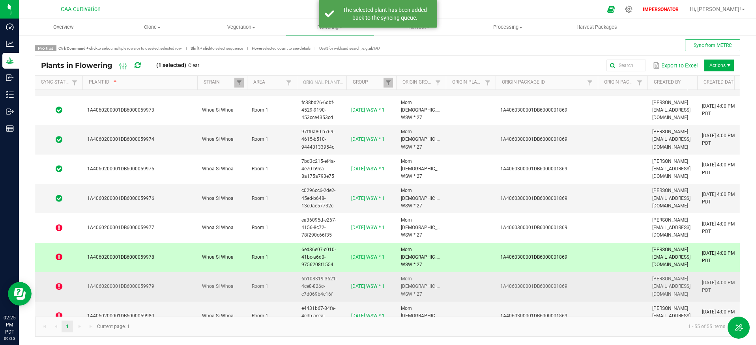
click at [57, 287] on icon at bounding box center [59, 287] width 7 height 8
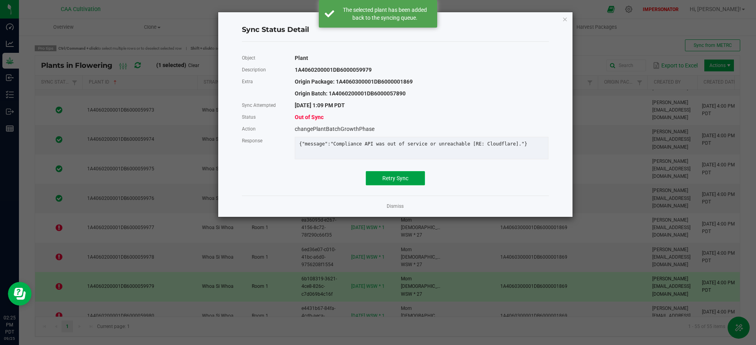
click at [403, 186] on button "Retry Sync" at bounding box center [395, 178] width 59 height 14
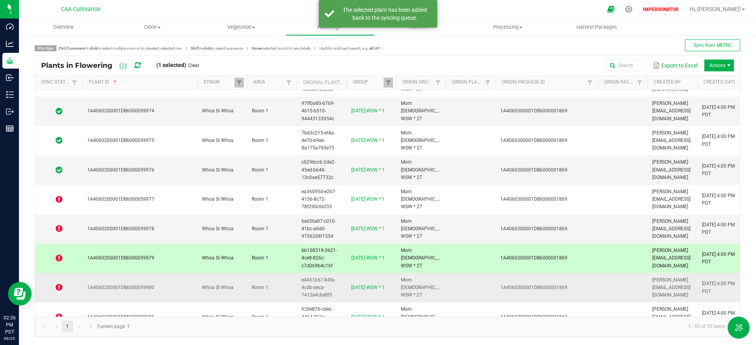
scroll to position [202, 0]
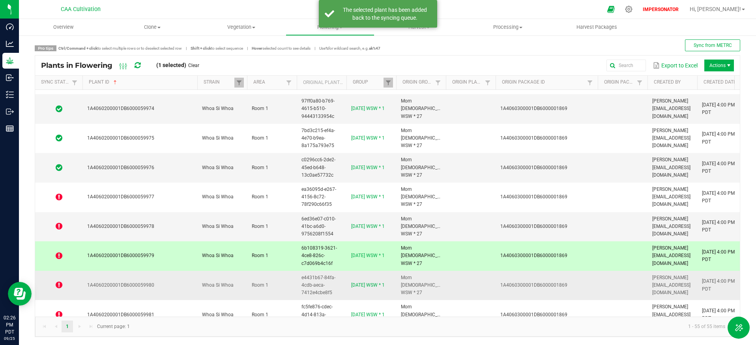
click at [58, 287] on icon at bounding box center [59, 285] width 7 height 8
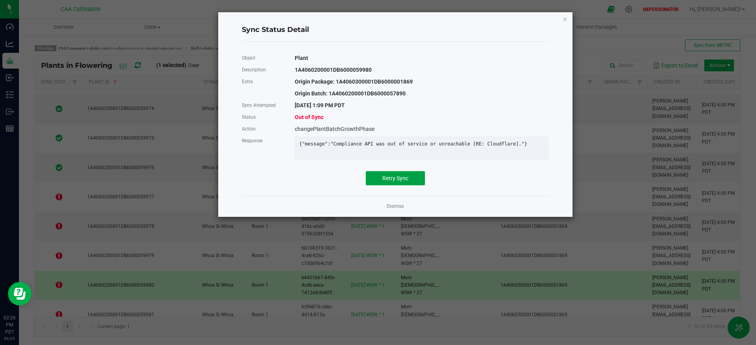
drag, startPoint x: 408, startPoint y: 186, endPoint x: 393, endPoint y: 191, distance: 16.0
click at [407, 182] on span "Retry Sync" at bounding box center [396, 178] width 26 height 6
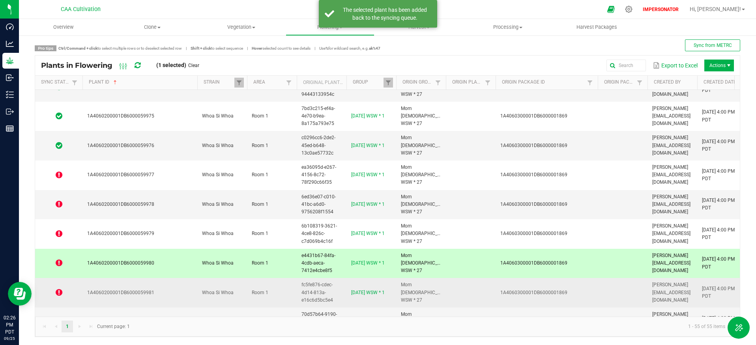
scroll to position [240, 0]
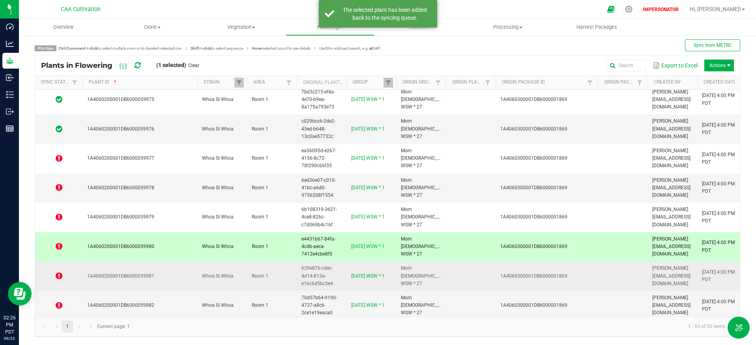
click at [58, 276] on icon at bounding box center [59, 276] width 7 height 8
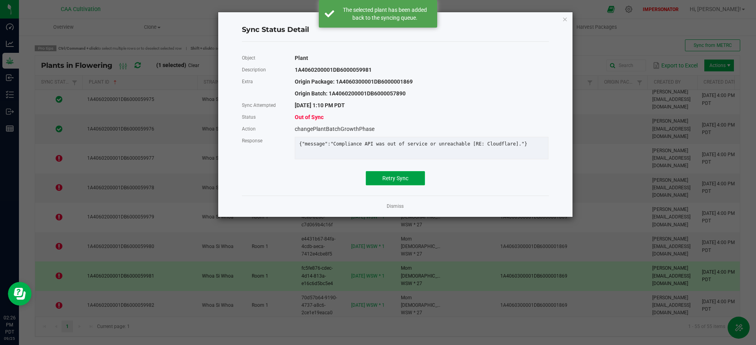
click at [413, 182] on button "Retry Sync" at bounding box center [395, 178] width 59 height 14
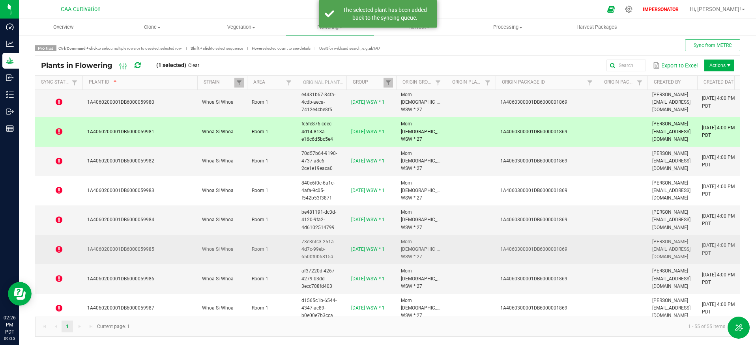
scroll to position [406, 0]
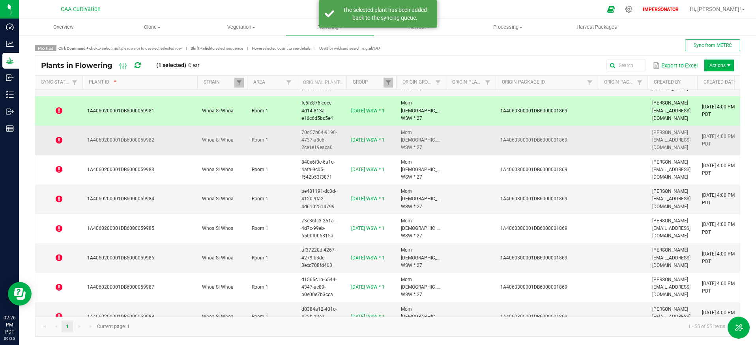
click at [58, 139] on icon at bounding box center [59, 141] width 7 height 8
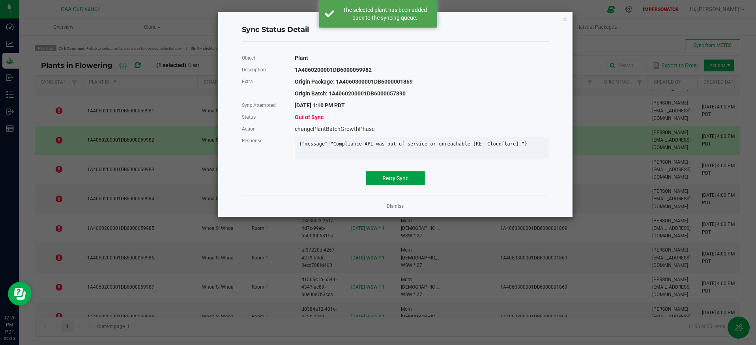
drag, startPoint x: 381, startPoint y: 182, endPoint x: 372, endPoint y: 179, distance: 9.6
click at [380, 182] on button "Retry Sync" at bounding box center [395, 178] width 59 height 14
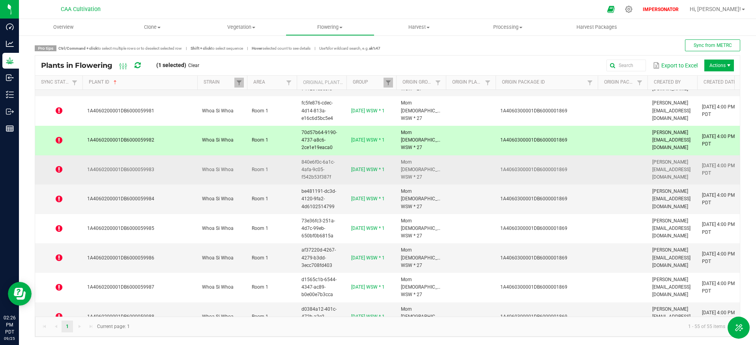
click at [60, 169] on icon at bounding box center [59, 170] width 7 height 8
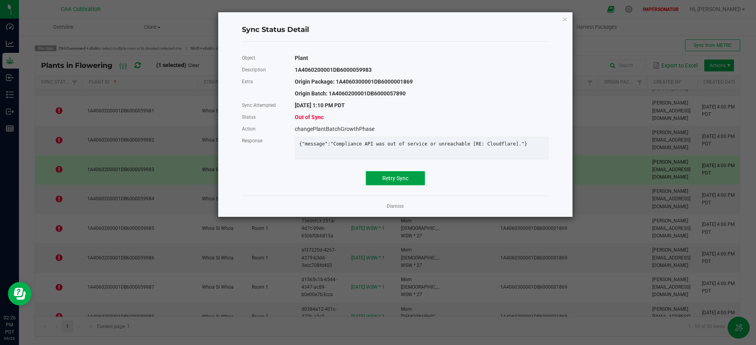
click at [385, 181] on span "Retry Sync" at bounding box center [396, 178] width 26 height 6
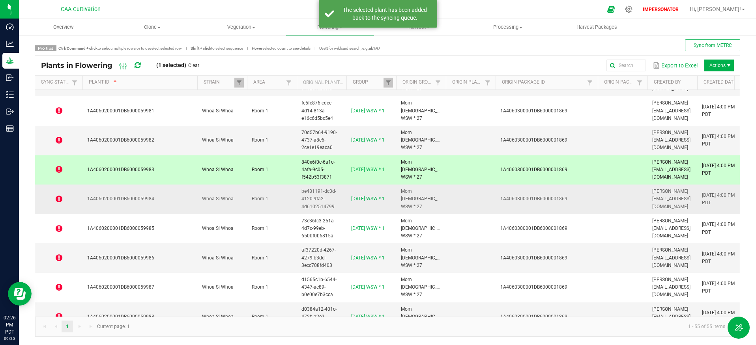
click at [57, 199] on icon at bounding box center [59, 199] width 7 height 8
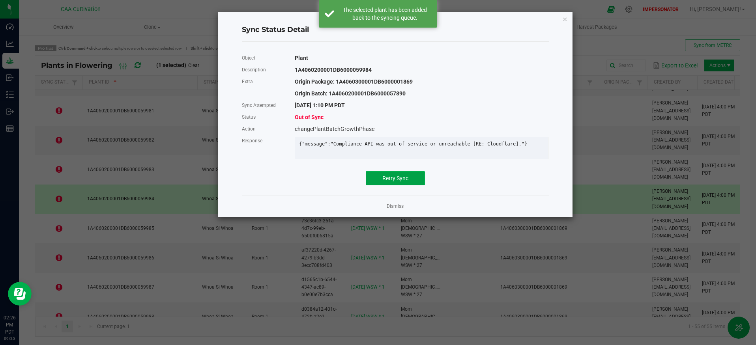
click at [394, 182] on span "Retry Sync" at bounding box center [396, 178] width 26 height 6
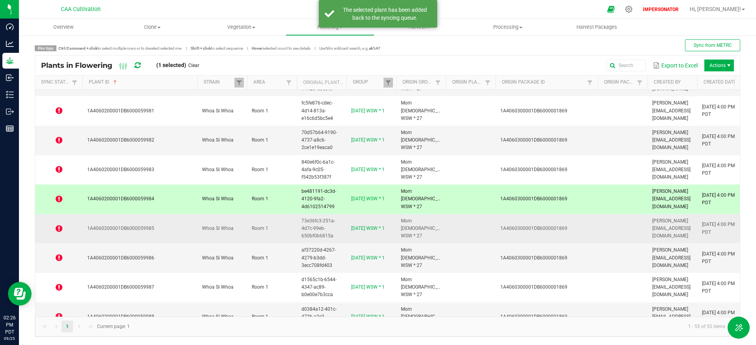
click at [57, 227] on icon at bounding box center [59, 229] width 7 height 8
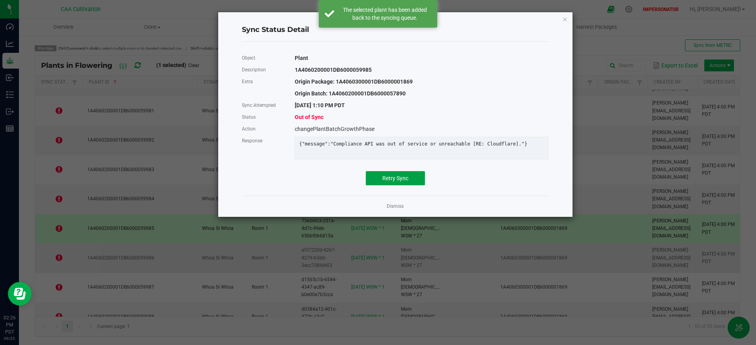
drag, startPoint x: 405, startPoint y: 183, endPoint x: 257, endPoint y: 245, distance: 160.9
click at [405, 182] on span "Retry Sync" at bounding box center [396, 178] width 26 height 6
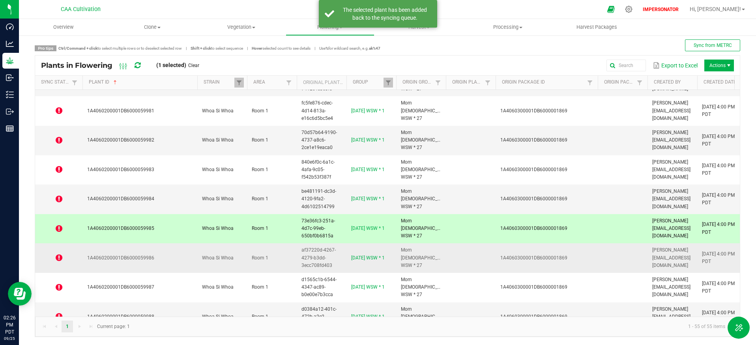
click at [59, 258] on icon at bounding box center [59, 258] width 7 height 8
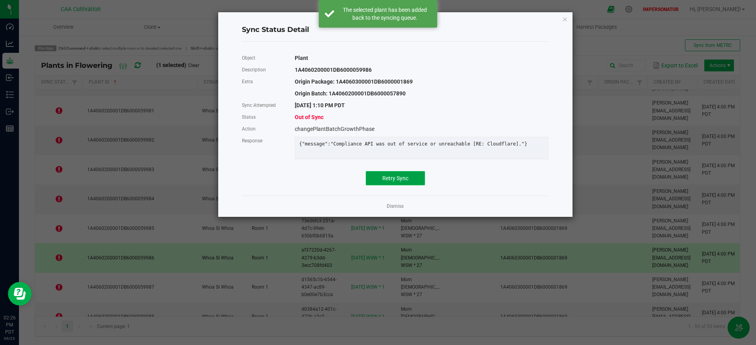
click at [387, 180] on button "Retry Sync" at bounding box center [395, 178] width 59 height 14
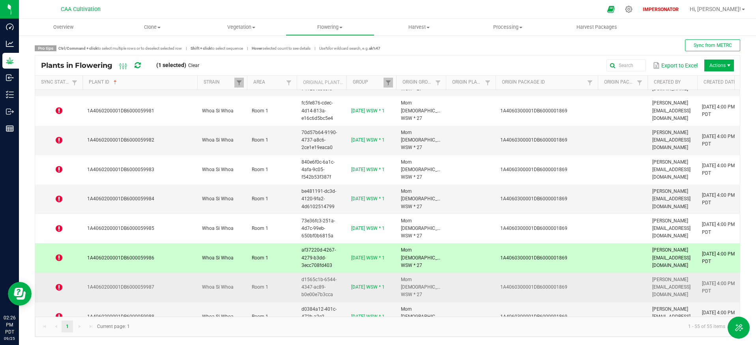
click at [59, 289] on icon at bounding box center [59, 288] width 7 height 8
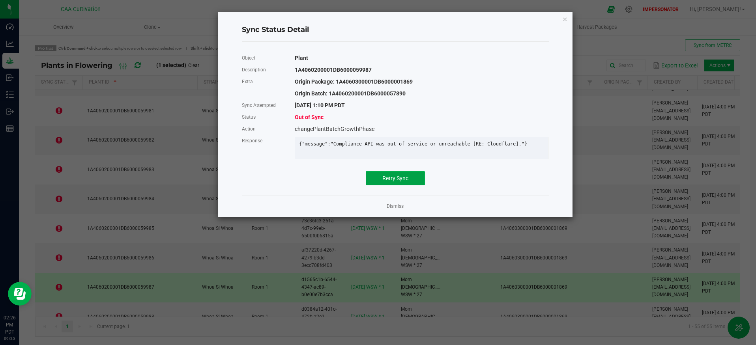
click at [386, 178] on button "Retry Sync" at bounding box center [395, 178] width 59 height 14
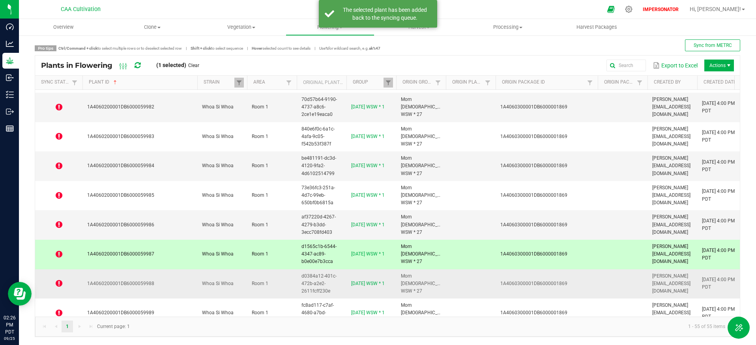
scroll to position [446, 0]
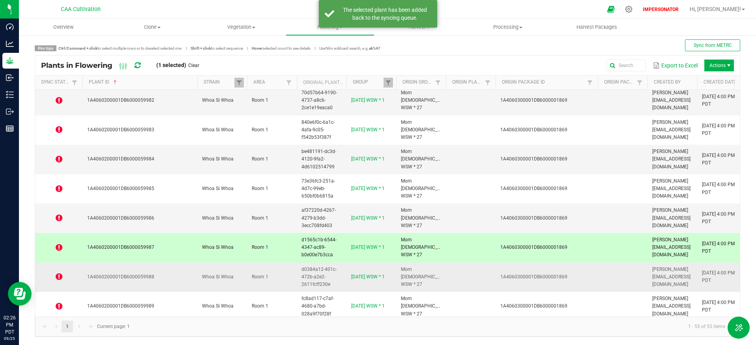
click at [60, 277] on icon at bounding box center [59, 277] width 7 height 8
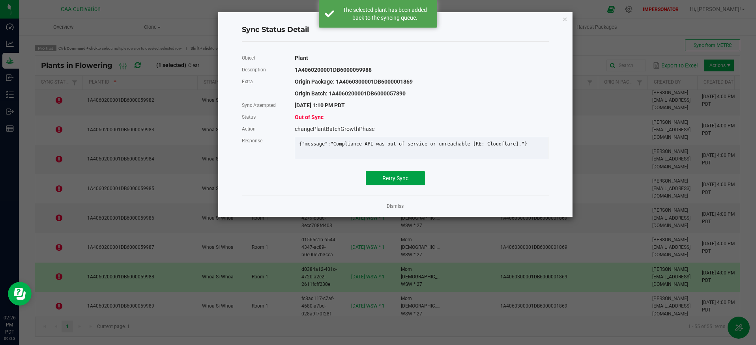
drag, startPoint x: 422, startPoint y: 178, endPoint x: 381, endPoint y: 191, distance: 42.7
click at [422, 179] on button "Retry Sync" at bounding box center [395, 178] width 59 height 14
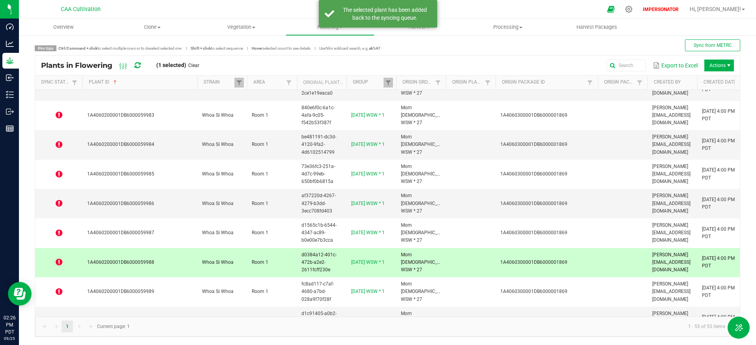
scroll to position [512, 0]
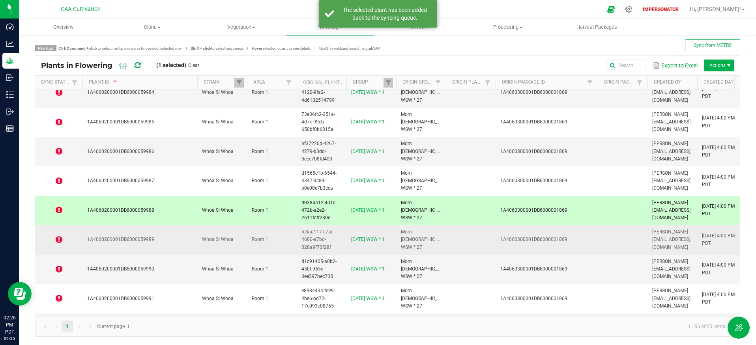
click at [56, 240] on icon at bounding box center [59, 240] width 7 height 8
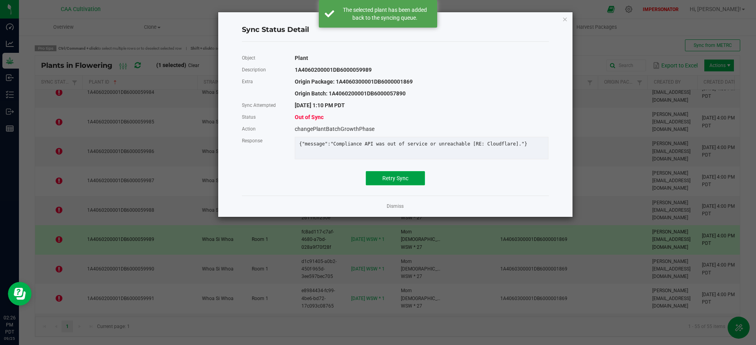
drag, startPoint x: 398, startPoint y: 186, endPoint x: 388, endPoint y: 190, distance: 9.9
click at [397, 182] on span "Retry Sync" at bounding box center [396, 178] width 26 height 6
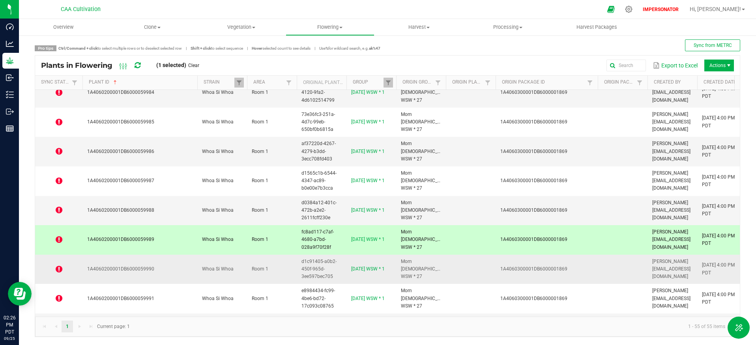
click at [59, 270] on icon at bounding box center [59, 270] width 7 height 8
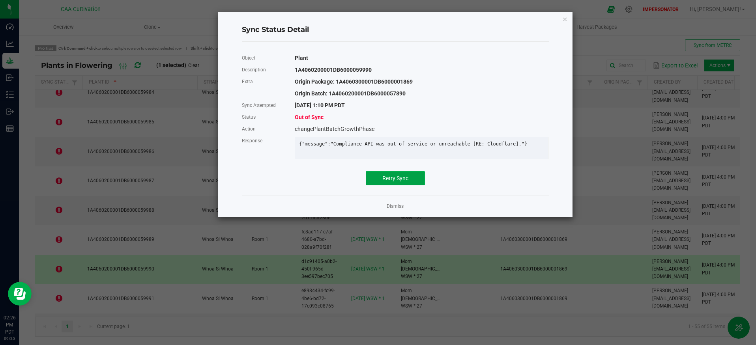
click at [401, 182] on span "Retry Sync" at bounding box center [396, 178] width 26 height 6
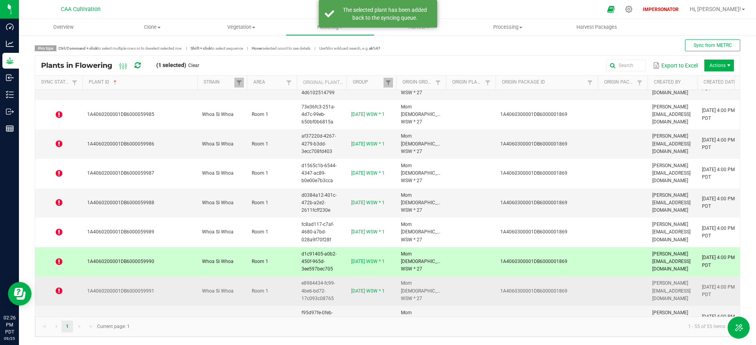
scroll to position [530, 0]
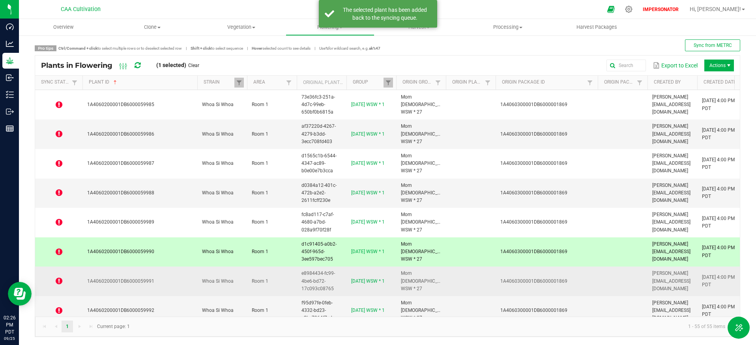
click at [60, 280] on icon at bounding box center [59, 282] width 7 height 8
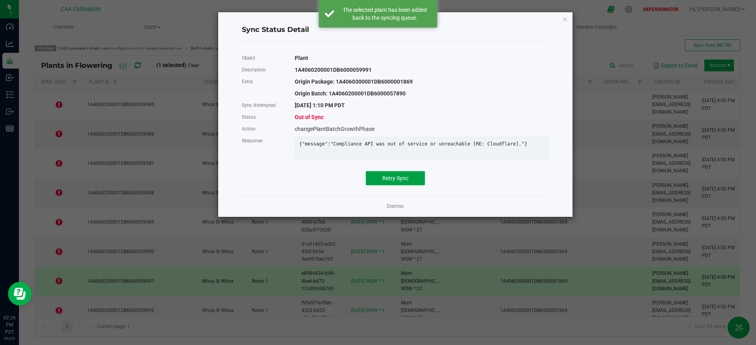
click at [404, 182] on span "Retry Sync" at bounding box center [396, 178] width 26 height 6
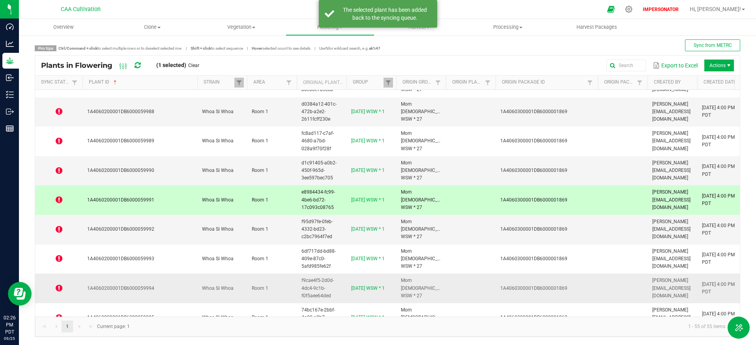
scroll to position [621, 0]
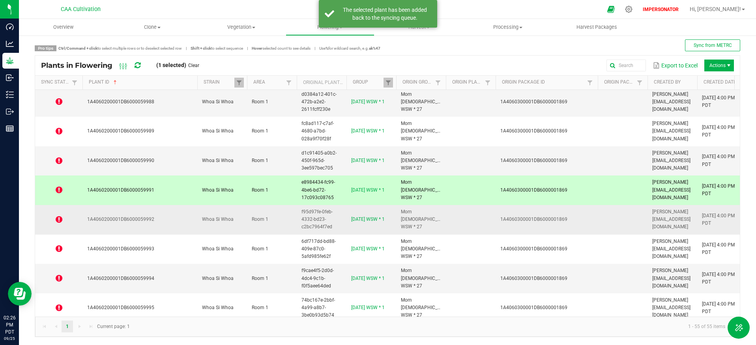
click at [59, 218] on icon at bounding box center [59, 220] width 7 height 8
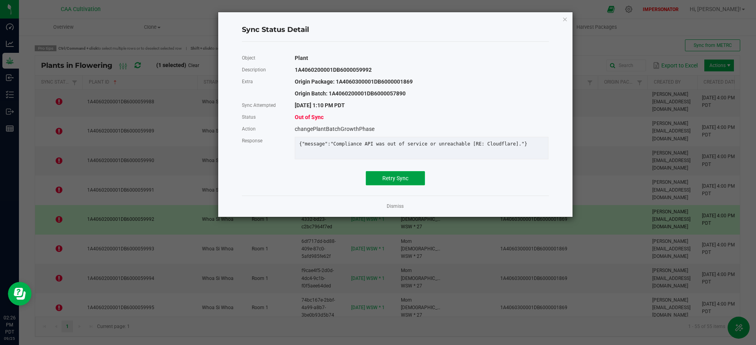
click at [396, 182] on span "Retry Sync" at bounding box center [396, 178] width 26 height 6
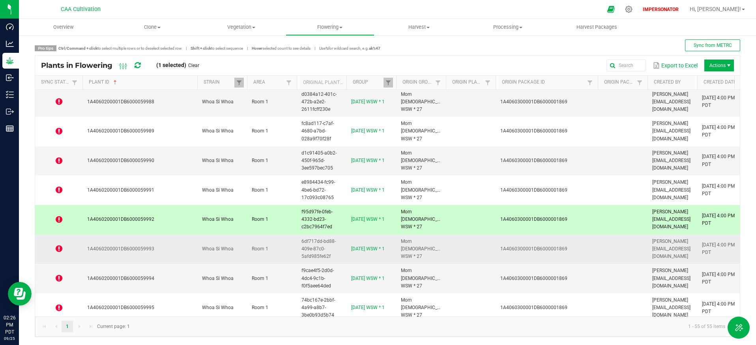
click at [55, 249] on span at bounding box center [59, 249] width 38 height 8
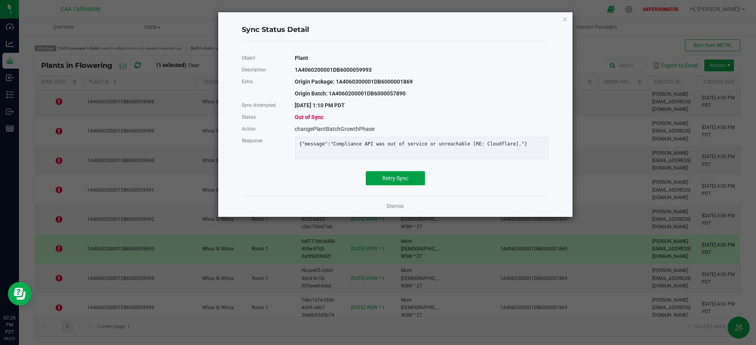
click at [389, 182] on span "Retry Sync" at bounding box center [396, 178] width 26 height 6
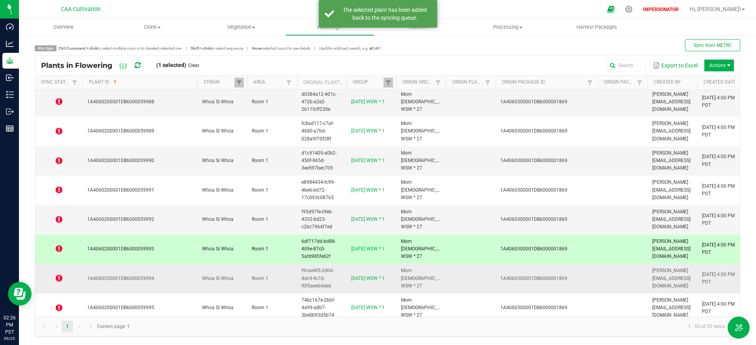
click at [57, 280] on icon at bounding box center [59, 279] width 7 height 8
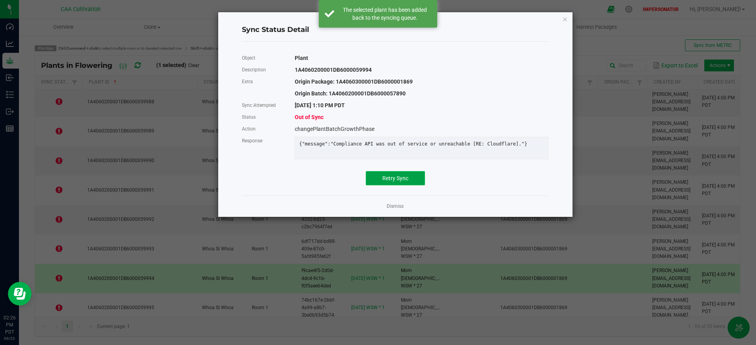
click at [403, 186] on button "Retry Sync" at bounding box center [395, 178] width 59 height 14
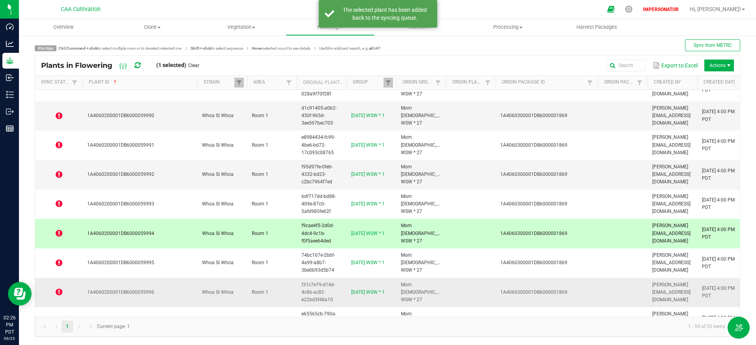
scroll to position [709, 0]
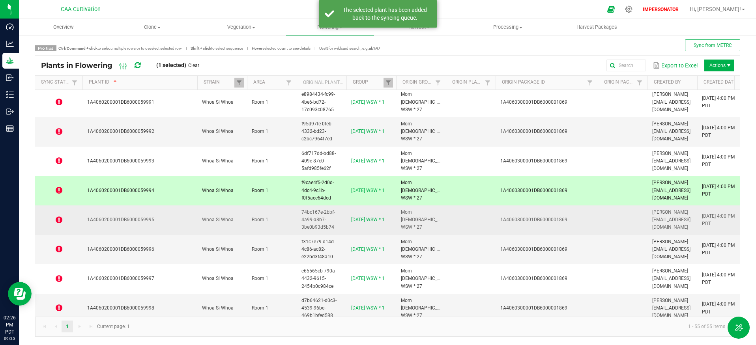
click at [57, 218] on icon at bounding box center [59, 220] width 7 height 8
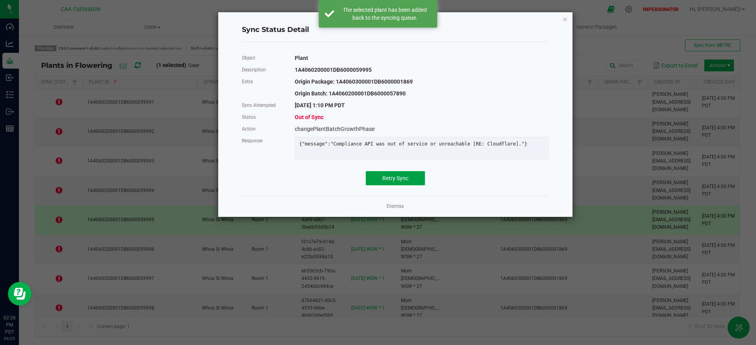
click at [403, 182] on span "Retry Sync" at bounding box center [396, 178] width 26 height 6
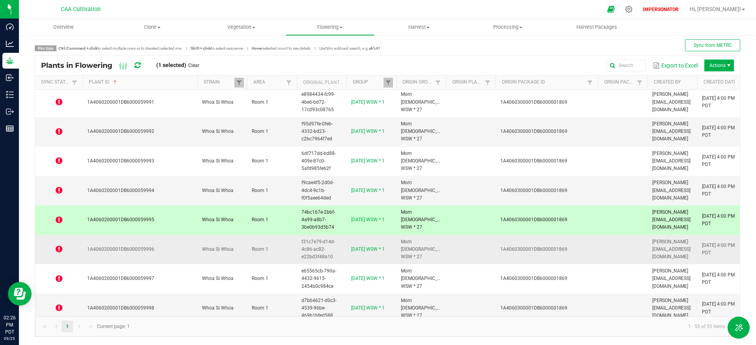
click at [60, 250] on icon at bounding box center [59, 250] width 7 height 8
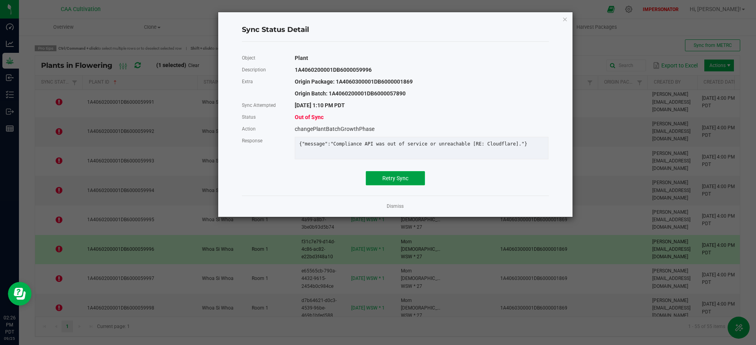
click at [408, 182] on span "Retry Sync" at bounding box center [396, 178] width 26 height 6
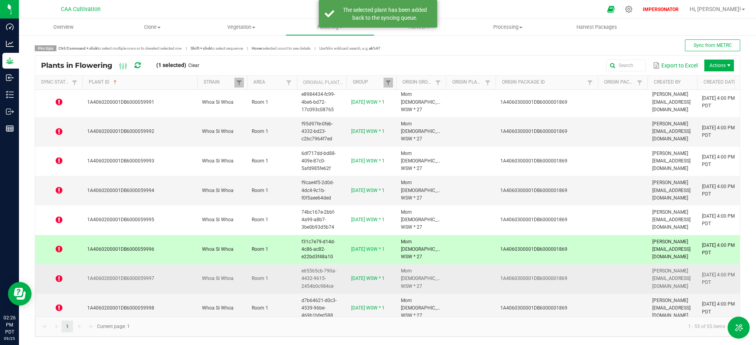
click at [59, 280] on icon at bounding box center [59, 279] width 7 height 8
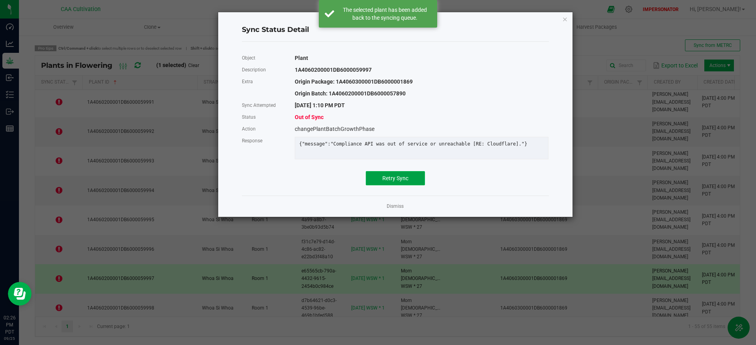
click at [389, 182] on span "Retry Sync" at bounding box center [396, 178] width 26 height 6
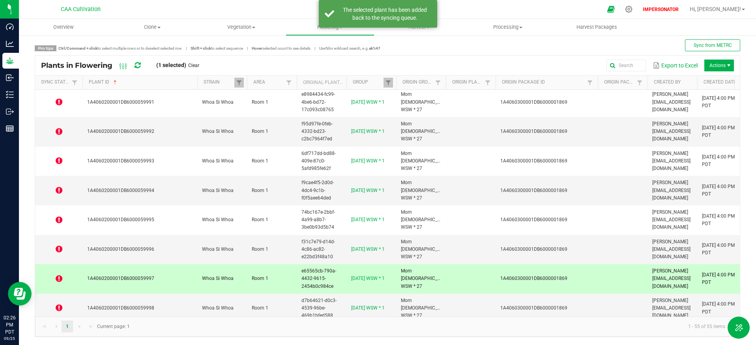
click at [137, 65] on icon at bounding box center [138, 65] width 6 height 7
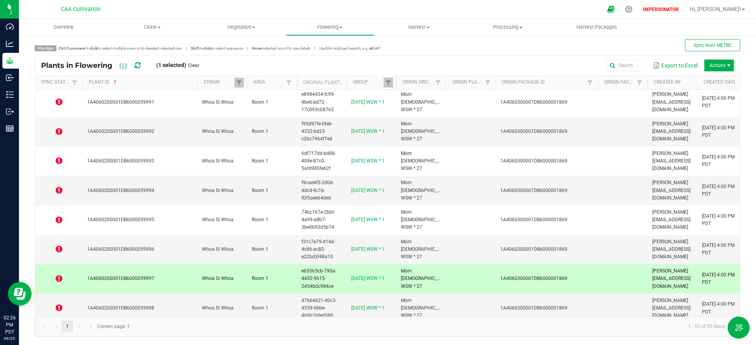
click at [137, 65] on icon at bounding box center [138, 65] width 6 height 7
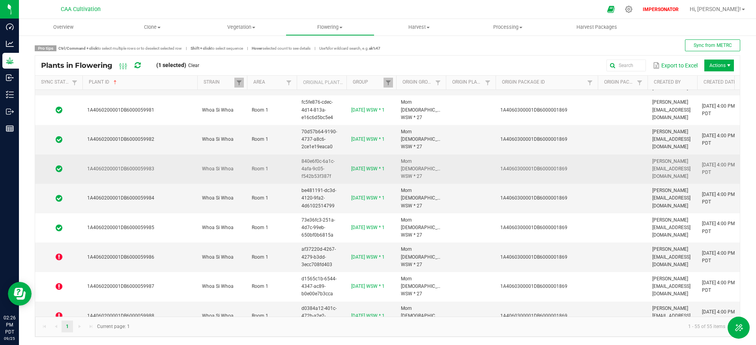
scroll to position [415, 0]
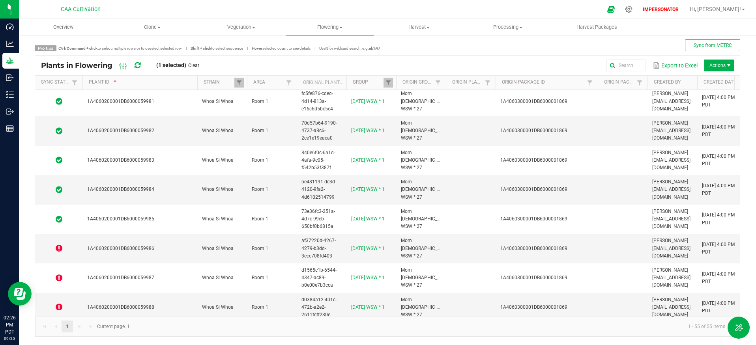
click at [138, 66] on icon at bounding box center [138, 65] width 6 height 7
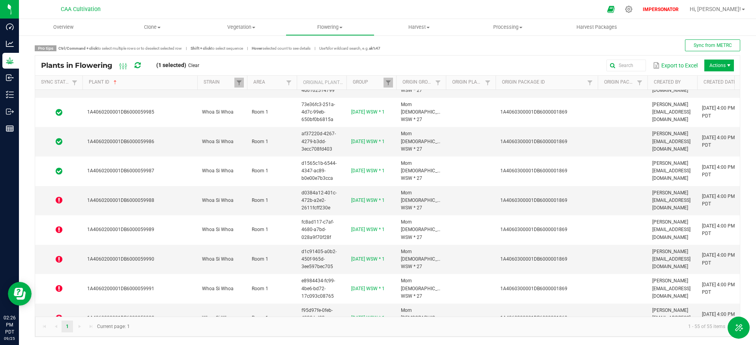
scroll to position [523, 0]
click at [139, 64] on icon at bounding box center [138, 65] width 6 height 7
click at [140, 66] on icon at bounding box center [138, 65] width 6 height 7
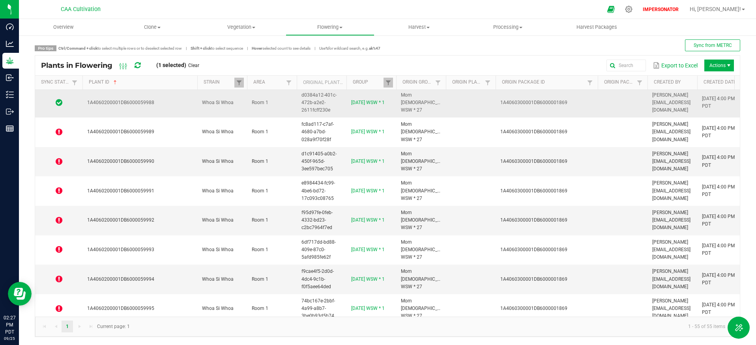
scroll to position [628, 0]
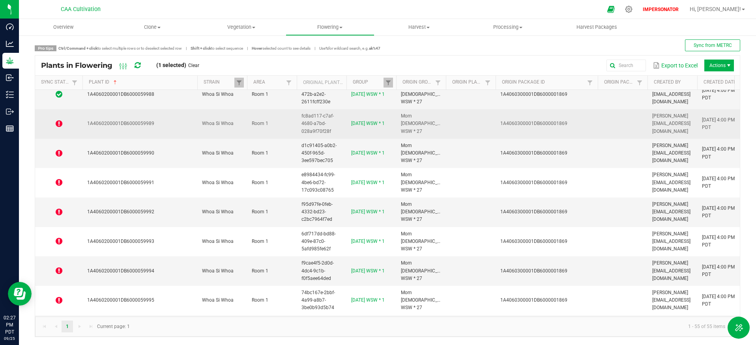
click at [59, 127] on icon at bounding box center [59, 124] width 7 height 8
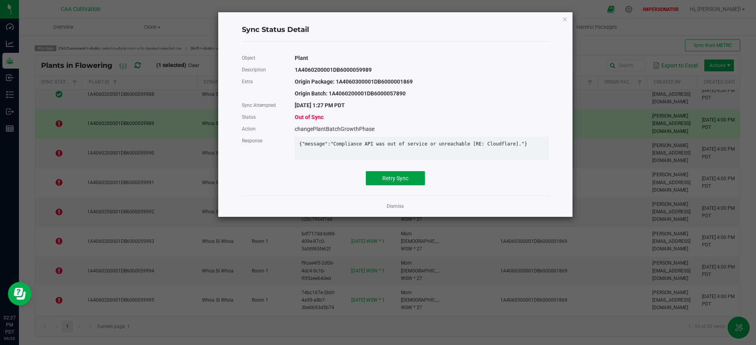
click at [401, 186] on button "Retry Sync" at bounding box center [395, 178] width 59 height 14
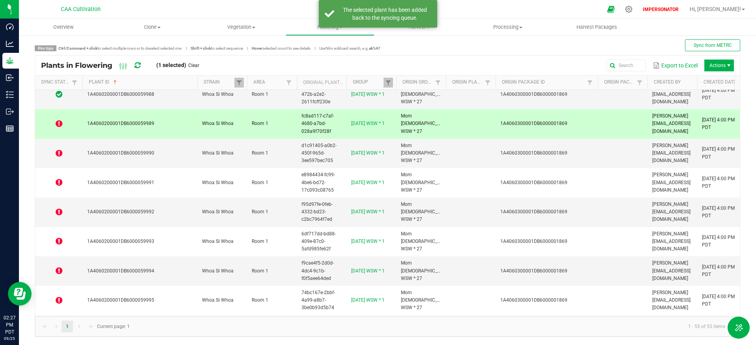
click at [137, 63] on icon at bounding box center [138, 65] width 6 height 7
click at [137, 64] on icon at bounding box center [138, 65] width 6 height 7
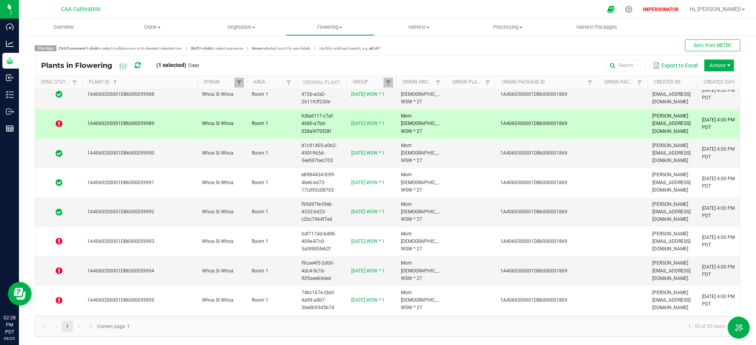
click at [57, 125] on icon at bounding box center [59, 124] width 7 height 8
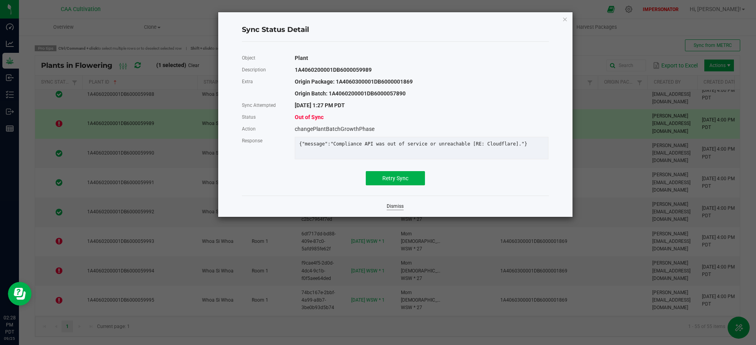
click at [397, 210] on link "Dismiss" at bounding box center [395, 206] width 17 height 7
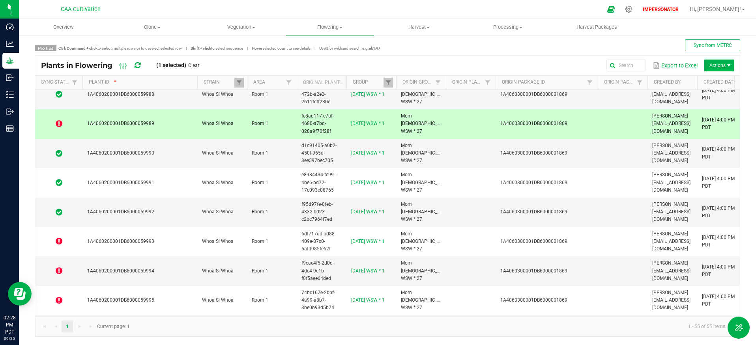
click at [140, 65] on icon at bounding box center [138, 65] width 6 height 7
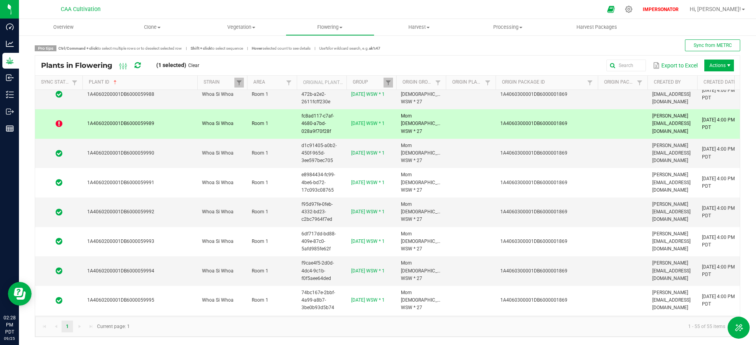
click at [138, 66] on icon at bounding box center [138, 65] width 6 height 7
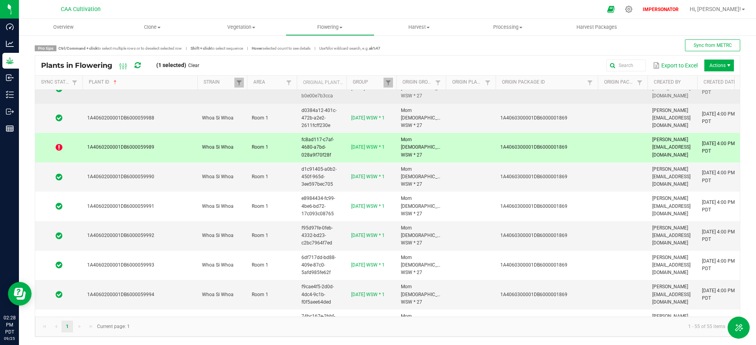
scroll to position [530, 0]
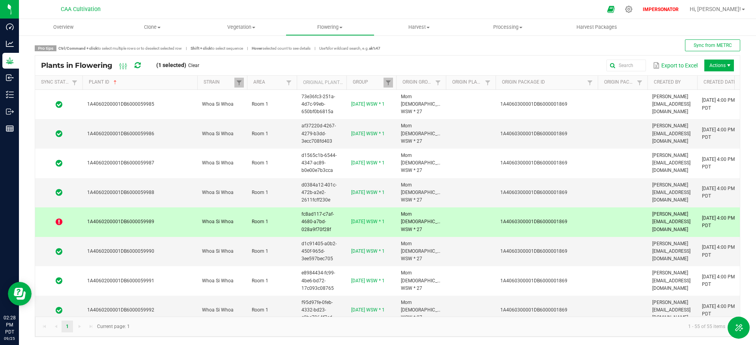
click at [136, 66] on icon at bounding box center [138, 65] width 6 height 7
click at [88, 221] on span "1A4060200001DB6000059989" at bounding box center [120, 222] width 67 height 6
drag, startPoint x: 88, startPoint y: 221, endPoint x: 152, endPoint y: 221, distance: 64.0
click at [162, 217] on td "1A4060200001DB6000059989" at bounding box center [140, 223] width 115 height 30
copy span "1A4060200001DB6000059989"
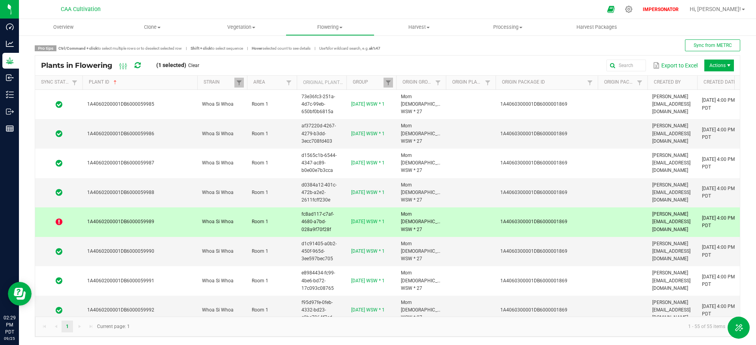
click at [140, 66] on icon at bounding box center [138, 65] width 6 height 7
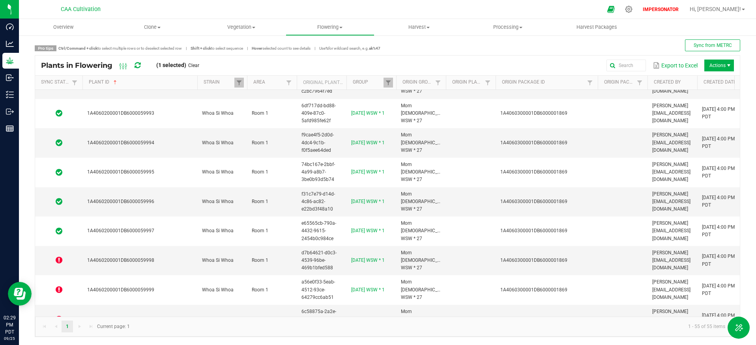
scroll to position [827, 0]
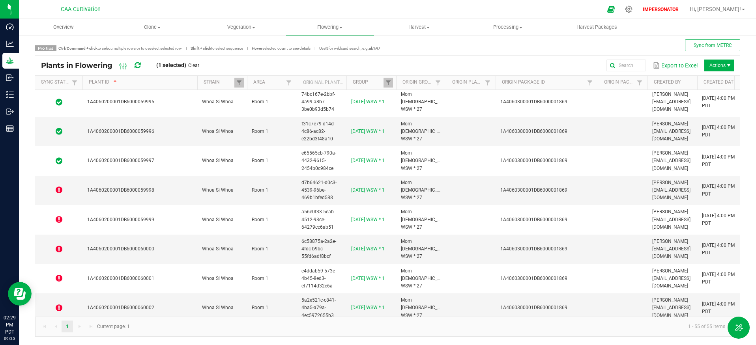
click at [135, 64] on icon at bounding box center [138, 65] width 6 height 7
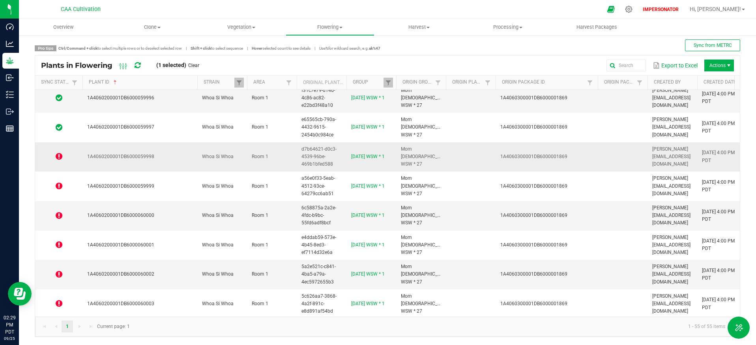
scroll to position [861, 0]
click at [60, 159] on icon at bounding box center [59, 156] width 7 height 8
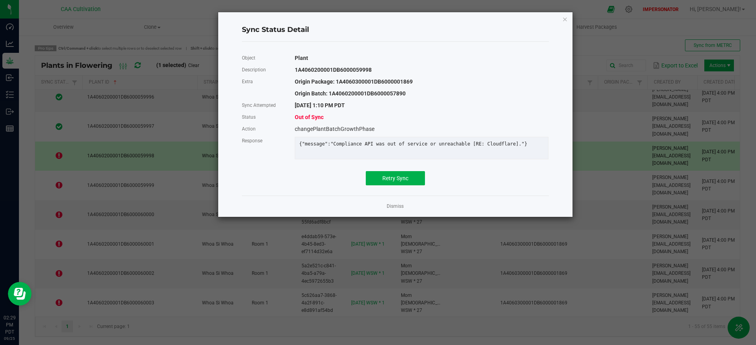
click at [381, 176] on div "Object Plant Description 1A4060200001DB6000059998 Extra Origin Package: 1A40603…" at bounding box center [395, 118] width 307 height 133
click at [383, 181] on span "Retry Sync" at bounding box center [396, 178] width 26 height 6
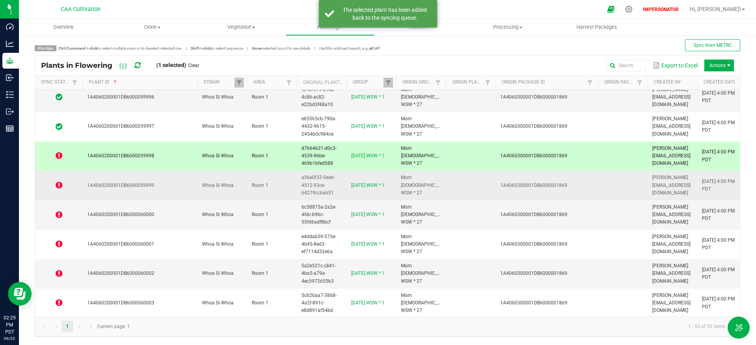
click at [56, 186] on icon at bounding box center [59, 186] width 7 height 8
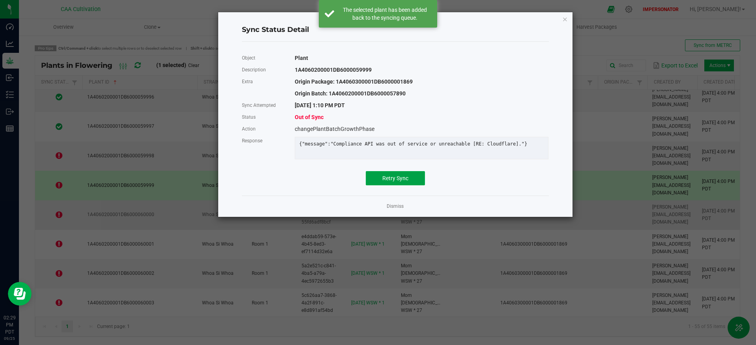
drag, startPoint x: 398, startPoint y: 188, endPoint x: 333, endPoint y: 203, distance: 66.0
click at [398, 186] on button "Retry Sync" at bounding box center [395, 178] width 59 height 14
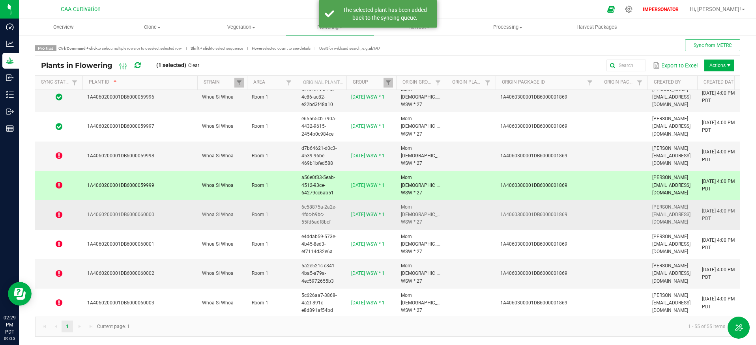
click at [56, 215] on icon at bounding box center [59, 215] width 7 height 8
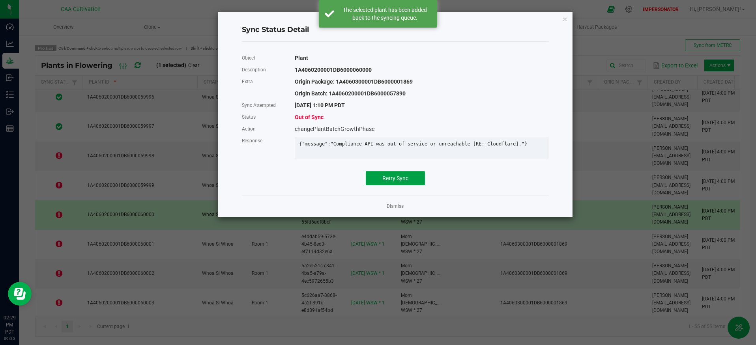
drag, startPoint x: 392, startPoint y: 182, endPoint x: 371, endPoint y: 189, distance: 21.1
click at [390, 182] on span "Retry Sync" at bounding box center [396, 178] width 26 height 6
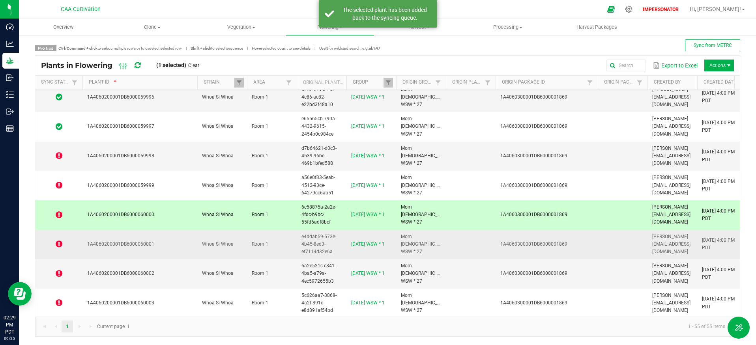
click at [59, 245] on icon at bounding box center [59, 244] width 7 height 8
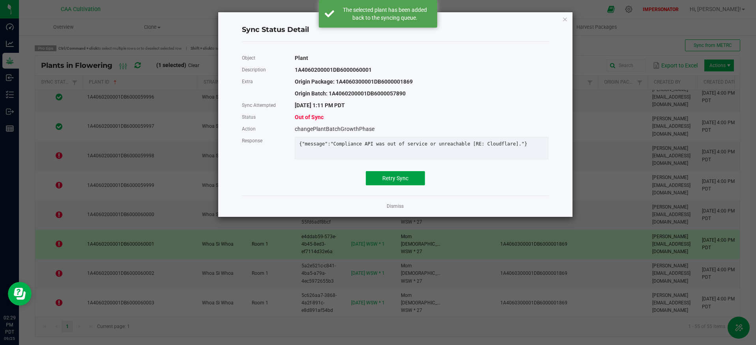
click at [396, 178] on button "Retry Sync" at bounding box center [395, 178] width 59 height 14
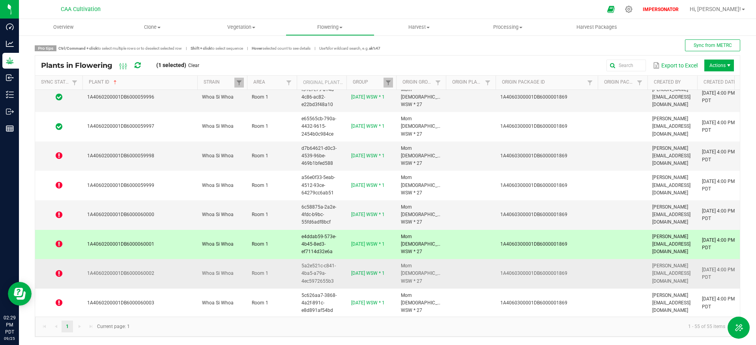
click at [58, 275] on icon at bounding box center [59, 274] width 7 height 8
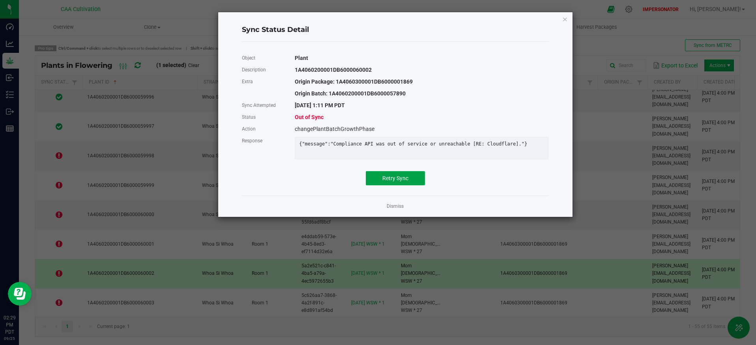
drag, startPoint x: 395, startPoint y: 184, endPoint x: 270, endPoint y: 242, distance: 138.5
click at [395, 182] on span "Retry Sync" at bounding box center [396, 178] width 26 height 6
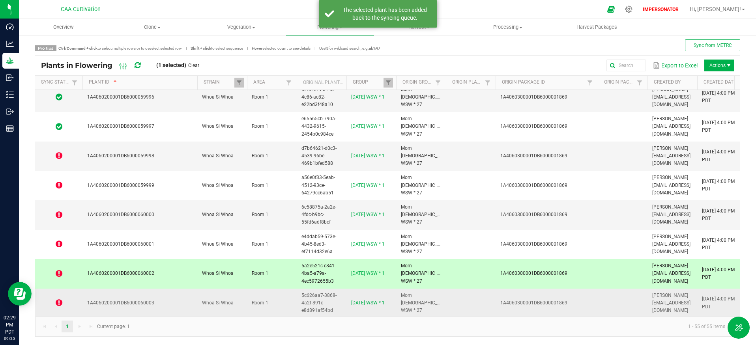
click at [57, 304] on icon at bounding box center [59, 303] width 7 height 8
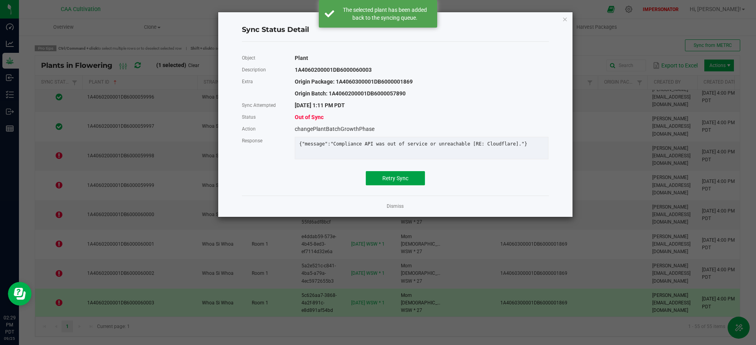
drag, startPoint x: 397, startPoint y: 183, endPoint x: 382, endPoint y: 194, distance: 18.4
click at [397, 182] on span "Retry Sync" at bounding box center [396, 178] width 26 height 6
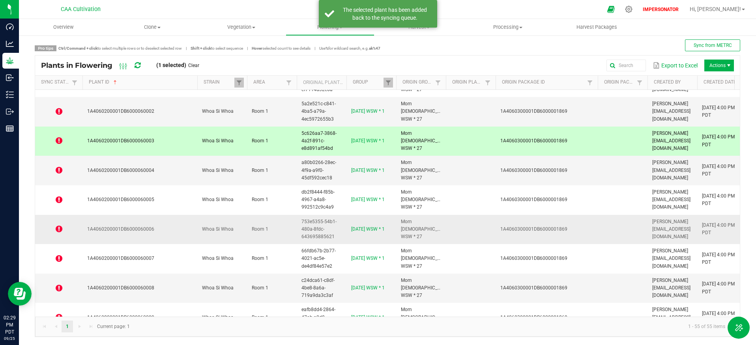
scroll to position [1037, 0]
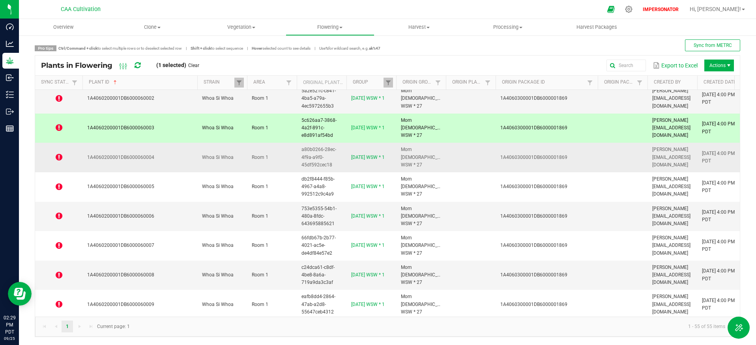
click at [57, 158] on icon at bounding box center [59, 158] width 7 height 8
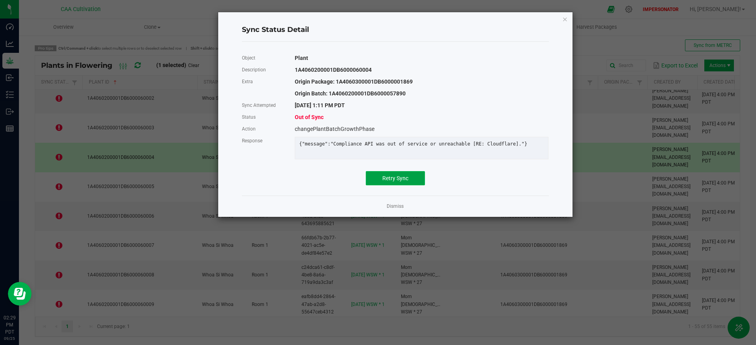
click at [413, 182] on button "Retry Sync" at bounding box center [395, 178] width 59 height 14
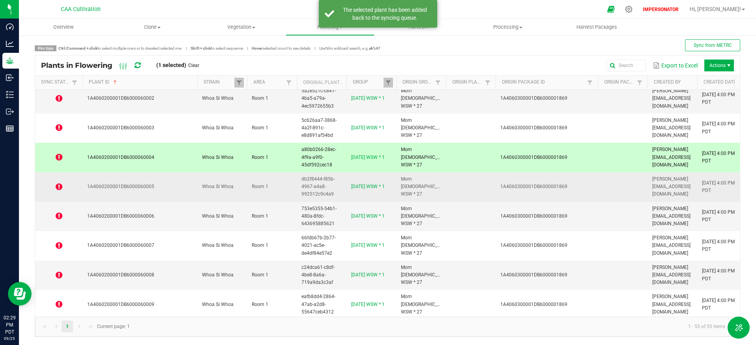
click at [57, 188] on icon at bounding box center [59, 187] width 7 height 8
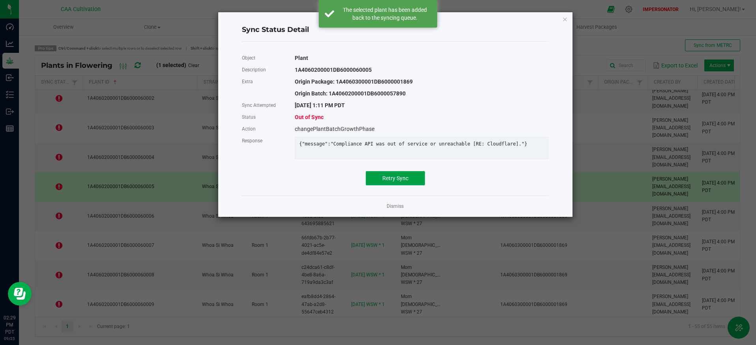
drag, startPoint x: 411, startPoint y: 184, endPoint x: 407, endPoint y: 185, distance: 4.0
click at [411, 184] on button "Retry Sync" at bounding box center [395, 178] width 59 height 14
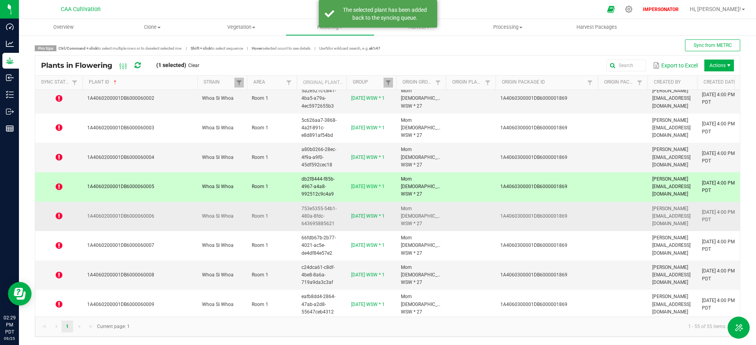
click at [58, 216] on icon at bounding box center [59, 216] width 7 height 8
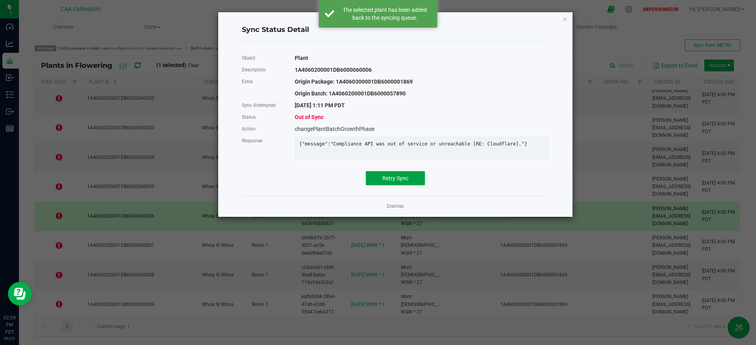
drag, startPoint x: 388, startPoint y: 186, endPoint x: 187, endPoint y: 196, distance: 200.8
click at [388, 182] on span "Retry Sync" at bounding box center [396, 178] width 26 height 6
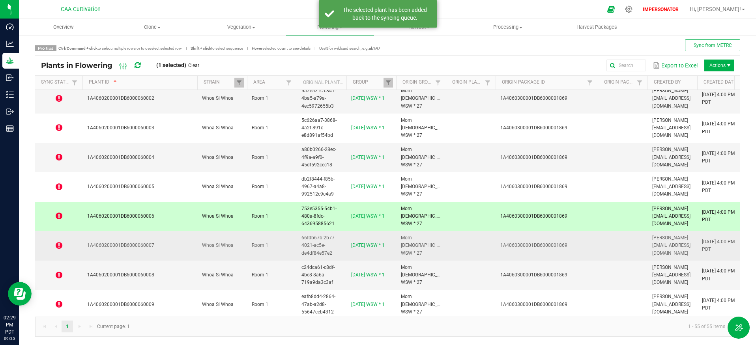
click at [57, 246] on icon at bounding box center [59, 246] width 7 height 8
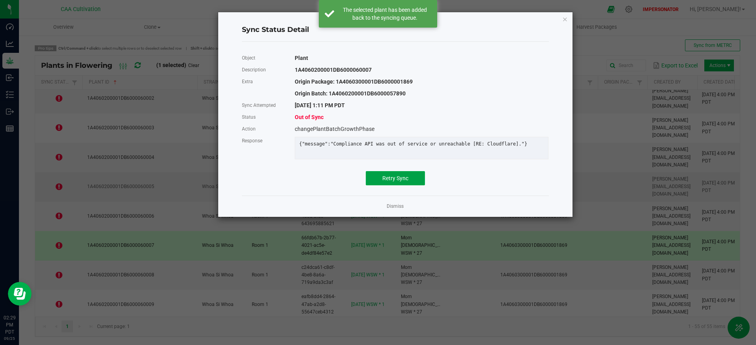
drag, startPoint x: 399, startPoint y: 180, endPoint x: 342, endPoint y: 198, distance: 59.4
click at [399, 180] on button "Retry Sync" at bounding box center [395, 178] width 59 height 14
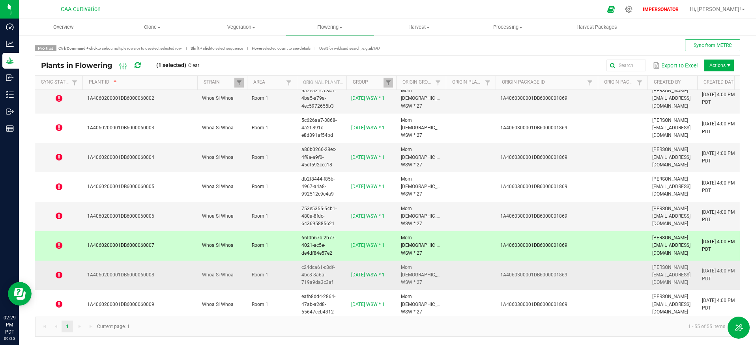
click at [58, 274] on icon at bounding box center [59, 276] width 7 height 8
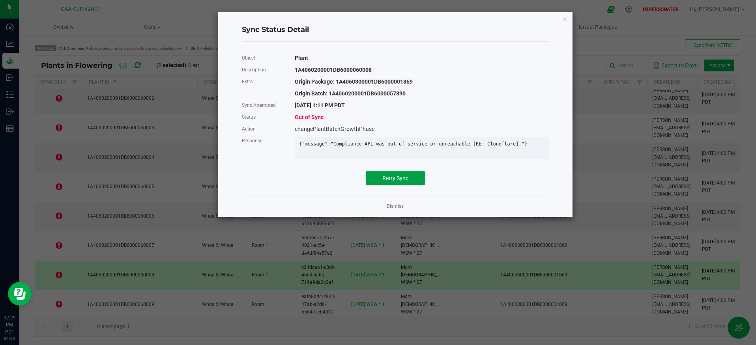
click at [395, 182] on span "Retry Sync" at bounding box center [396, 178] width 26 height 6
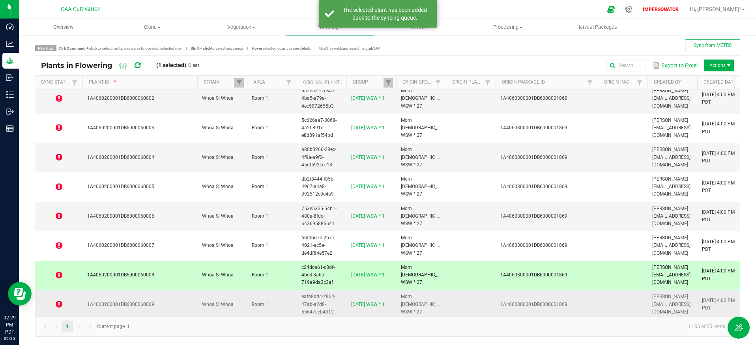
click at [61, 304] on icon at bounding box center [59, 305] width 7 height 8
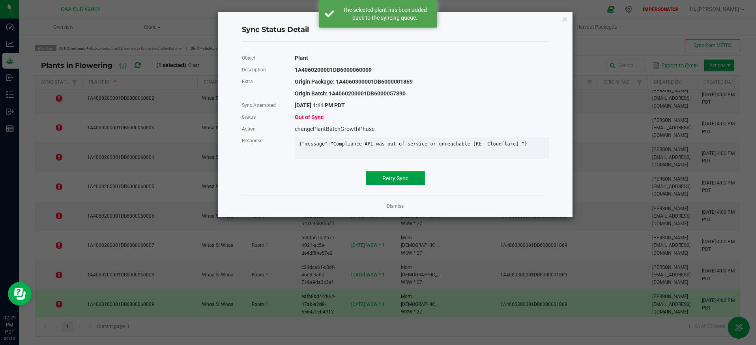
click at [409, 180] on button "Retry Sync" at bounding box center [395, 178] width 59 height 14
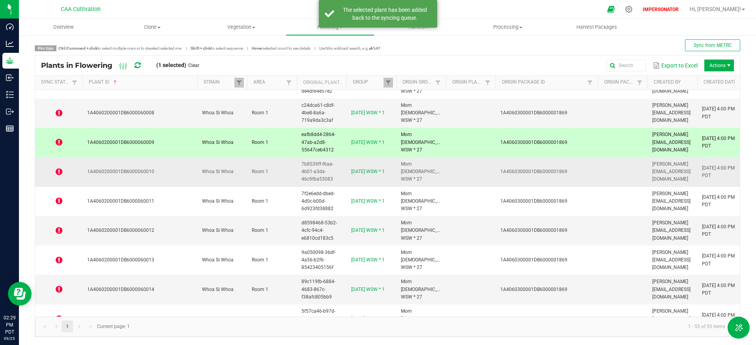
scroll to position [1199, 0]
click at [58, 172] on icon at bounding box center [59, 172] width 7 height 8
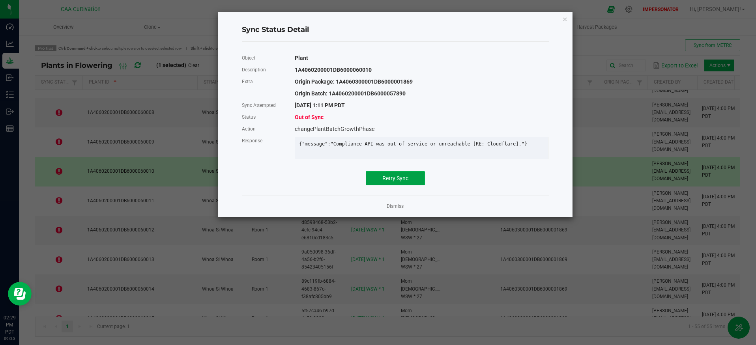
click at [416, 186] on button "Retry Sync" at bounding box center [395, 178] width 59 height 14
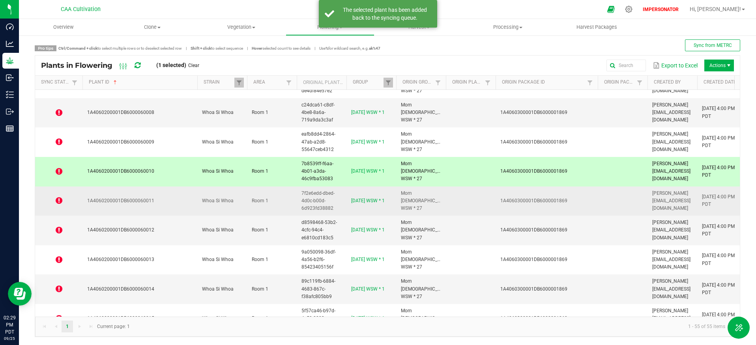
click at [58, 204] on icon at bounding box center [59, 201] width 7 height 8
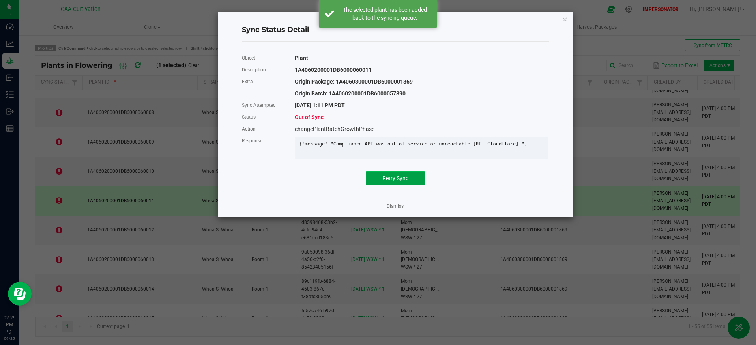
click at [419, 183] on button "Retry Sync" at bounding box center [395, 178] width 59 height 14
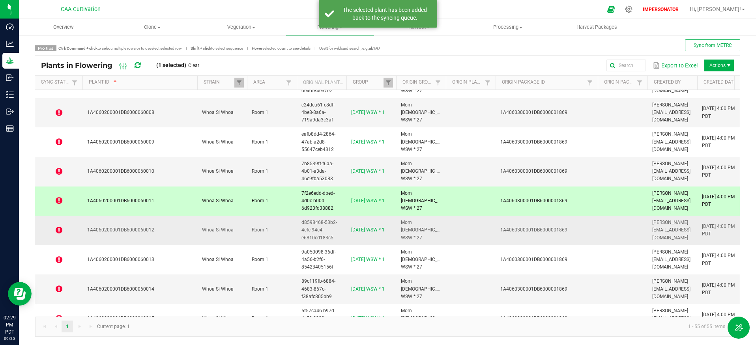
click at [58, 230] on icon at bounding box center [59, 231] width 7 height 8
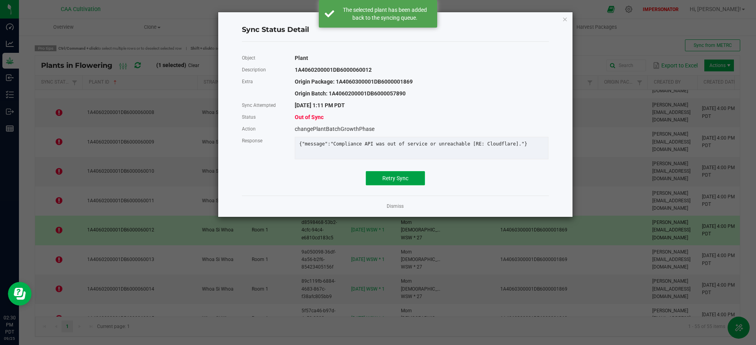
click at [415, 184] on button "Retry Sync" at bounding box center [395, 178] width 59 height 14
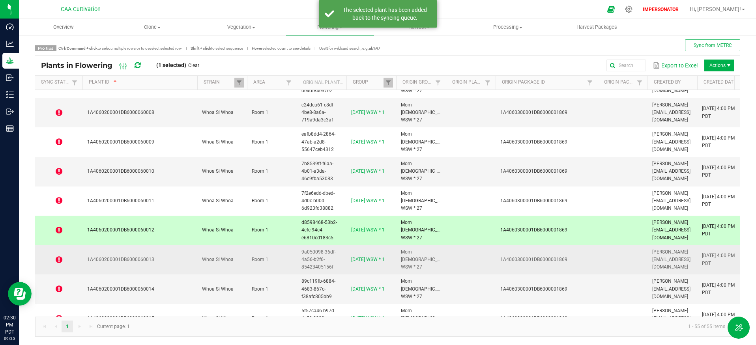
click at [60, 261] on icon at bounding box center [59, 260] width 7 height 8
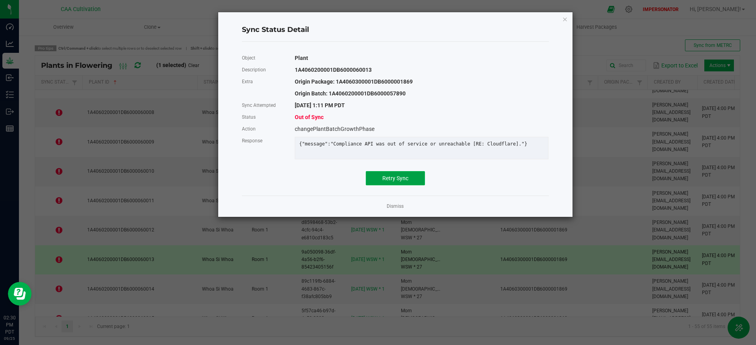
click at [398, 180] on button "Retry Sync" at bounding box center [395, 178] width 59 height 14
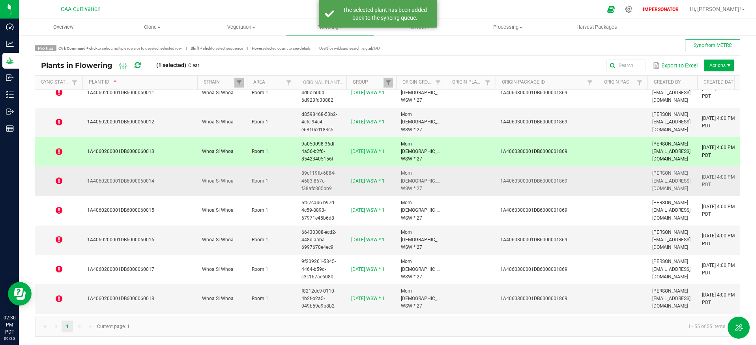
scroll to position [1310, 0]
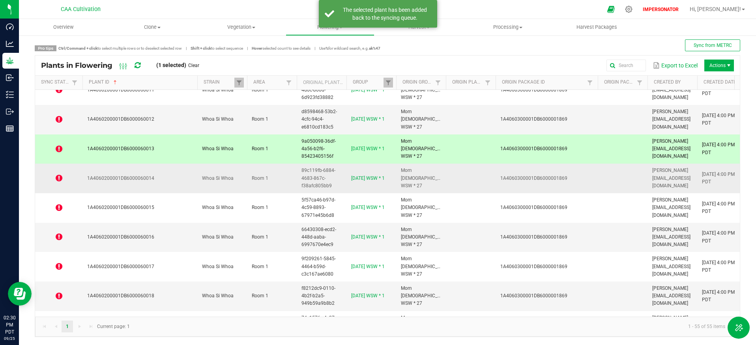
click at [60, 180] on icon at bounding box center [59, 178] width 7 height 8
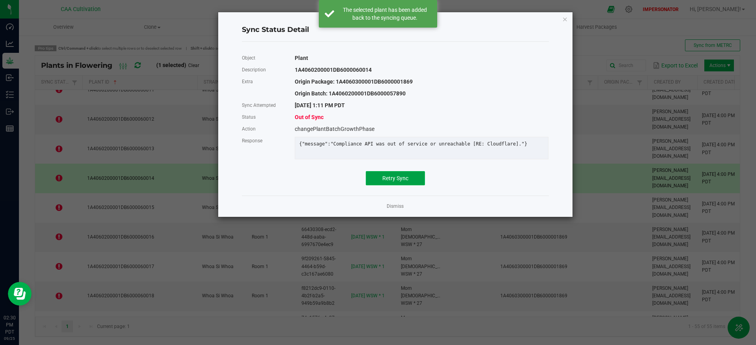
click at [401, 181] on span "Retry Sync" at bounding box center [396, 178] width 26 height 6
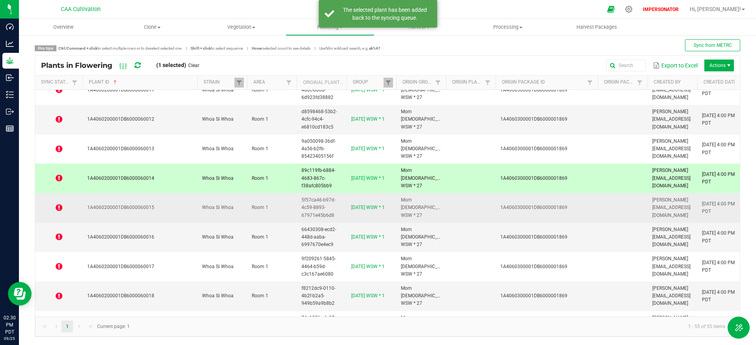
click at [59, 209] on icon at bounding box center [59, 208] width 7 height 8
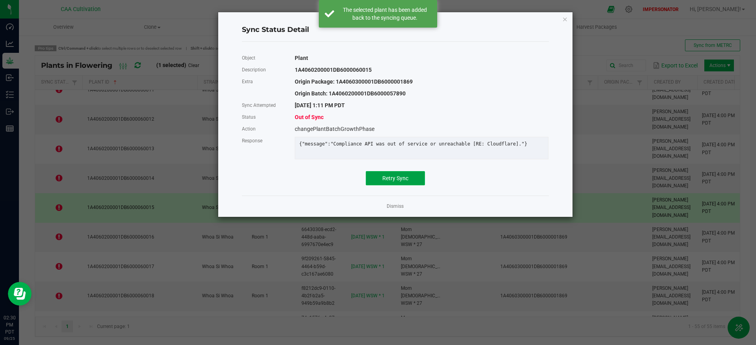
click at [384, 182] on span "Retry Sync" at bounding box center [396, 178] width 26 height 6
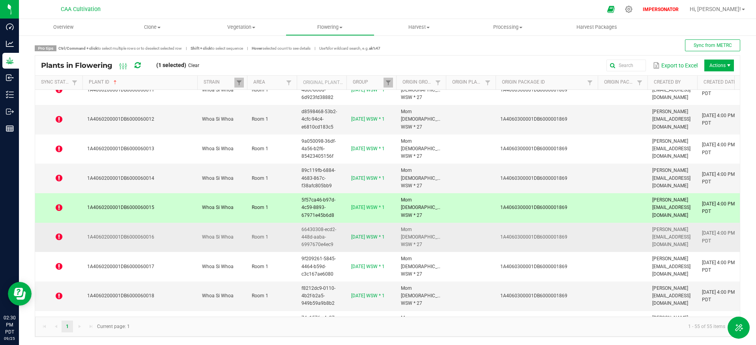
click at [59, 238] on icon at bounding box center [59, 237] width 7 height 8
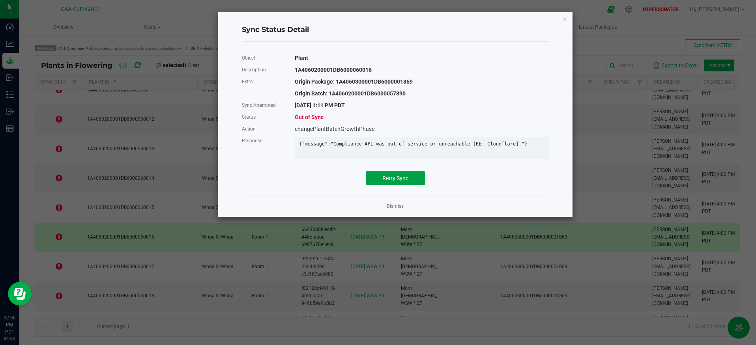
click at [398, 186] on button "Retry Sync" at bounding box center [395, 178] width 59 height 14
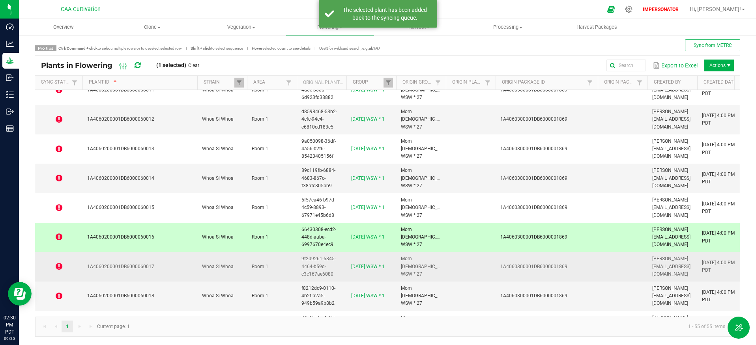
click at [60, 266] on icon at bounding box center [59, 267] width 7 height 8
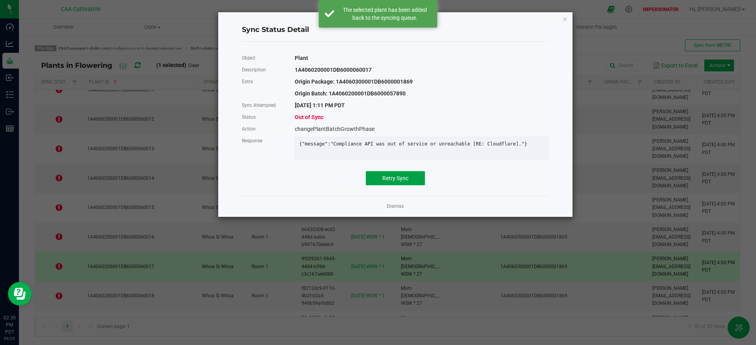
click at [390, 182] on span "Retry Sync" at bounding box center [396, 178] width 26 height 6
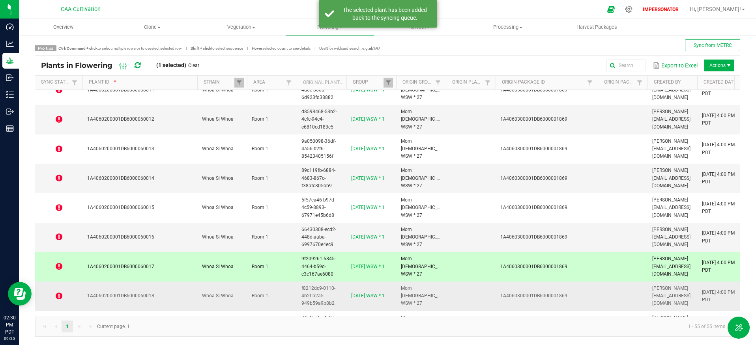
click at [60, 298] on icon at bounding box center [59, 297] width 7 height 8
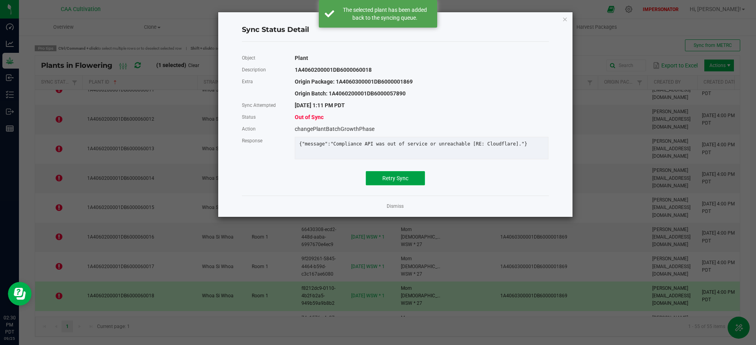
click at [383, 181] on span "Retry Sync" at bounding box center [396, 178] width 26 height 6
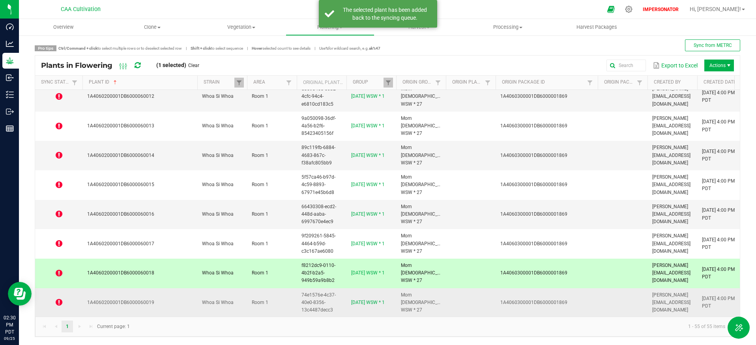
scroll to position [1398, 0]
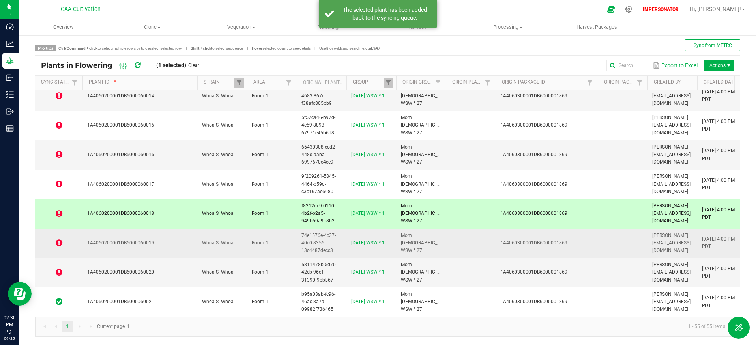
click at [59, 239] on icon at bounding box center [59, 243] width 7 height 8
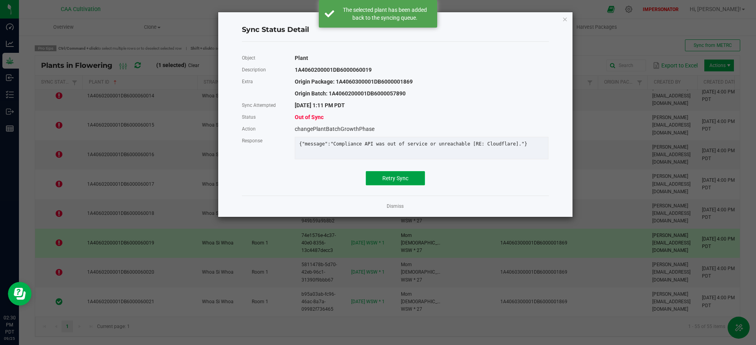
click at [409, 184] on button "Retry Sync" at bounding box center [395, 178] width 59 height 14
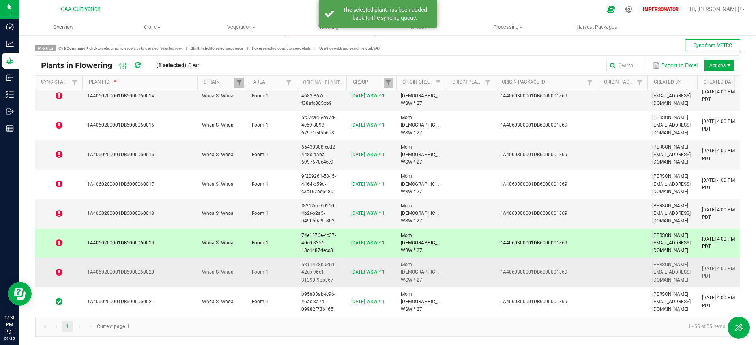
click at [58, 269] on icon at bounding box center [59, 273] width 7 height 8
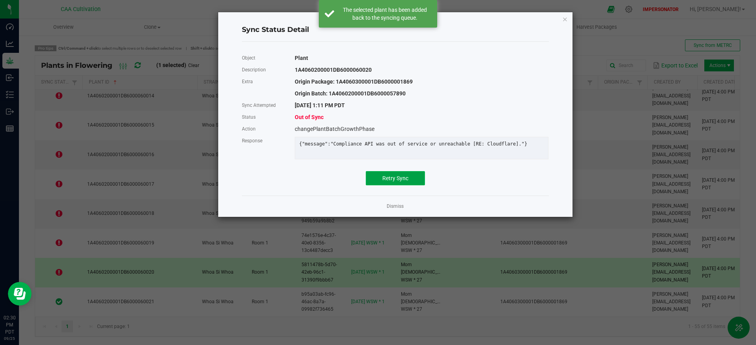
click at [416, 182] on button "Retry Sync" at bounding box center [395, 178] width 59 height 14
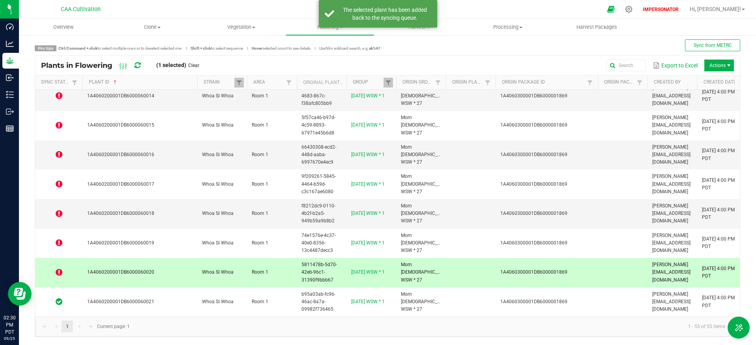
click at [139, 64] on icon at bounding box center [137, 66] width 7 height 8
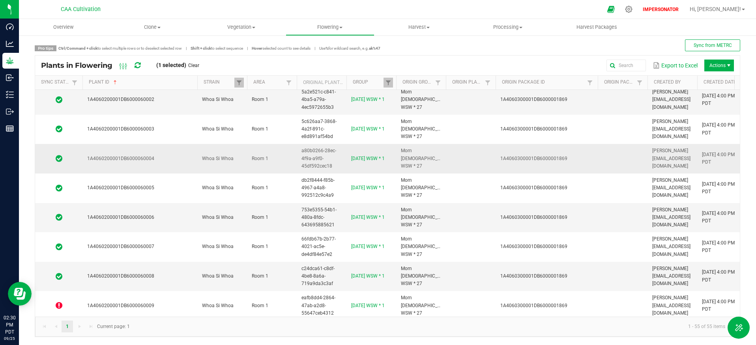
scroll to position [1055, 0]
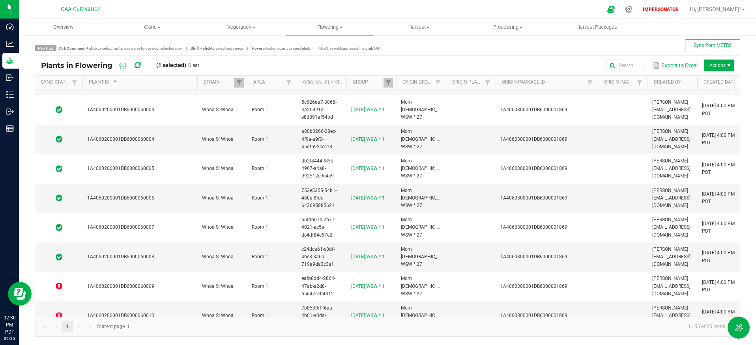
click at [140, 66] on icon at bounding box center [138, 65] width 6 height 7
click at [140, 65] on icon at bounding box center [138, 65] width 6 height 7
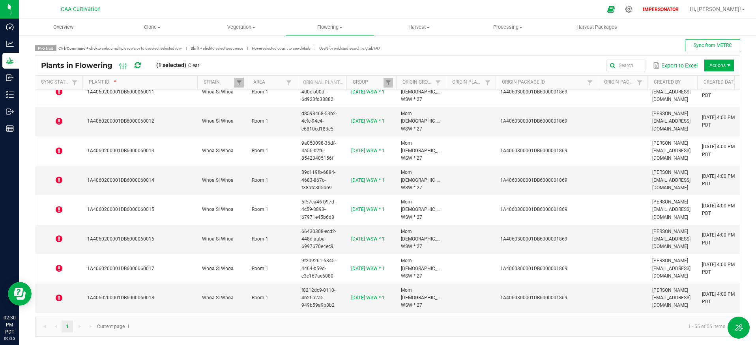
scroll to position [1318, 0]
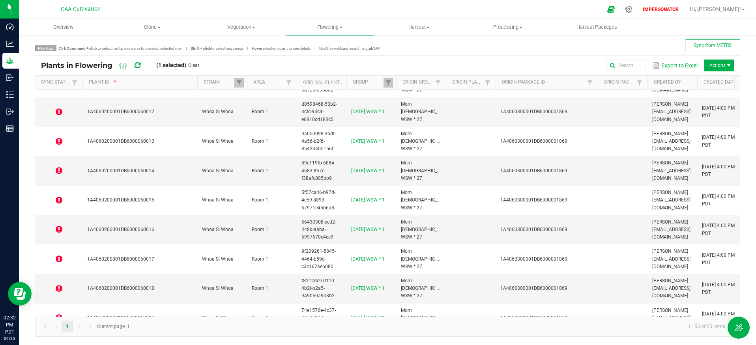
click at [136, 64] on icon at bounding box center [138, 65] width 6 height 7
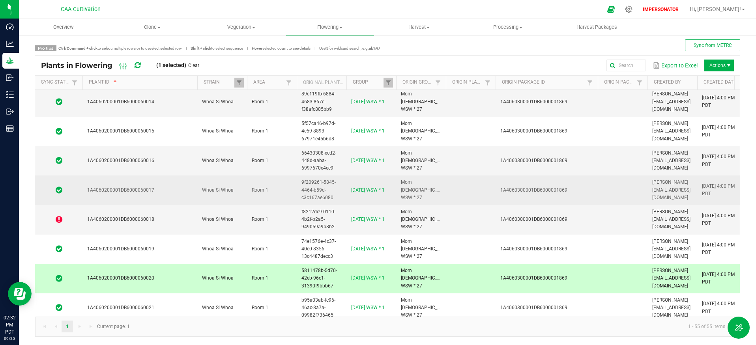
scroll to position [1398, 0]
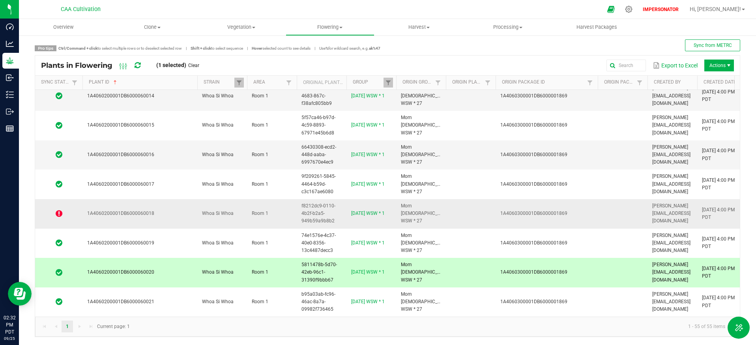
click at [60, 210] on icon at bounding box center [59, 214] width 7 height 8
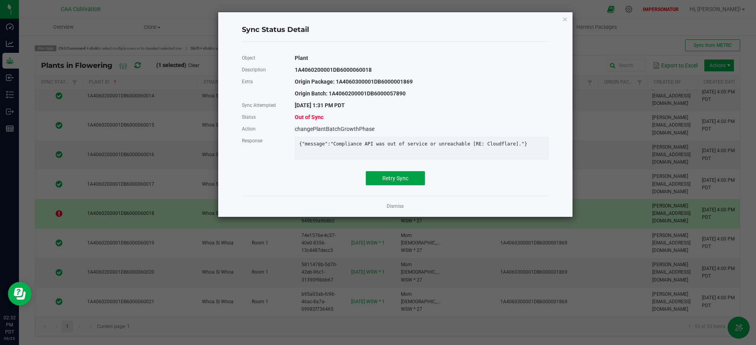
click at [398, 182] on span "Retry Sync" at bounding box center [396, 178] width 26 height 6
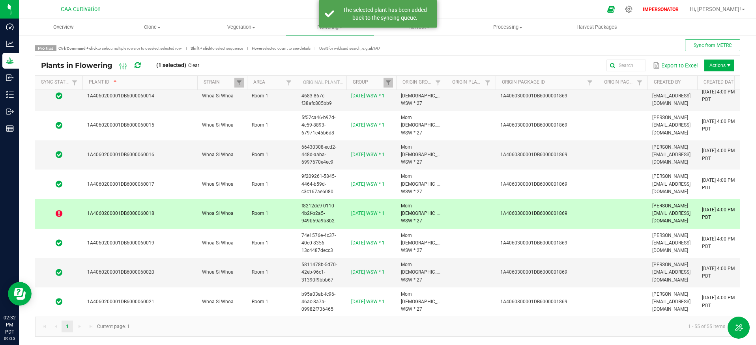
click at [139, 66] on icon at bounding box center [138, 65] width 6 height 7
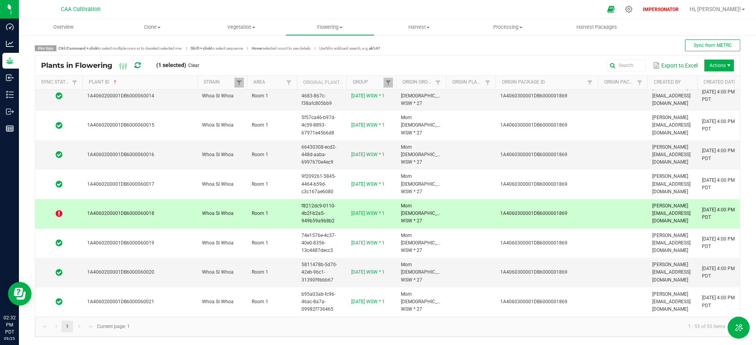
click at [139, 66] on icon at bounding box center [138, 65] width 6 height 7
click at [379, 211] on link "[DATE] WSW * 1" at bounding box center [368, 214] width 34 height 6
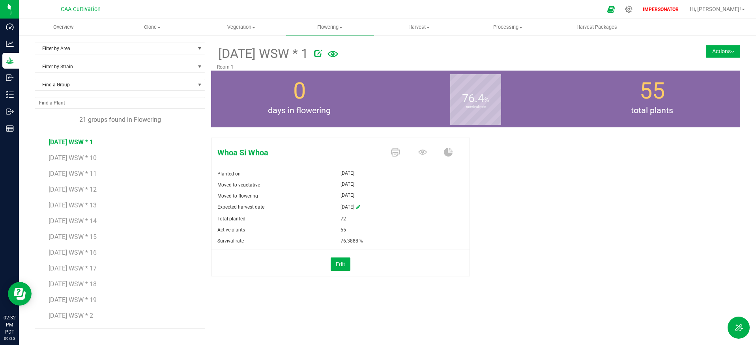
drag, startPoint x: 220, startPoint y: 53, endPoint x: 311, endPoint y: 53, distance: 90.8
click at [308, 53] on span "[DATE] WSW * 1" at bounding box center [262, 53] width 91 height 19
copy span "[DATE] WSW * 1"
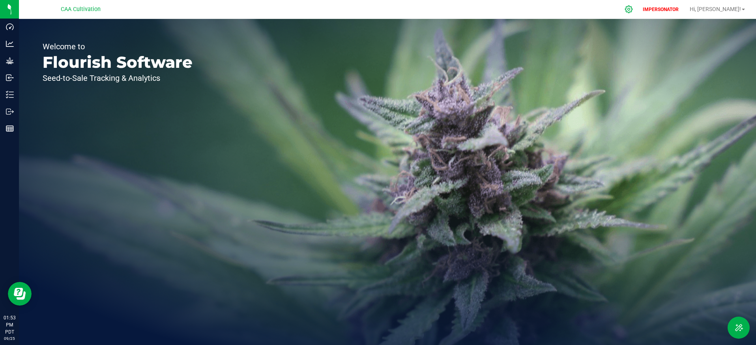
click at [633, 10] on icon at bounding box center [629, 9] width 8 height 8
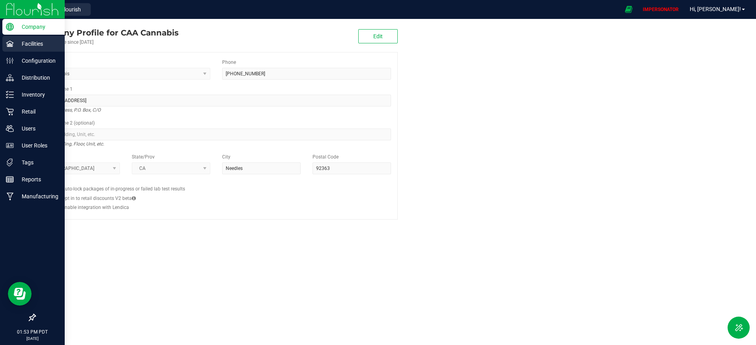
click at [22, 48] on p "Facilities" at bounding box center [37, 43] width 47 height 9
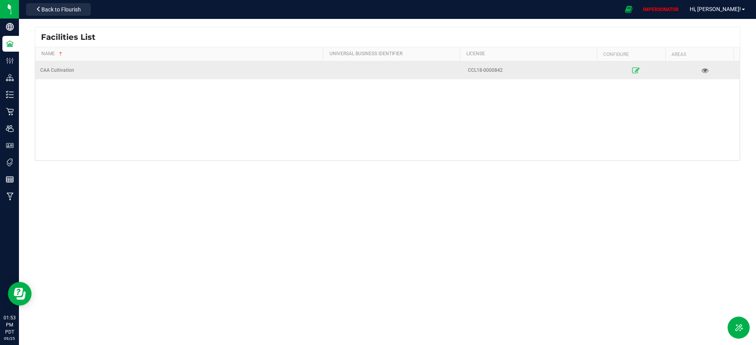
click at [634, 69] on link at bounding box center [637, 70] width 66 height 13
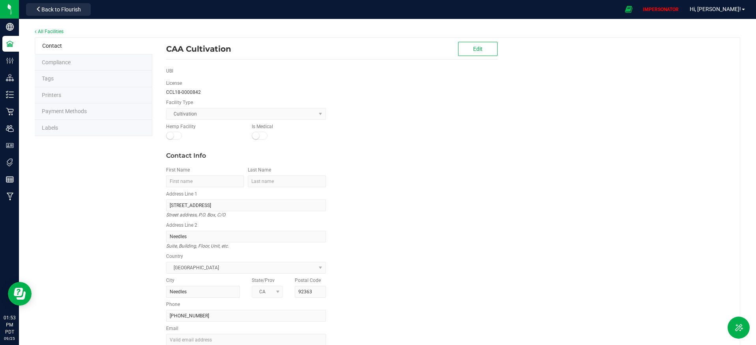
click at [56, 63] on span "Compliance" at bounding box center [56, 62] width 29 height 6
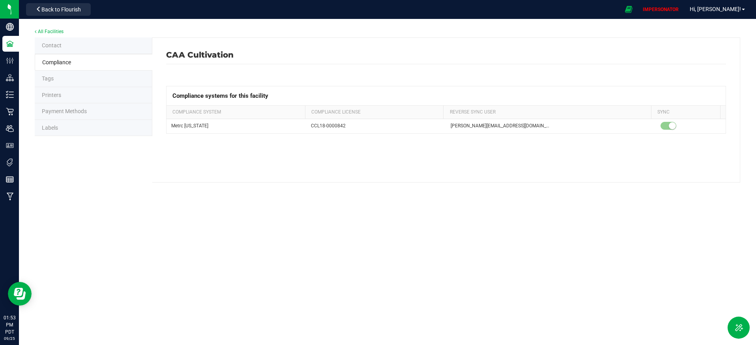
drag, startPoint x: 419, startPoint y: 166, endPoint x: 129, endPoint y: 92, distance: 299.8
click at [419, 166] on div "CAA Cultivation Compliance systems for this facility Compliance System Complian…" at bounding box center [446, 110] width 588 height 145
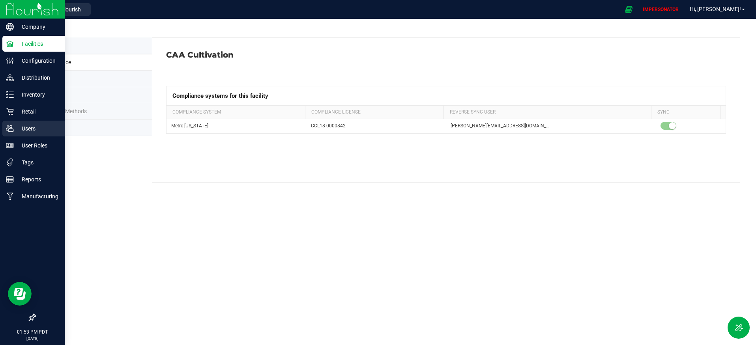
click at [29, 126] on p "Users" at bounding box center [37, 128] width 47 height 9
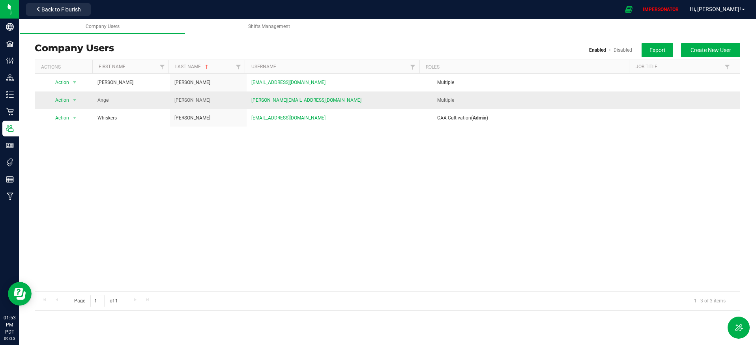
click at [275, 97] on span "[PERSON_NAME][EMAIL_ADDRESS][DOMAIN_NAME]" at bounding box center [306, 101] width 110 height 8
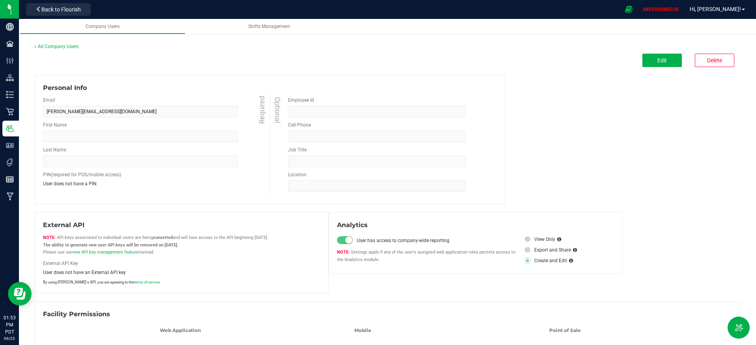
click at [273, 103] on form "Personal Info Email a.kindschi@hotmail.com Required First Name Required Last Na…" at bounding box center [270, 139] width 454 height 113
type input "Angel"
type input "Kindschi"
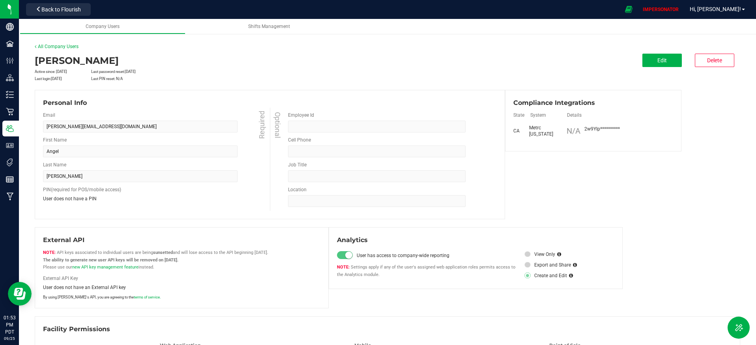
click at [660, 53] on user-detail "All Company Users Angel Kindschi Active since: Sep 25, 2025 Last password reset…" at bounding box center [388, 210] width 706 height 335
click at [658, 58] on span "Edit" at bounding box center [662, 60] width 9 height 6
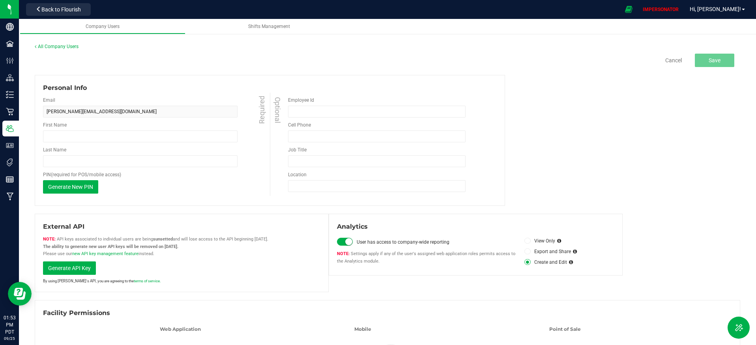
type input "Angel"
type input "Kindschi"
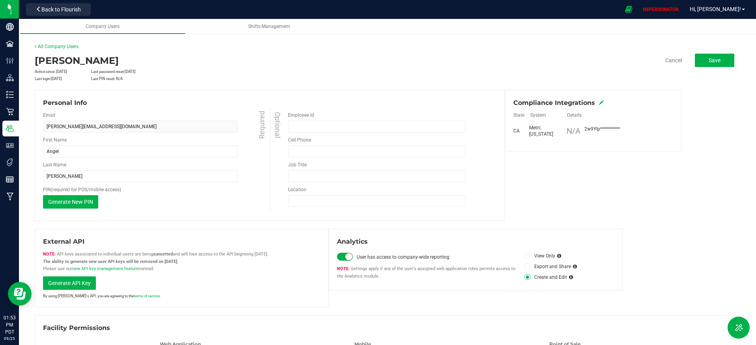
click at [599, 101] on icon at bounding box center [601, 102] width 5 height 5
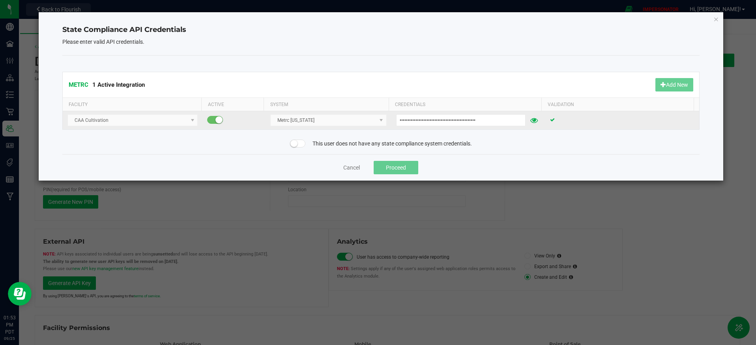
click at [531, 118] on icon at bounding box center [535, 121] width 8 height 6
click at [416, 119] on input "2w9YIpzSd8Sx3LigFQPCuMGTVe6Xj8IXMkhMnBcseuADMTOG" at bounding box center [461, 120] width 131 height 12
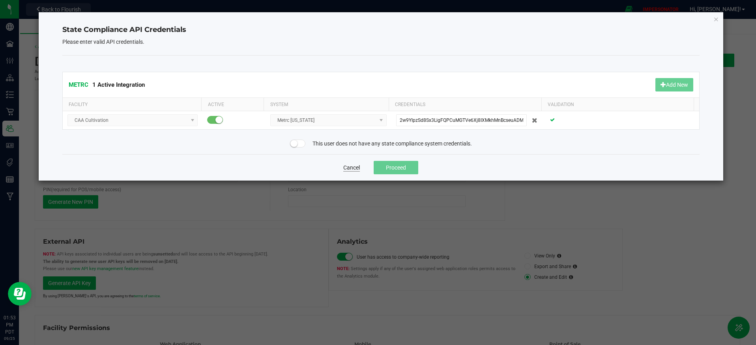
click at [355, 168] on button "Cancel" at bounding box center [351, 168] width 17 height 8
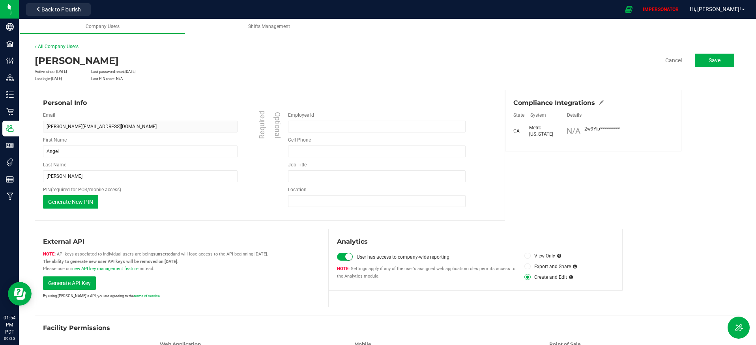
click at [336, 62] on div "Angel Kindschi" at bounding box center [270, 61] width 471 height 14
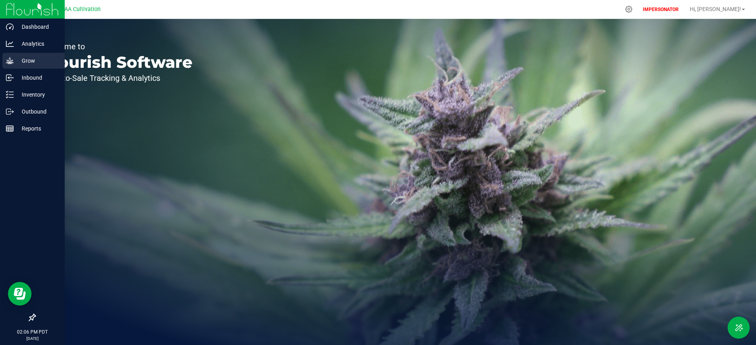
click at [26, 58] on p "Grow" at bounding box center [37, 60] width 47 height 9
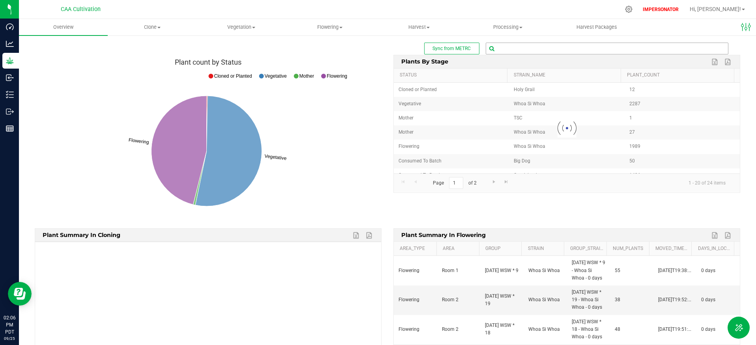
click at [522, 52] on input "text" at bounding box center [607, 48] width 242 height 11
paste input "1A4060200001DB6000059968"
type input "1A4060200001DB6000059968"
click at [525, 62] on span "1A4060200001DB6000059968 ( plant - Flowering )" at bounding box center [541, 62] width 109 height 10
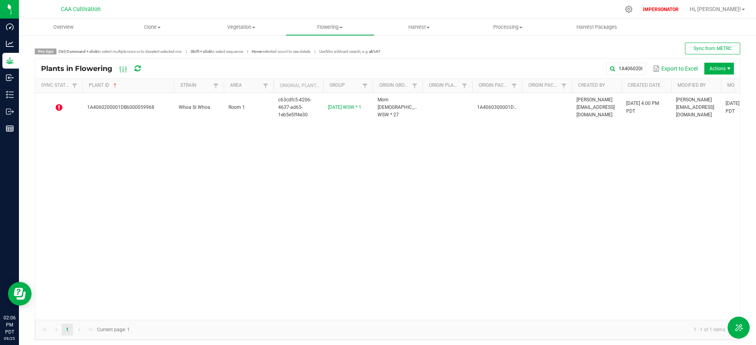
click at [173, 86] on span at bounding box center [173, 147] width 2 height 137
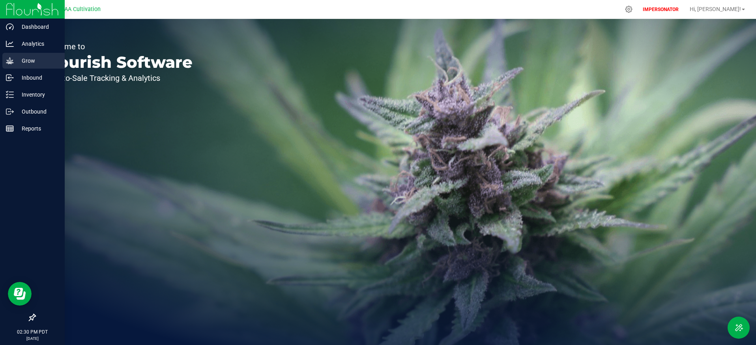
click at [14, 62] on p "Grow" at bounding box center [37, 60] width 47 height 9
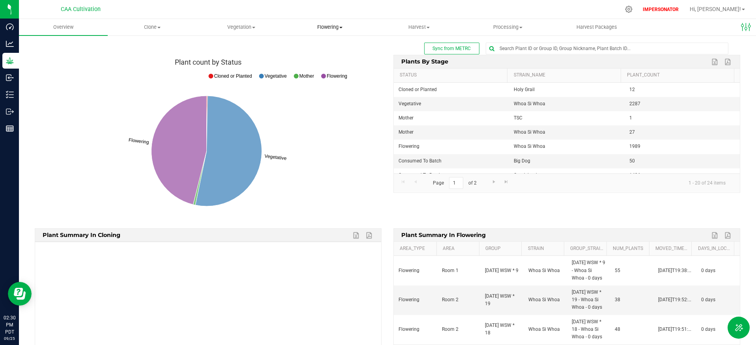
click at [340, 28] on span "Flowering" at bounding box center [330, 27] width 88 height 7
click at [336, 67] on span "Flowering plants" at bounding box center [318, 66] width 64 height 7
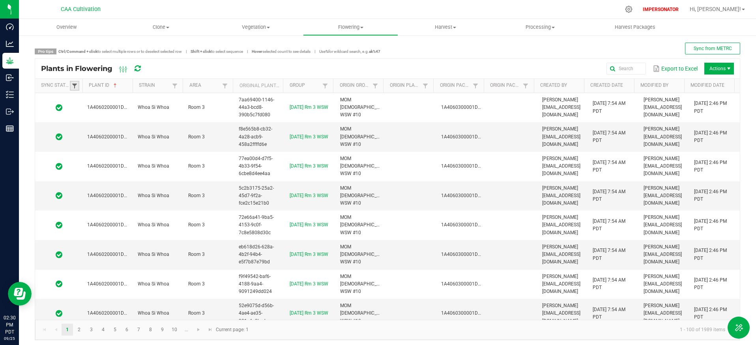
click at [76, 86] on span at bounding box center [74, 86] width 6 height 6
click at [83, 140] on li "Out of sync" at bounding box center [113, 139] width 77 height 10
checkbox sync "true"
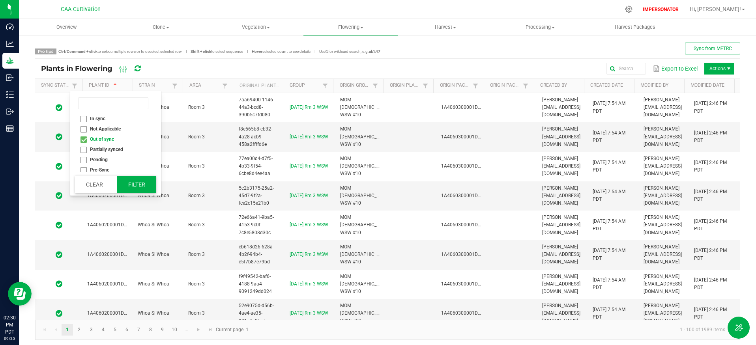
click at [124, 180] on button "Filter" at bounding box center [136, 184] width 39 height 17
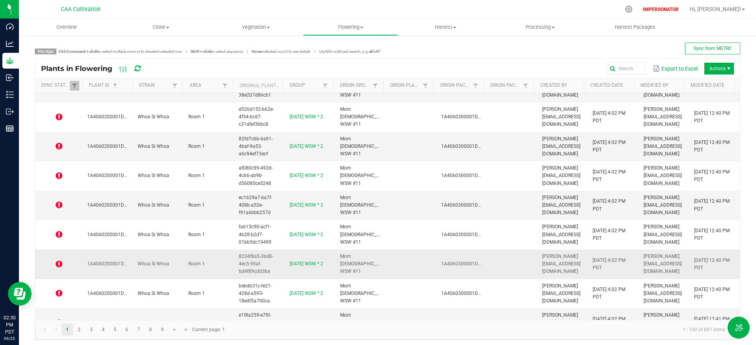
scroll to position [366, 0]
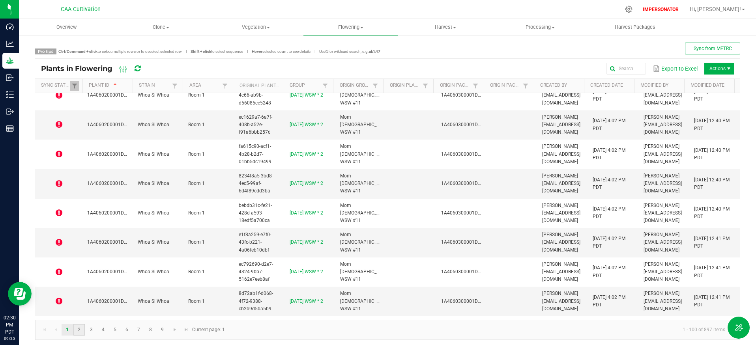
click at [80, 330] on link "2" at bounding box center [78, 330] width 11 height 12
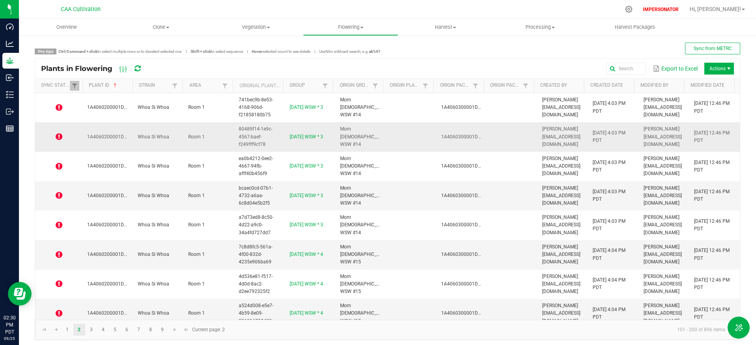
click at [58, 137] on icon at bounding box center [59, 137] width 7 height 8
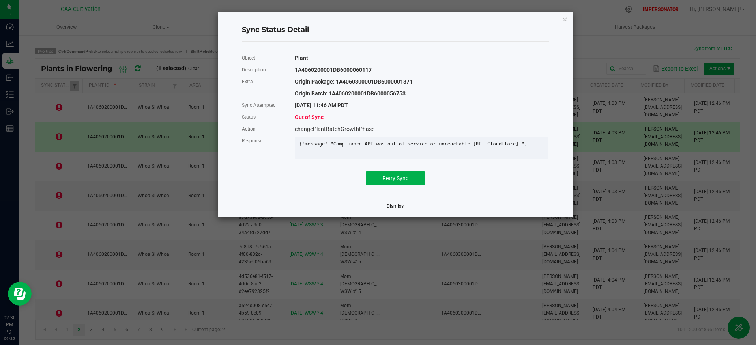
click at [392, 210] on link "Dismiss" at bounding box center [395, 206] width 17 height 7
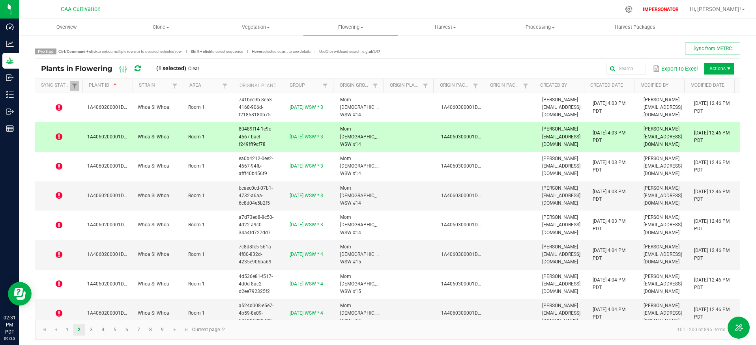
click at [60, 137] on icon at bounding box center [59, 137] width 7 height 8
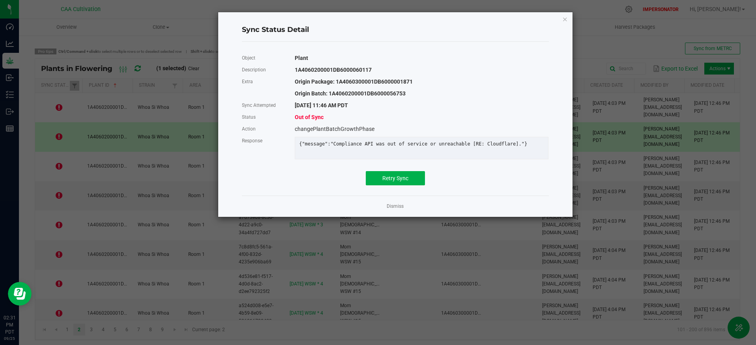
click at [323, 142] on div "{"message":"Compliance API was out of service or unreachable [RE: Cloudflare]."}" at bounding box center [421, 144] width 257 height 6
copy div "{"message":"Compliance API was out of service or unreachable [RE: Cloudflare]."}"
click at [399, 210] on link "Dismiss" at bounding box center [395, 206] width 17 height 7
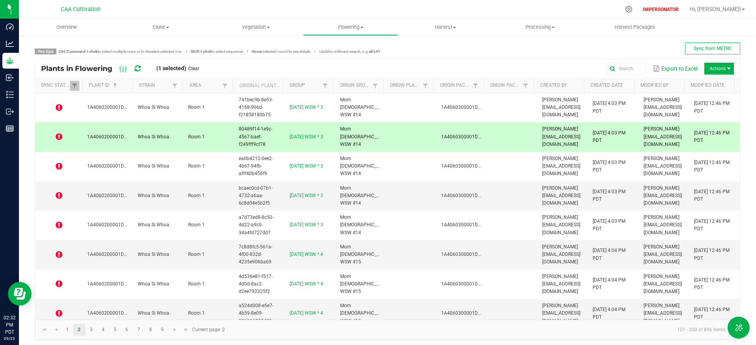
click at [138, 66] on icon at bounding box center [138, 68] width 6 height 7
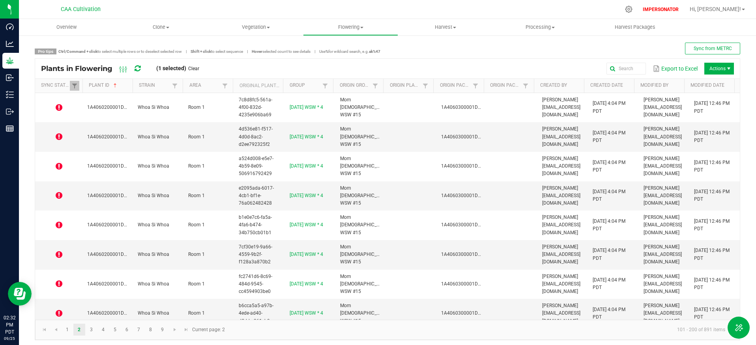
click at [138, 66] on icon at bounding box center [137, 68] width 9 height 9
click at [138, 66] on icon at bounding box center [137, 69] width 7 height 8
click at [66, 329] on link "1" at bounding box center [67, 330] width 11 height 12
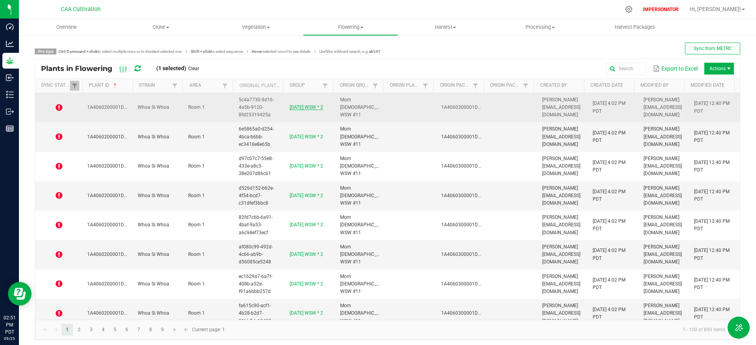
click at [310, 108] on link "[DATE] WSW * 2" at bounding box center [307, 108] width 34 height 6
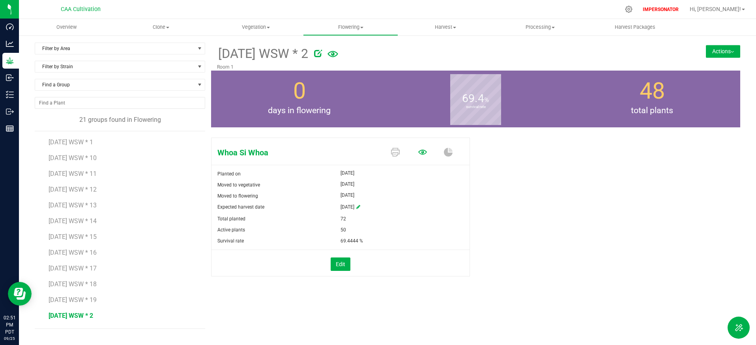
click at [425, 152] on icon at bounding box center [422, 152] width 9 height 9
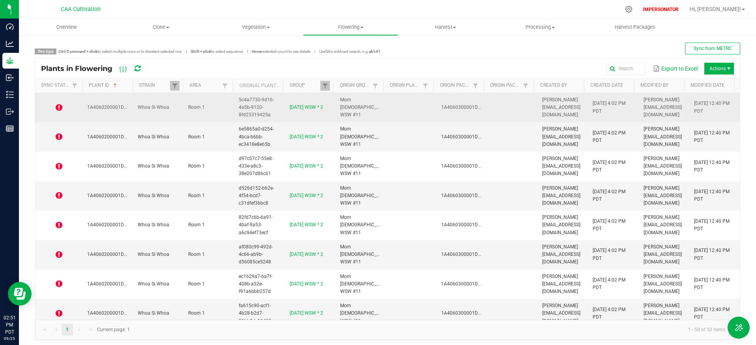
click at [215, 111] on td "Room 1" at bounding box center [209, 108] width 51 height 30
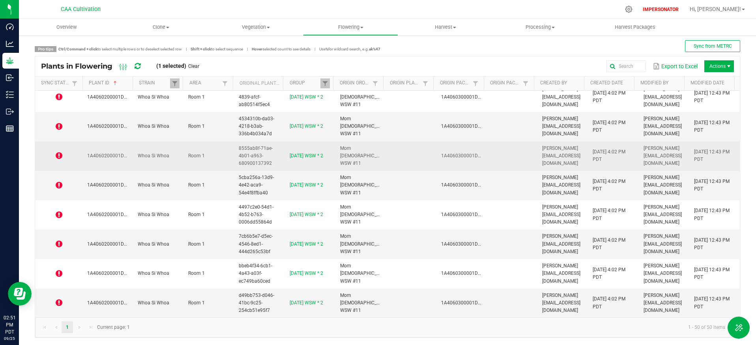
scroll to position [3, 0]
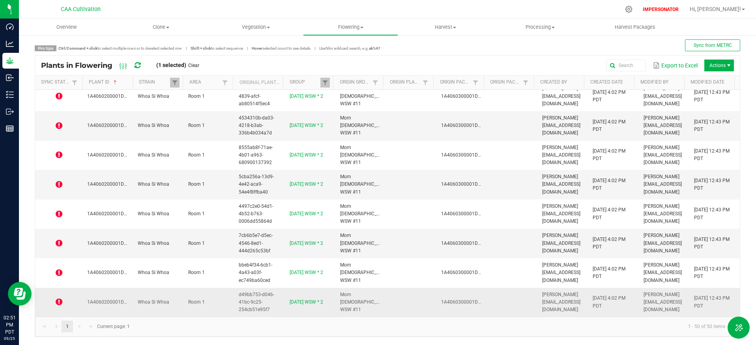
click at [220, 304] on td "Room 1" at bounding box center [209, 302] width 51 height 29
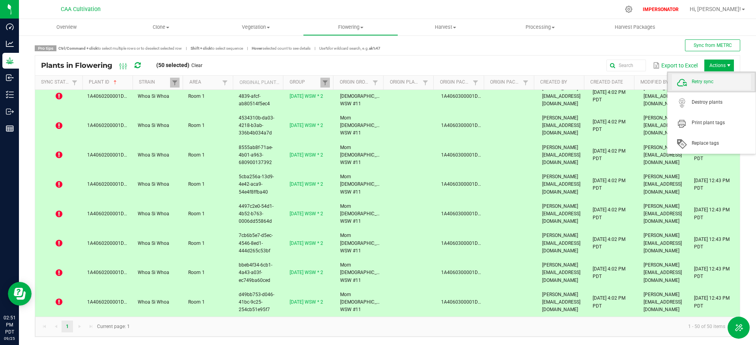
click at [707, 80] on span "Retry sync" at bounding box center [721, 82] width 59 height 7
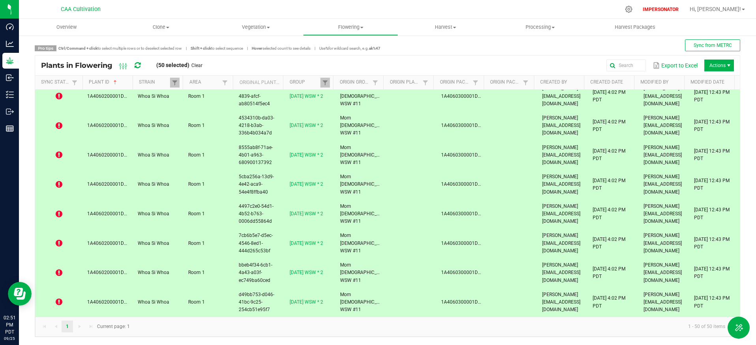
click at [138, 66] on icon at bounding box center [138, 65] width 6 height 7
click at [59, 158] on icon at bounding box center [59, 155] width 7 height 8
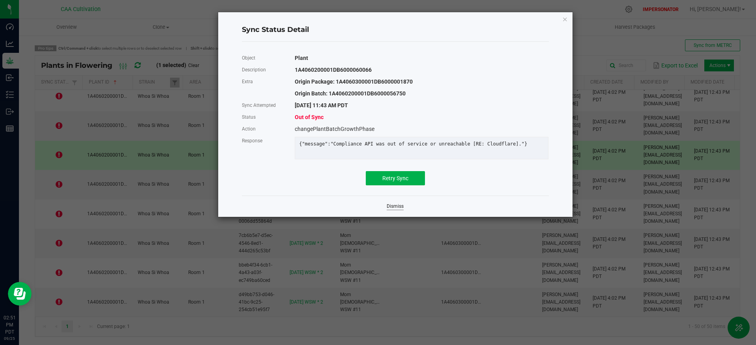
click at [399, 210] on link "Dismiss" at bounding box center [395, 206] width 17 height 7
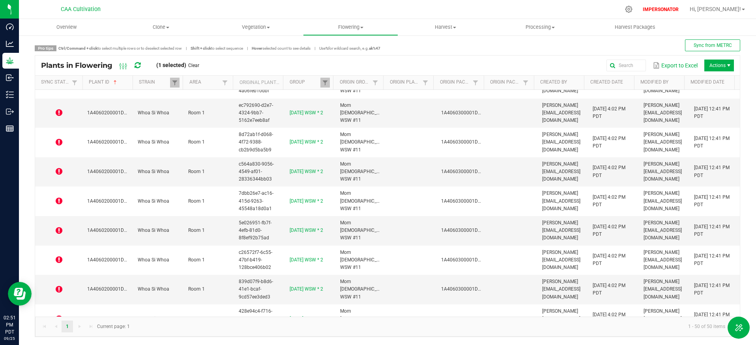
scroll to position [0, 0]
